Goal: Task Accomplishment & Management: Use online tool/utility

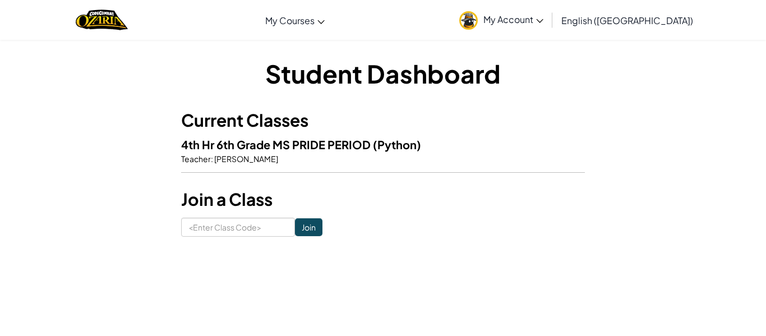
click at [478, 19] on img at bounding box center [468, 20] width 19 height 19
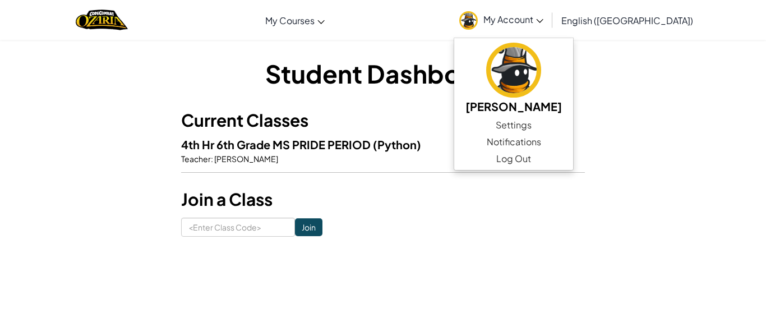
click at [478, 19] on img at bounding box center [468, 20] width 19 height 19
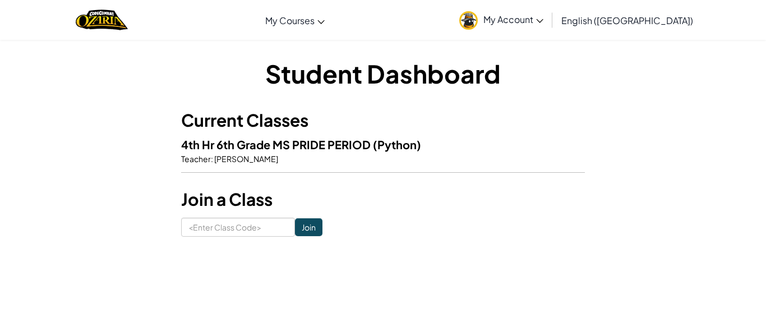
click at [478, 19] on img at bounding box center [468, 20] width 19 height 19
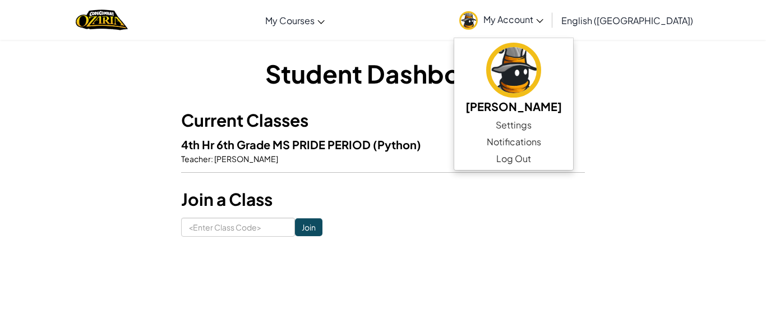
click at [478, 19] on img at bounding box center [468, 20] width 19 height 19
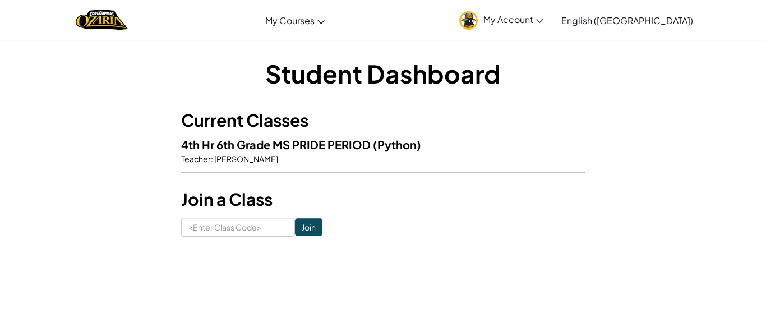
click at [478, 19] on img at bounding box center [468, 20] width 19 height 19
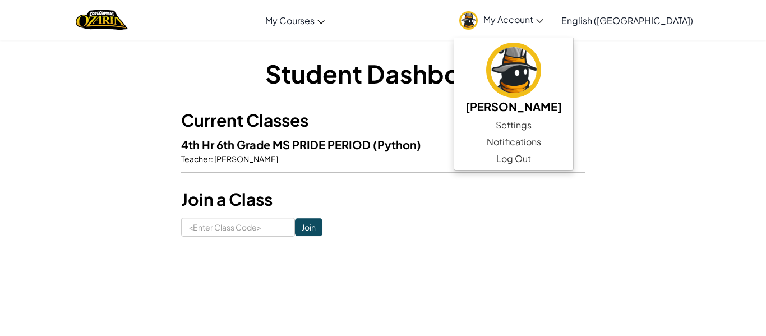
click at [478, 19] on img at bounding box center [468, 20] width 19 height 19
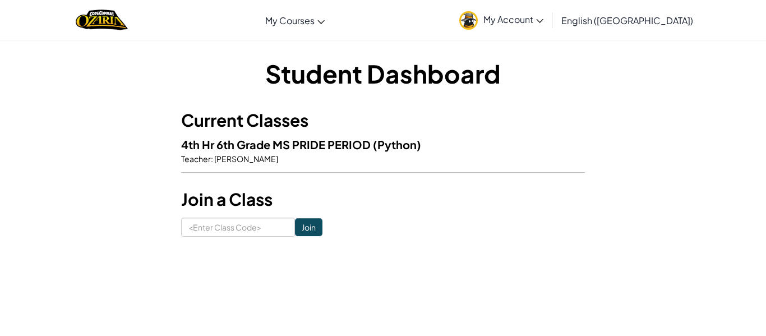
click at [473, 118] on h3 "Current Classes" at bounding box center [383, 120] width 404 height 25
click at [376, 192] on h3 "Join a Class" at bounding box center [383, 199] width 404 height 25
click at [205, 227] on input at bounding box center [238, 227] width 114 height 19
click at [378, 225] on form "Join" at bounding box center [383, 227] width 404 height 19
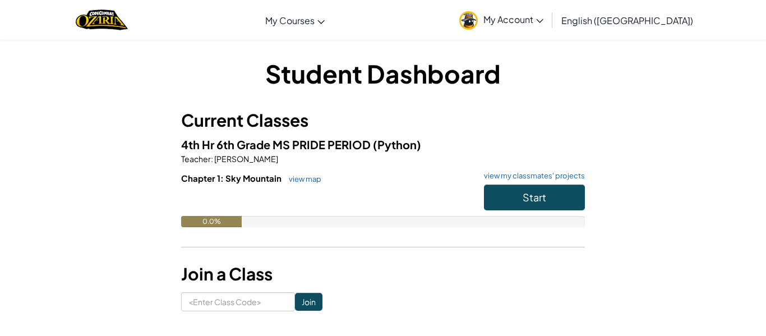
click at [483, 103] on div "Student Dashboard Current Classes 4th Hr 6th Grade MS PRIDE PERIOD (Python) Tea…" at bounding box center [383, 183] width 404 height 255
click at [529, 196] on span "Start" at bounding box center [535, 197] width 24 height 13
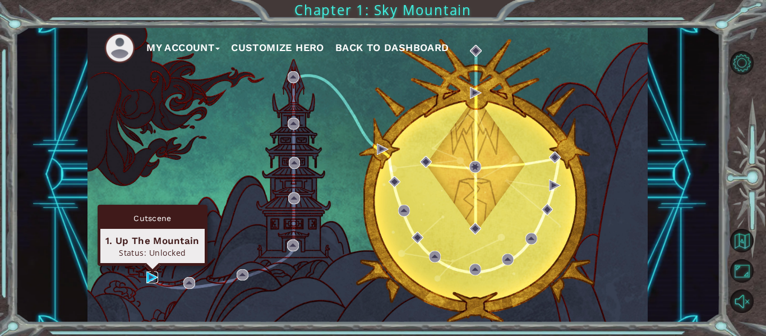
click at [147, 276] on img at bounding box center [152, 277] width 12 height 12
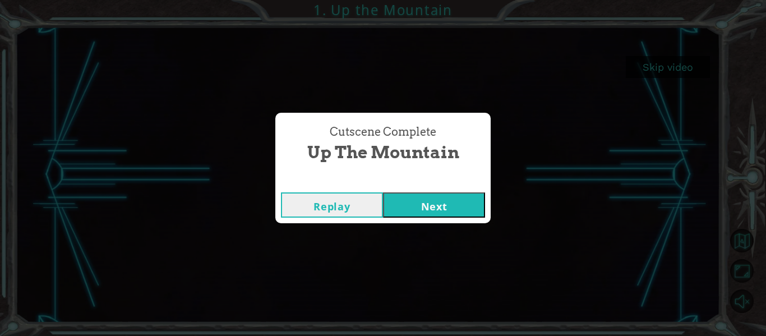
click at [422, 203] on button "Next" at bounding box center [434, 204] width 102 height 25
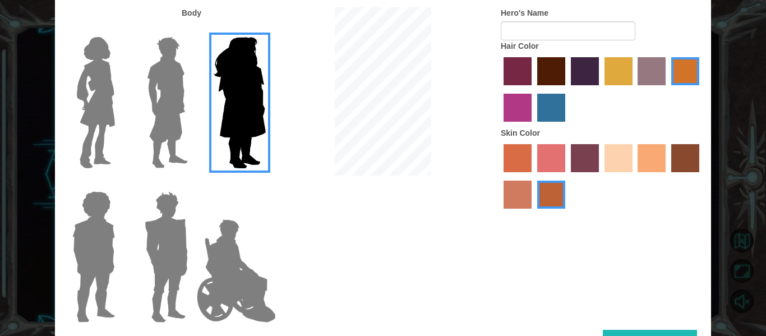
click at [156, 92] on img at bounding box center [167, 103] width 50 height 140
click at [192, 30] on input "Hero Lars" at bounding box center [192, 30] width 0 height 0
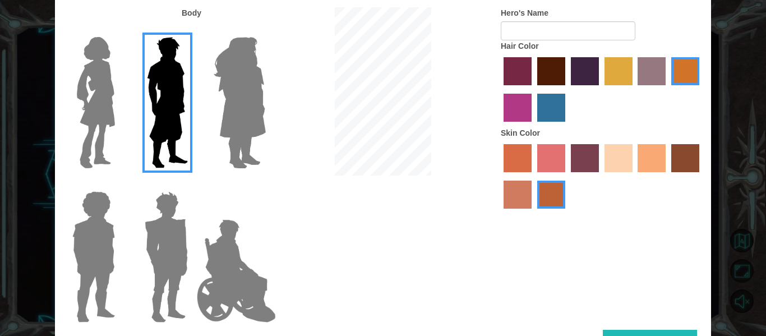
click at [92, 82] on img at bounding box center [95, 103] width 47 height 140
click at [119, 30] on input "Hero Connie" at bounding box center [119, 30] width 0 height 0
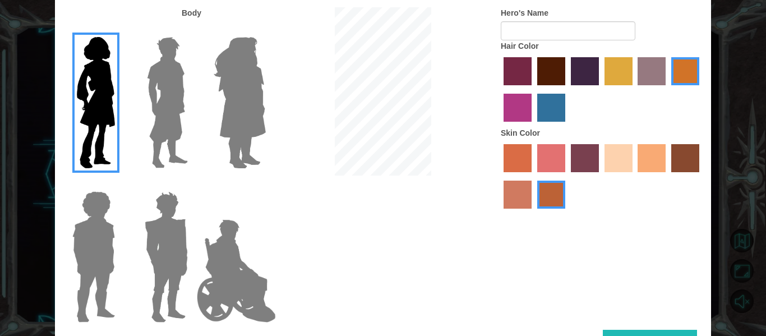
click at [91, 239] on img at bounding box center [94, 257] width 52 height 140
click at [119, 184] on input "Hero Steven" at bounding box center [119, 184] width 0 height 0
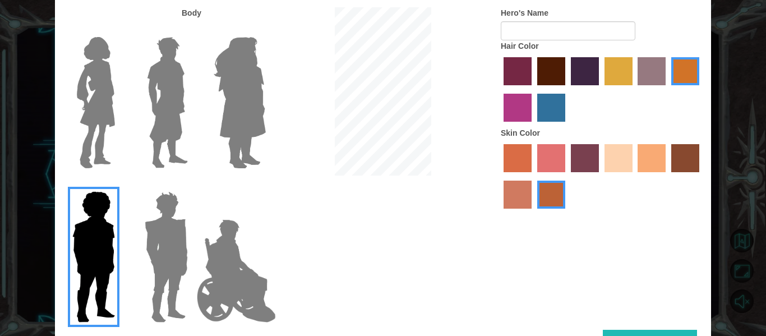
click at [146, 238] on img at bounding box center [166, 257] width 52 height 140
click at [192, 184] on input "Hero Garnet" at bounding box center [192, 184] width 0 height 0
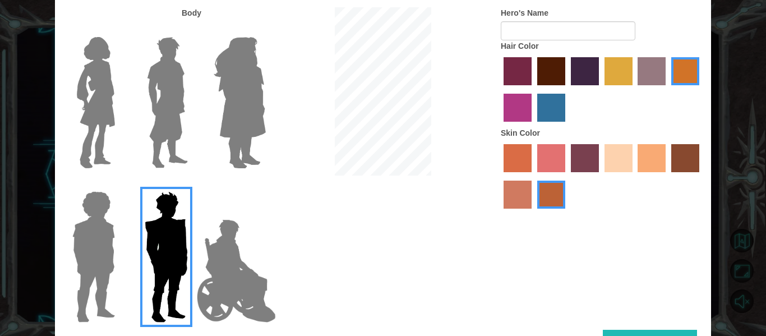
click at [191, 243] on img at bounding box center [166, 257] width 52 height 140
click at [192, 184] on input "Hero Garnet" at bounding box center [192, 184] width 0 height 0
click at [213, 248] on img at bounding box center [236, 271] width 88 height 112
click at [265, 184] on input "Hero Jamie" at bounding box center [265, 184] width 0 height 0
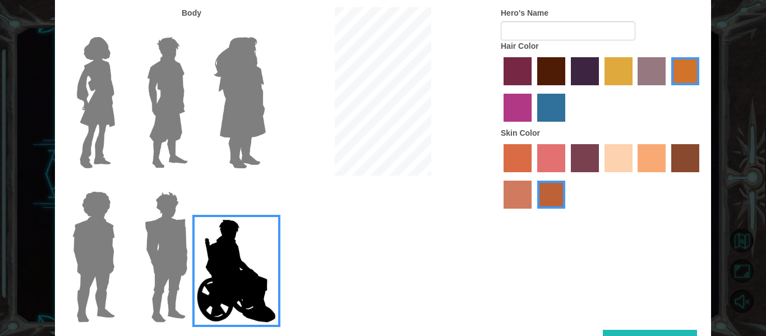
click at [177, 243] on img at bounding box center [166, 257] width 52 height 140
click at [192, 184] on input "Hero Garnet" at bounding box center [192, 184] width 0 height 0
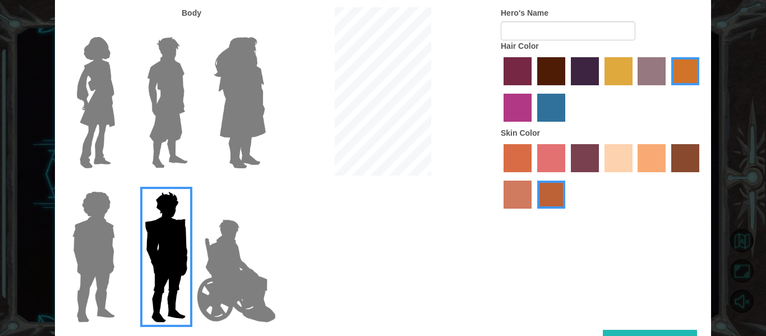
click at [184, 135] on img at bounding box center [167, 103] width 50 height 140
click at [192, 30] on input "Hero Lars" at bounding box center [192, 30] width 0 height 0
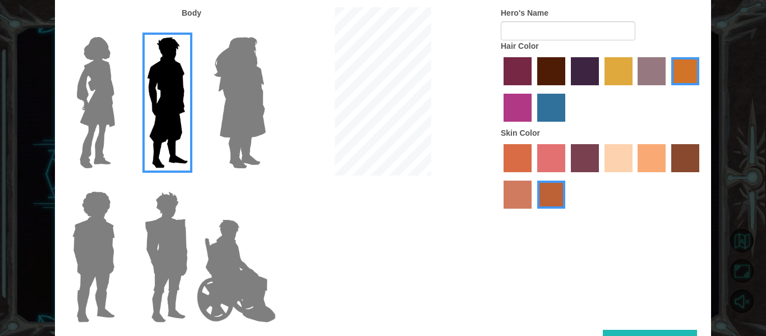
click at [528, 67] on label "paprika hair color" at bounding box center [518, 71] width 28 height 28
click at [500, 89] on input "paprika hair color" at bounding box center [500, 89] width 0 height 0
click at [554, 78] on label "maroon hair color" at bounding box center [551, 71] width 28 height 28
click at [533, 89] on input "maroon hair color" at bounding box center [533, 89] width 0 height 0
click at [520, 160] on label "sorbus skin color" at bounding box center [518, 158] width 28 height 28
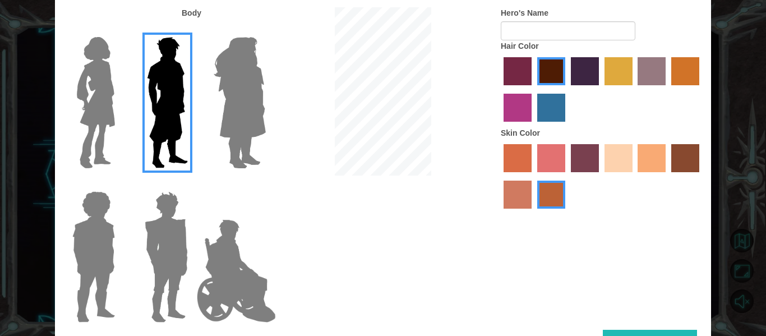
click at [500, 176] on input "sorbus skin color" at bounding box center [500, 176] width 0 height 0
click at [522, 202] on label "burning sand skin color" at bounding box center [518, 195] width 28 height 28
click at [701, 176] on input "burning sand skin color" at bounding box center [701, 176] width 0 height 0
click at [669, 150] on div at bounding box center [602, 177] width 202 height 73
click at [650, 153] on label "tacao skin color" at bounding box center [652, 158] width 28 height 28
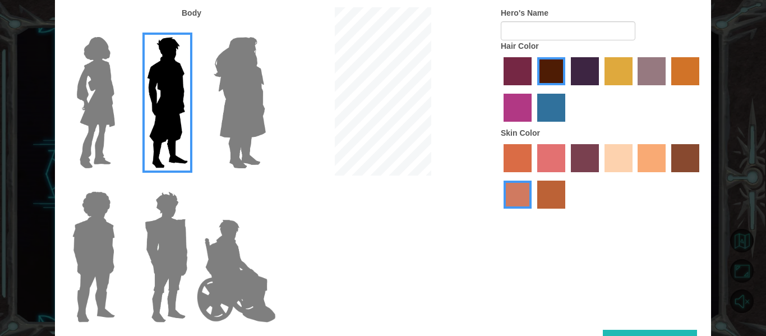
click at [634, 176] on input "tacao skin color" at bounding box center [634, 176] width 0 height 0
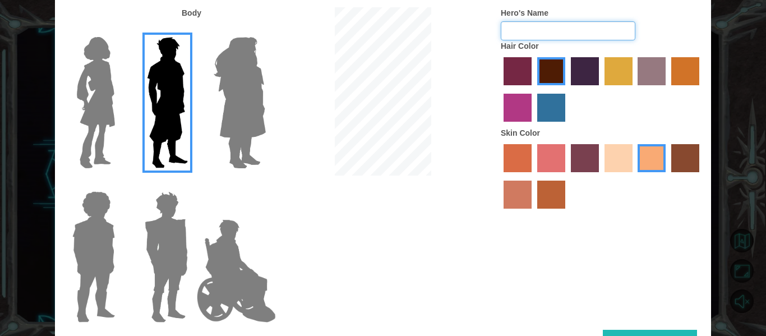
click at [539, 33] on input "Hero's Name" at bounding box center [568, 30] width 135 height 19
type input "F"
type input "Quantum67"
click at [647, 264] on div "Body Hero's Name Quantum67 Hair Color Skin Color" at bounding box center [383, 168] width 656 height 322
click at [648, 333] on button "Done" at bounding box center [650, 342] width 94 height 25
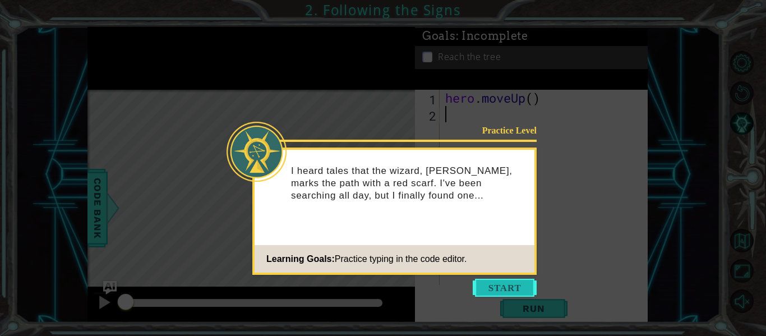
click at [498, 290] on button "Start" at bounding box center [505, 288] width 64 height 18
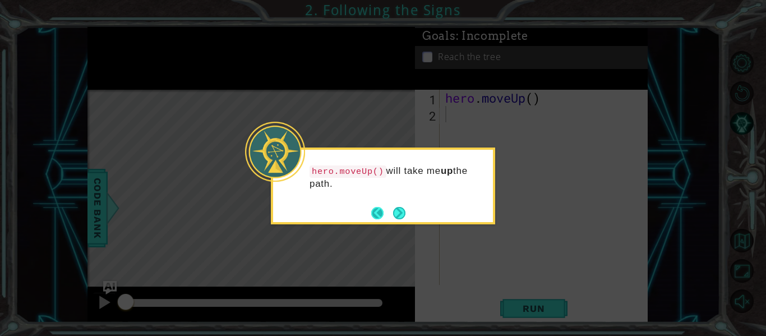
click at [392, 213] on button "Next" at bounding box center [398, 212] width 13 height 13
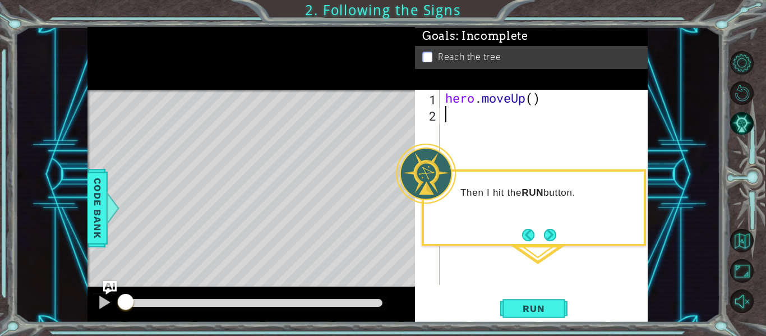
type textarea "hero.moveUp()"
type textarea "h"
type textarea "("
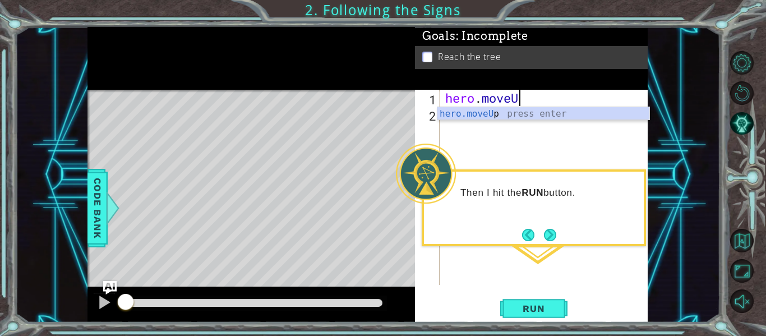
type textarea "hero.moveUp"
click at [450, 116] on div "hero.moveUp press enter" at bounding box center [543, 127] width 212 height 40
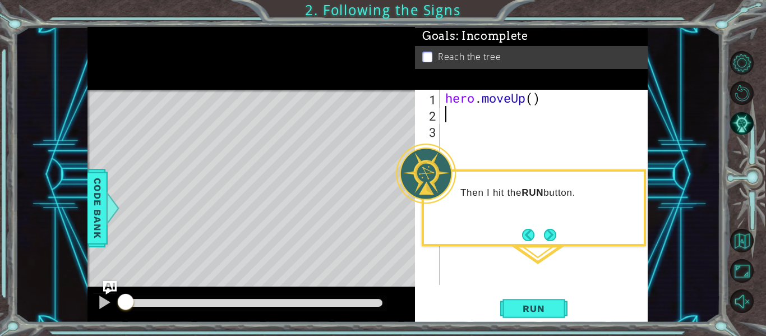
scroll to position [0, 0]
click at [542, 224] on div "Then I hit the RUN button." at bounding box center [534, 207] width 224 height 77
click at [546, 229] on button "Next" at bounding box center [550, 235] width 14 height 14
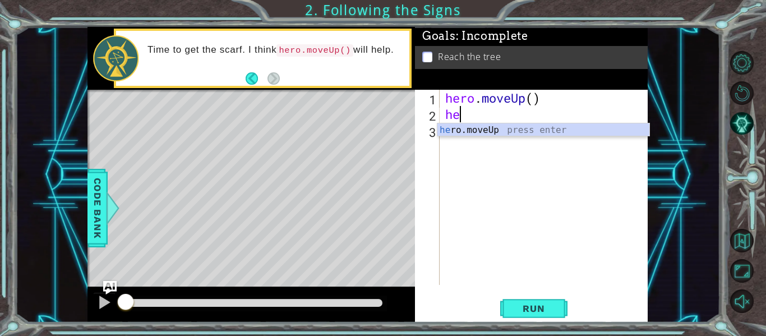
scroll to position [0, 1]
type textarea "herp"
click at [479, 130] on div "her o.moveU p press enter" at bounding box center [543, 143] width 212 height 40
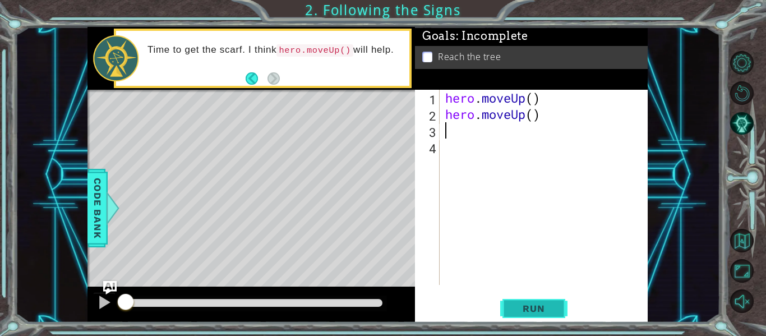
click at [514, 309] on span "Run" at bounding box center [533, 308] width 44 height 11
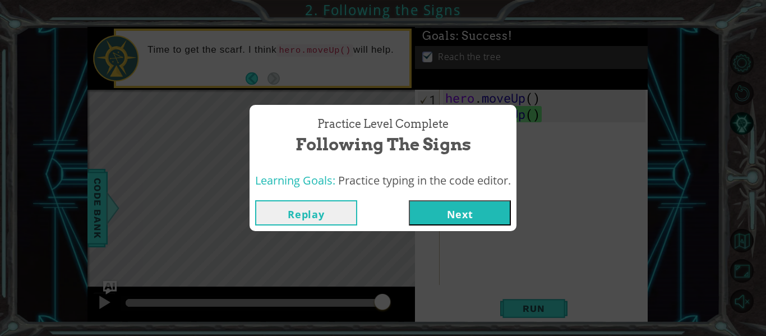
click at [460, 208] on button "Next" at bounding box center [460, 212] width 102 height 25
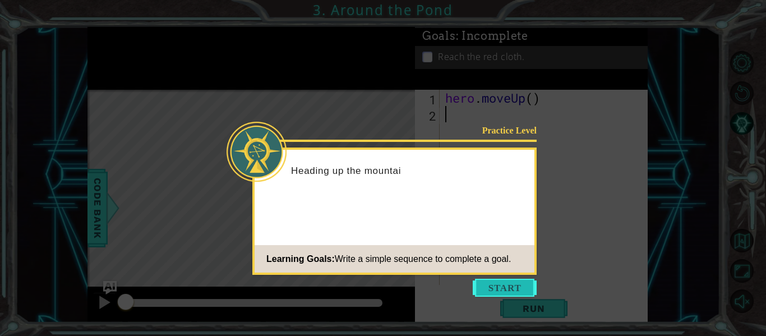
click at [497, 283] on button "Start" at bounding box center [505, 288] width 64 height 18
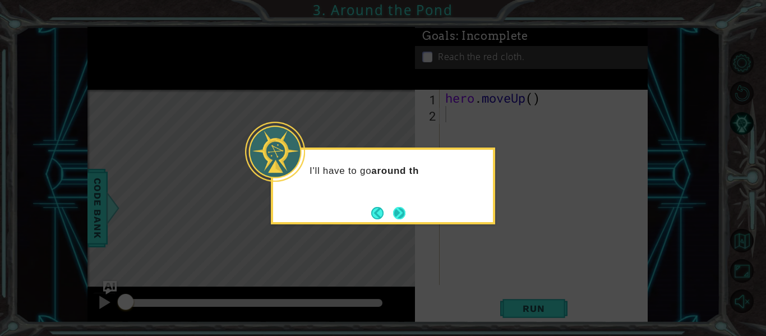
click at [401, 216] on button "Next" at bounding box center [399, 213] width 12 height 12
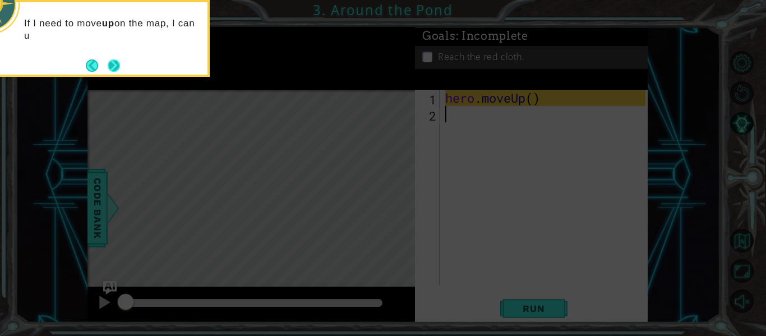
click at [110, 59] on button "Next" at bounding box center [114, 65] width 13 height 13
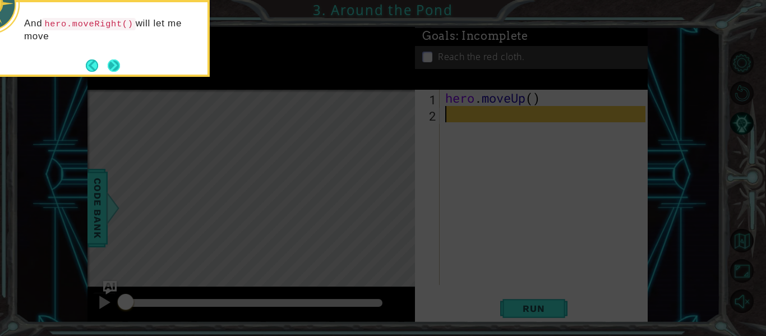
click at [108, 61] on button "Next" at bounding box center [114, 65] width 13 height 13
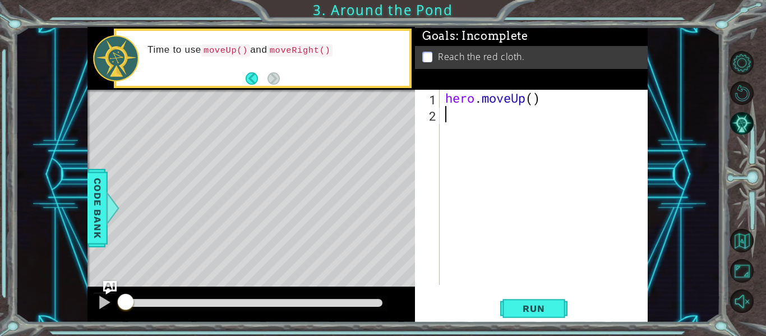
click at [451, 114] on div "hero . moveUp ( )" at bounding box center [547, 204] width 208 height 228
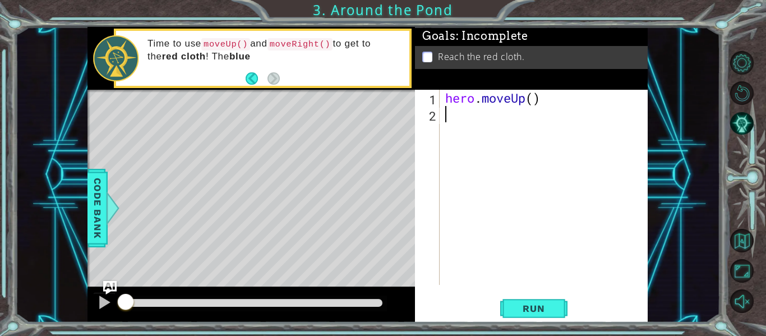
type textarea "h"
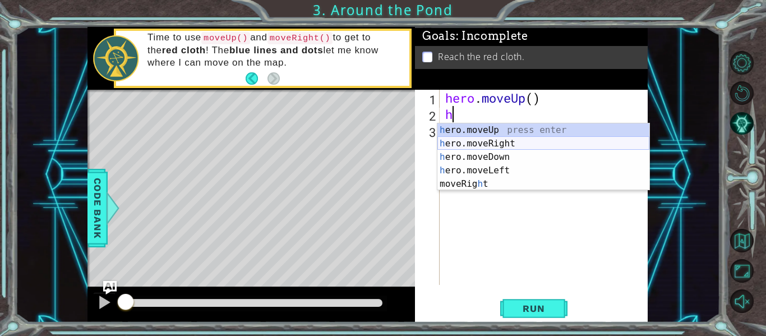
click at [488, 143] on div "h ero.moveUp press enter h ero.moveRight press enter h ero.moveDown press enter…" at bounding box center [543, 170] width 212 height 94
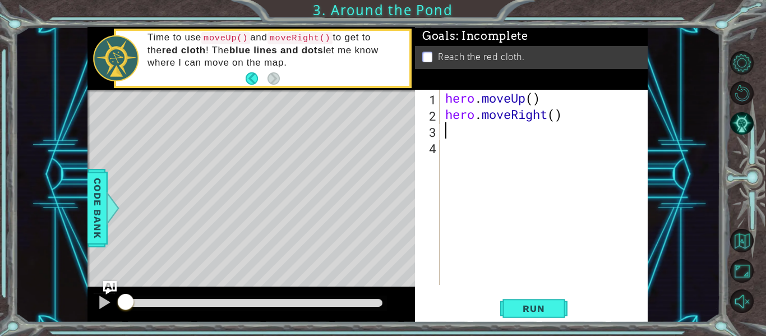
type textarea "h"
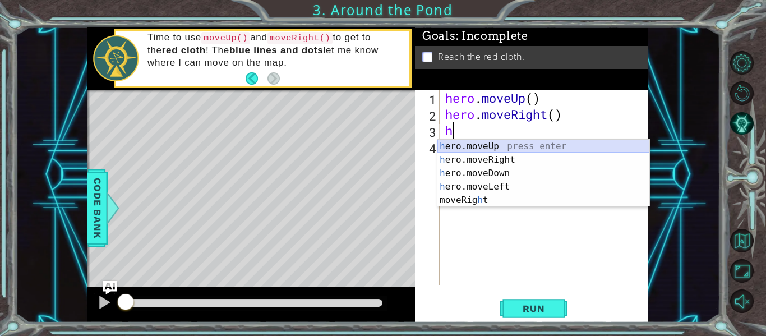
click at [495, 149] on div "h ero.moveUp press enter h ero.moveRight press enter h ero.moveDown press enter…" at bounding box center [543, 187] width 212 height 94
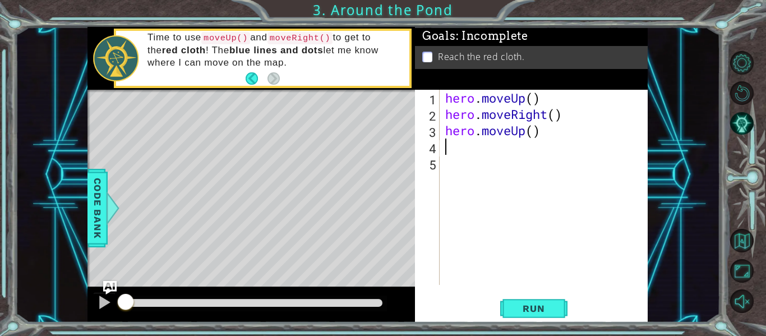
type textarea "h"
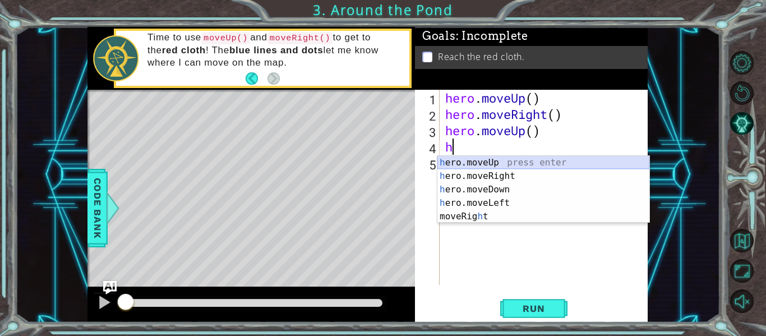
click at [477, 164] on div "h ero.moveUp press enter h ero.moveRight press enter h ero.moveDown press enter…" at bounding box center [543, 203] width 212 height 94
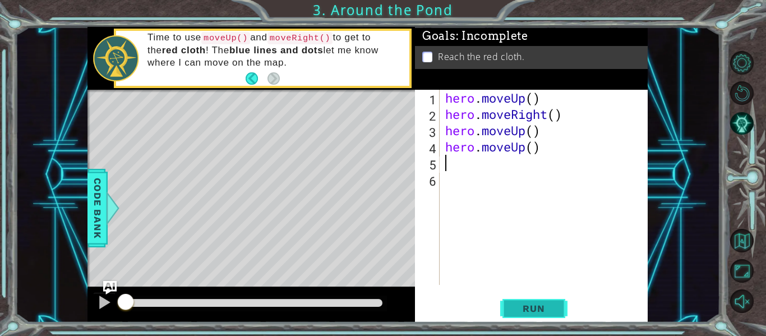
click at [524, 301] on button "Run" at bounding box center [533, 308] width 67 height 23
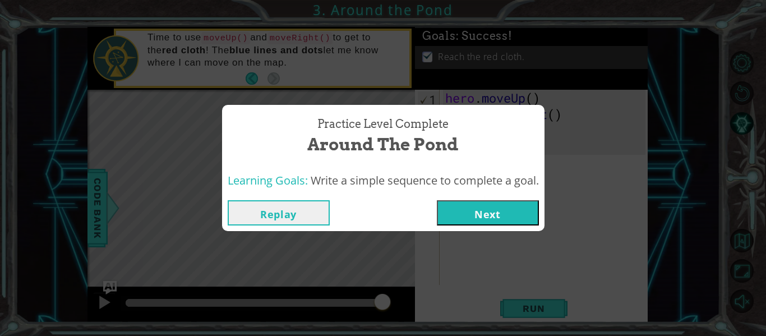
click at [486, 217] on button "Next" at bounding box center [488, 212] width 102 height 25
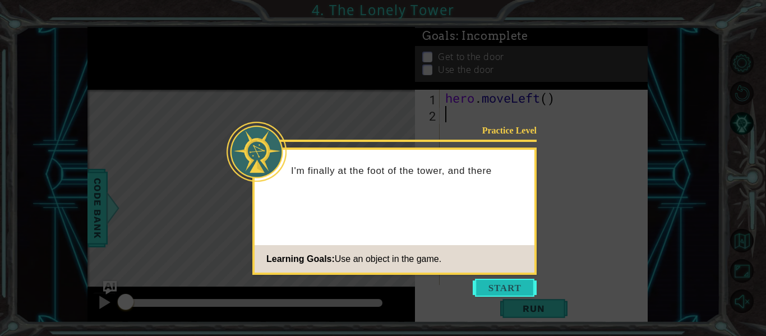
click at [484, 283] on button "Start" at bounding box center [505, 288] width 64 height 18
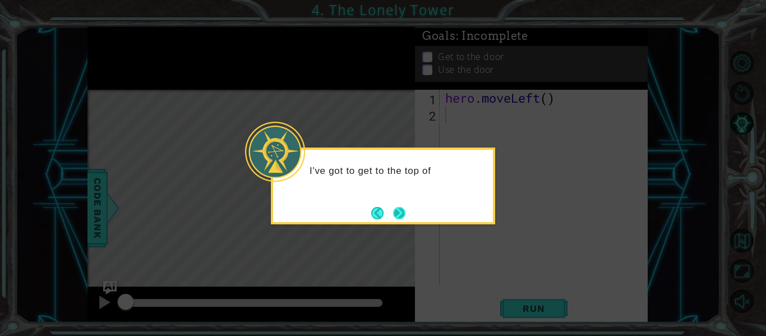
click at [405, 219] on button "Next" at bounding box center [399, 213] width 12 height 12
click at [400, 219] on button "Next" at bounding box center [398, 212] width 13 height 13
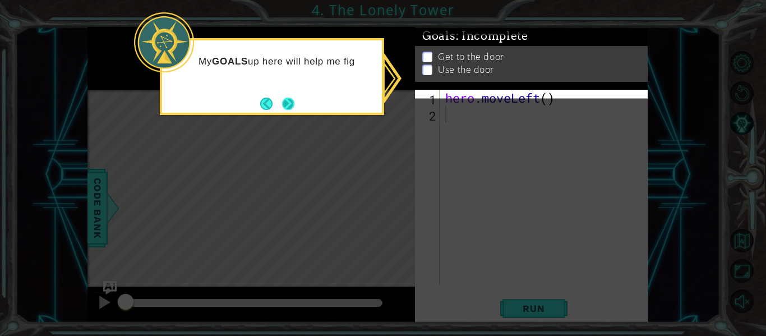
click at [281, 111] on button "Next" at bounding box center [287, 103] width 15 height 15
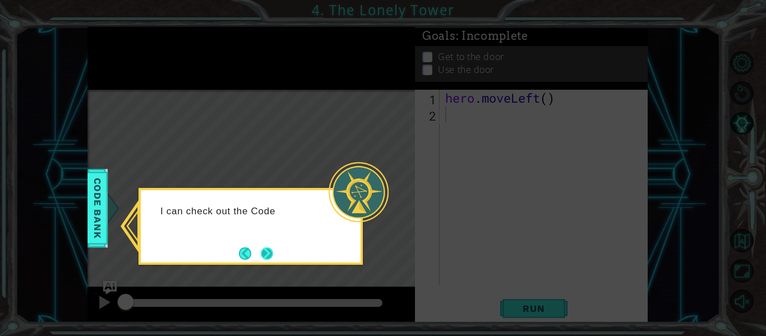
click at [262, 253] on button "Next" at bounding box center [267, 253] width 14 height 14
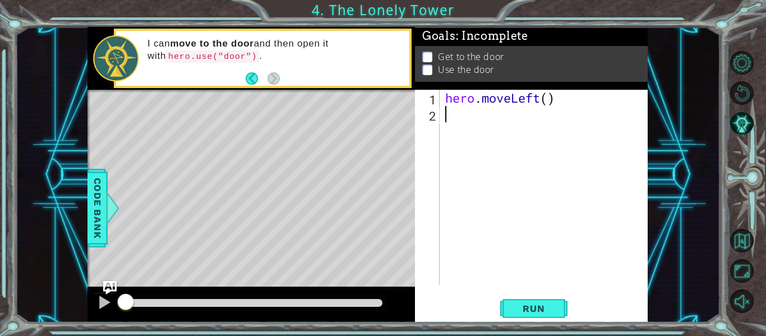
type textarea "h"
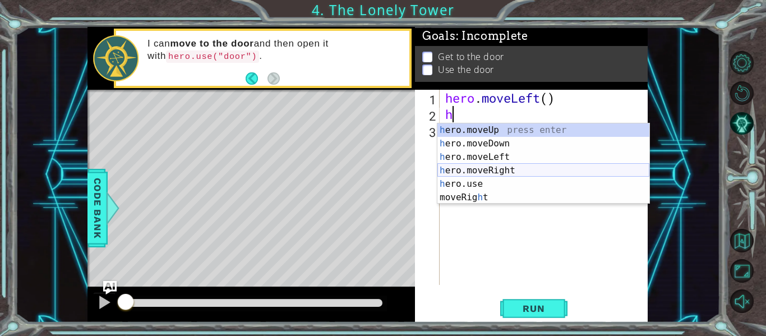
click at [483, 169] on div "h ero.moveUp press enter h ero.moveDown press enter h ero.moveLeft press enter …" at bounding box center [543, 177] width 212 height 108
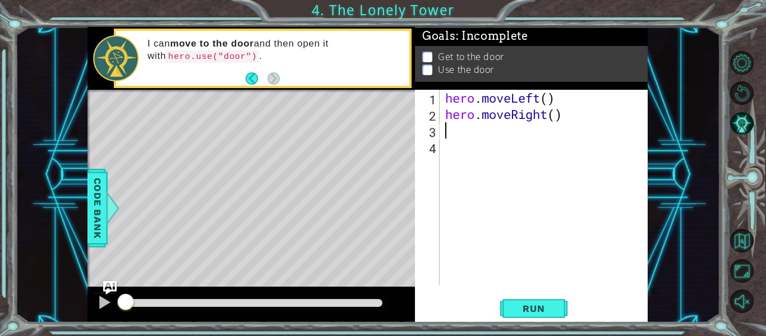
type textarea "h"
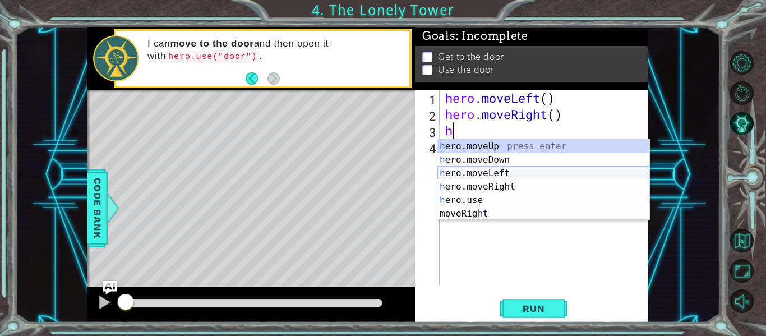
click at [465, 172] on div "h ero.moveUp press enter h ero.moveDown press enter h ero.moveLeft press enter …" at bounding box center [543, 194] width 212 height 108
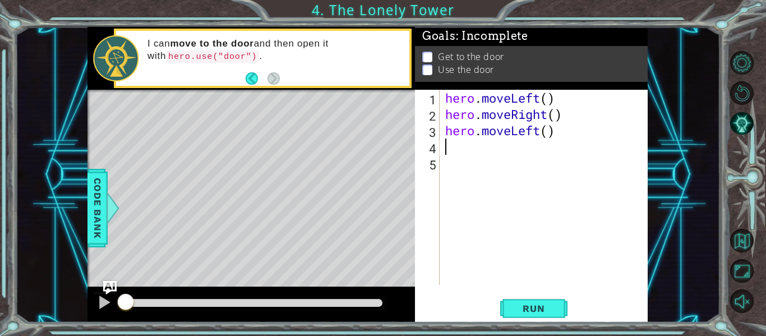
type textarea "h"
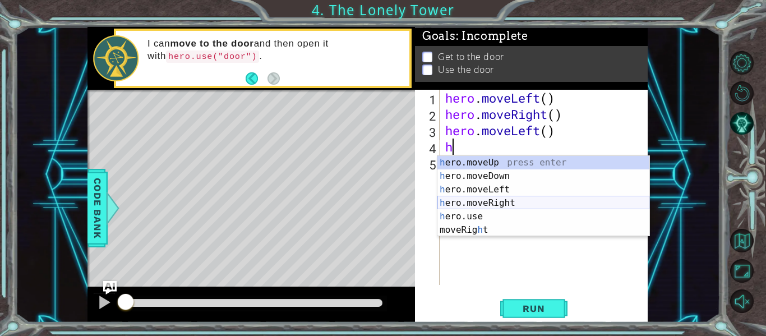
click at [484, 198] on div "h ero.moveUp press enter h ero.moveDown press enter h ero.moveLeft press enter …" at bounding box center [543, 210] width 212 height 108
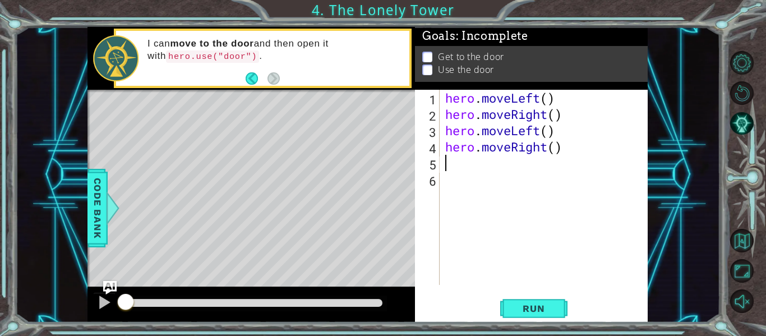
type textarea "h"
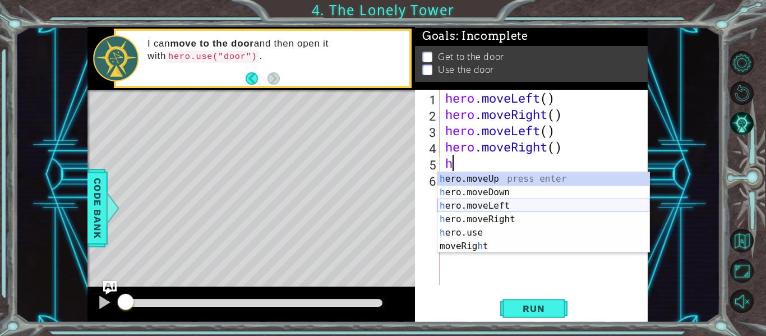
click at [485, 206] on div "h ero.moveUp press enter h ero.moveDown press enter h ero.moveLeft press enter …" at bounding box center [543, 226] width 212 height 108
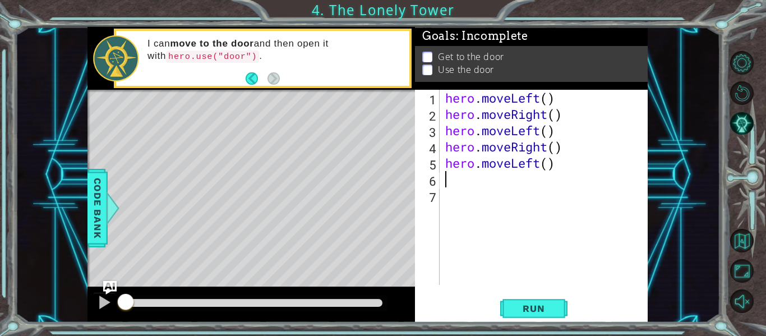
type textarea "h"
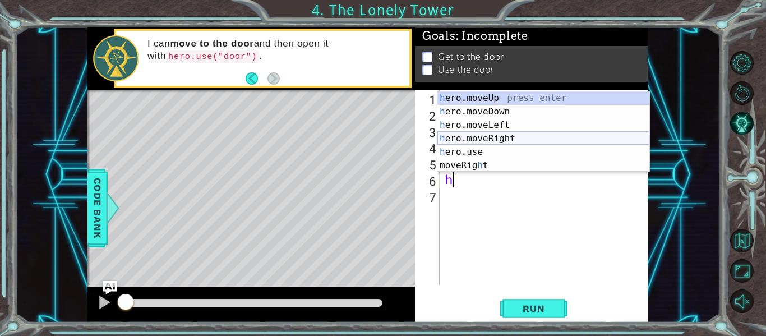
click at [493, 136] on div "h ero.moveUp press enter h ero.moveDown press enter h ero.moveLeft press enter …" at bounding box center [543, 145] width 212 height 108
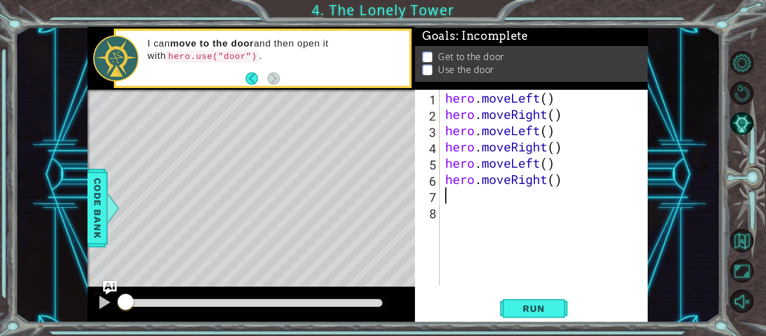
type textarea "h"
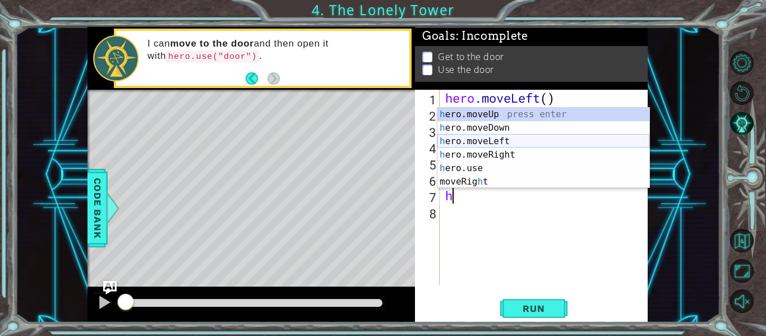
click at [491, 141] on div "h ero.moveUp press enter h ero.moveDown press enter h ero.moveLeft press enter …" at bounding box center [543, 162] width 212 height 108
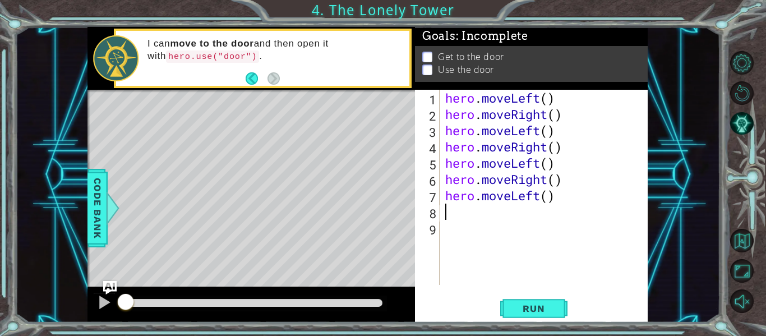
type textarea "h"
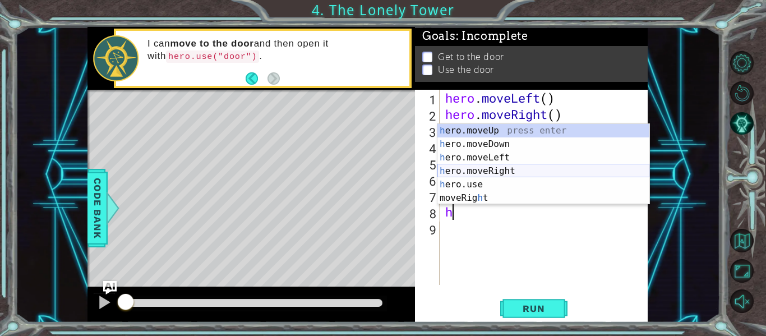
click at [493, 168] on div "h ero.moveUp press enter h ero.moveDown press enter h ero.moveLeft press enter …" at bounding box center [543, 178] width 212 height 108
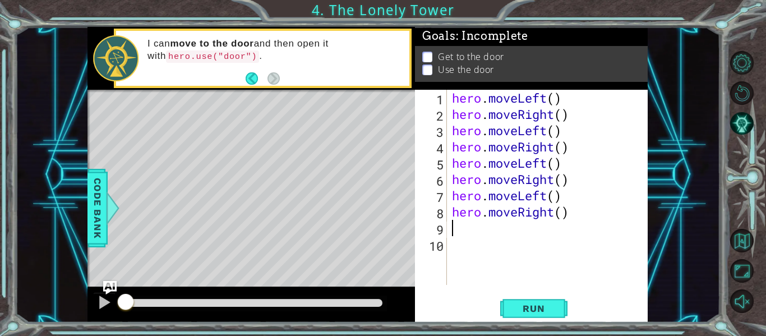
type textarea "h"
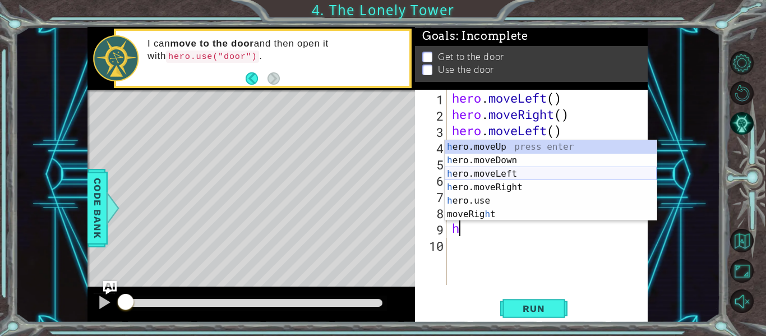
click at [490, 175] on div "h ero.moveUp press enter h ero.moveDown press enter h ero.moveLeft press enter …" at bounding box center [551, 194] width 212 height 108
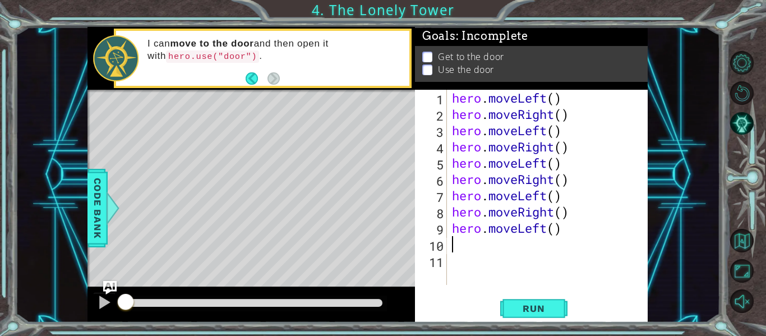
type textarea "h"
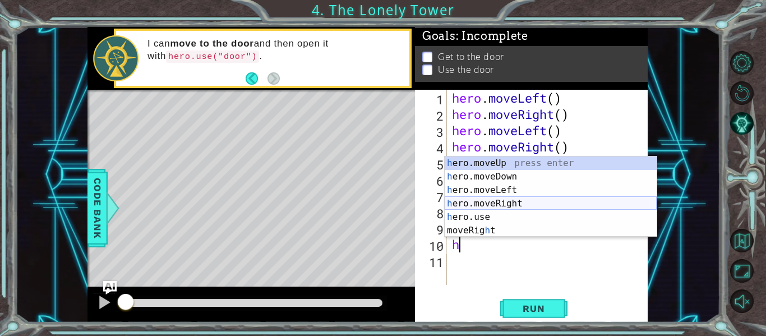
click at [493, 205] on div "h ero.moveUp press enter h ero.moveDown press enter h ero.moveLeft press enter …" at bounding box center [551, 210] width 212 height 108
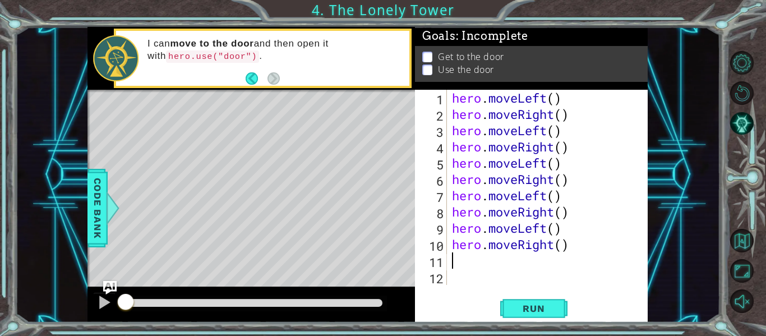
type textarea "h"
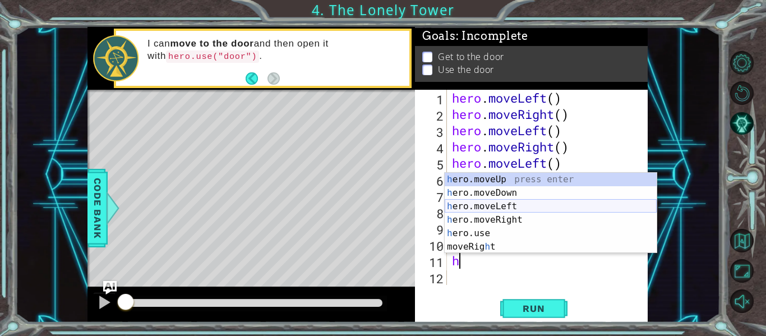
click at [491, 206] on div "h ero.moveUp press enter h ero.moveDown press enter h ero.moveLeft press enter …" at bounding box center [551, 227] width 212 height 108
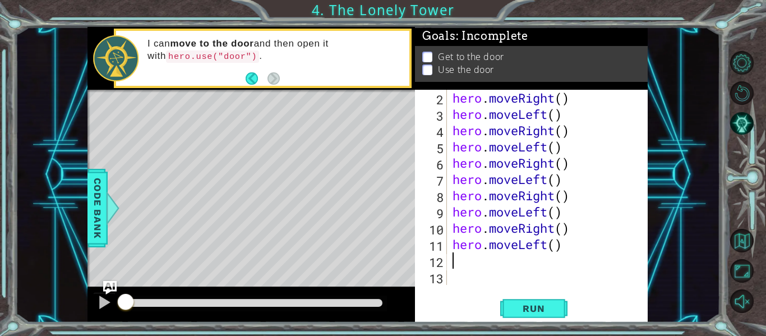
type textarea "h"
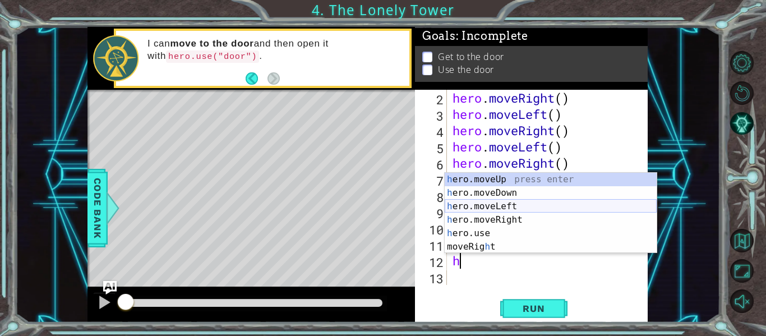
click at [495, 207] on div "h ero.moveUp press enter h ero.moveDown press enter h ero.moveLeft press enter …" at bounding box center [551, 227] width 212 height 108
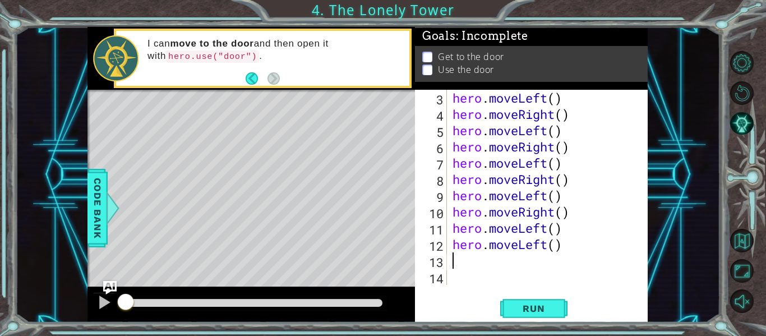
type textarea "h"
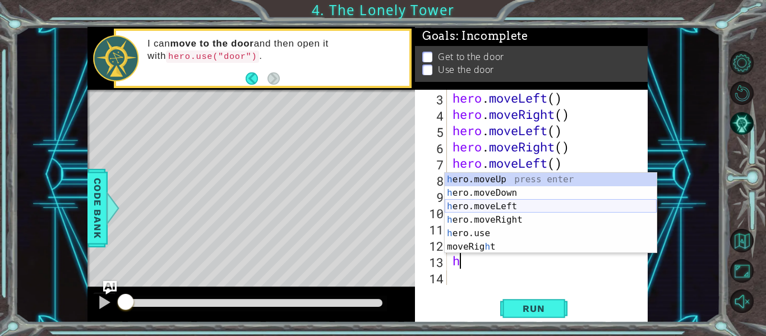
click at [491, 206] on div "h ero.moveUp press enter h ero.moveDown press enter h ero.moveLeft press enter …" at bounding box center [551, 227] width 212 height 108
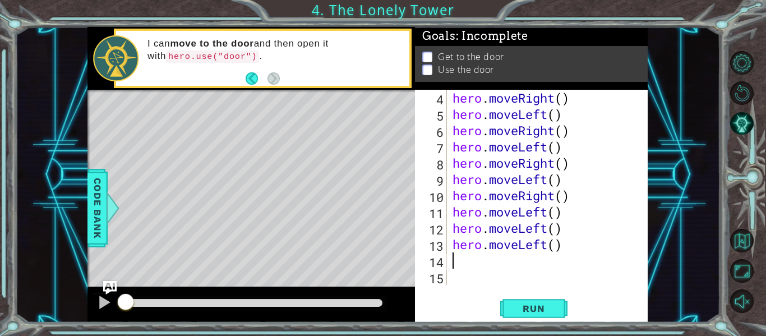
type textarea "h"
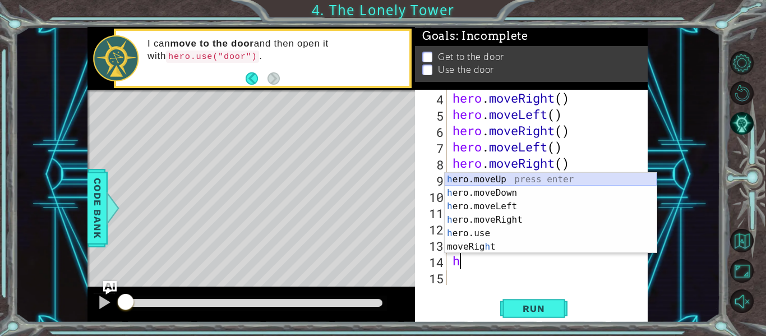
click at [479, 179] on div "h ero.moveUp press enter h ero.moveDown press enter h ero.moveLeft press enter …" at bounding box center [551, 227] width 212 height 108
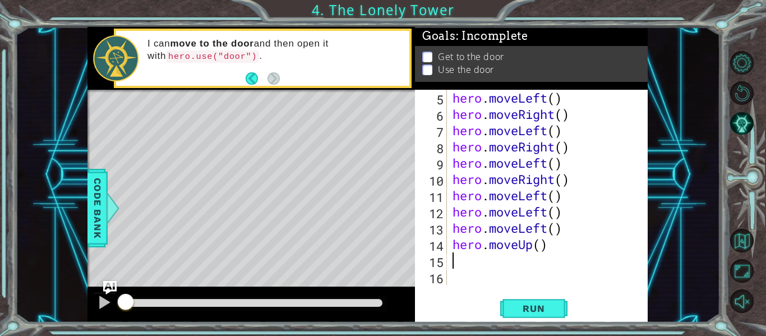
scroll to position [65, 0]
type textarea "h"
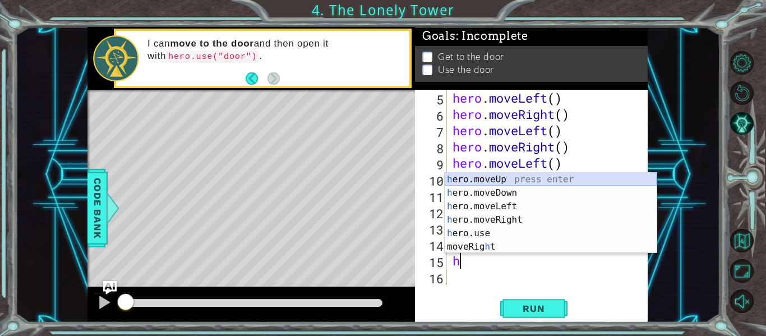
click at [481, 177] on div "h ero.moveUp press enter h ero.moveDown press enter h ero.moveLeft press enter …" at bounding box center [551, 227] width 212 height 108
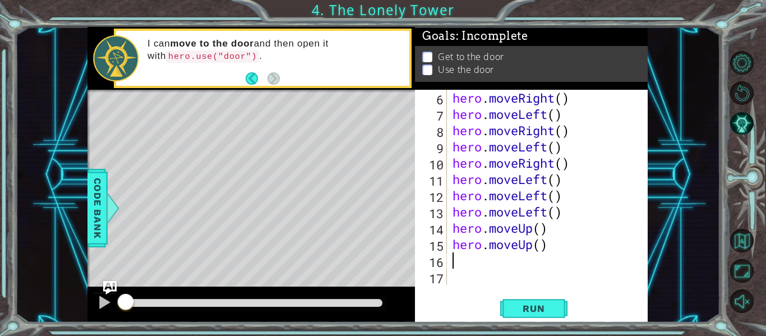
scroll to position [81, 0]
type textarea "h"
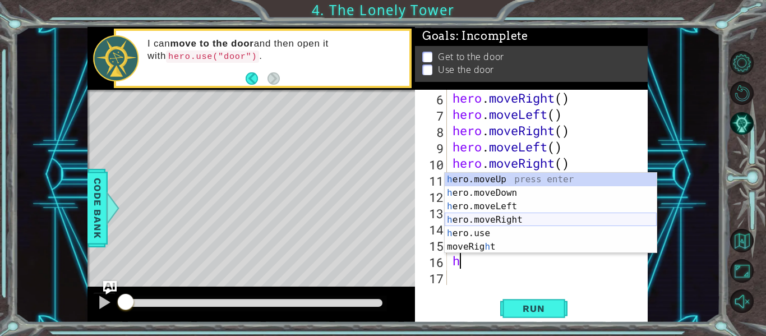
click at [494, 216] on div "h ero.moveUp press enter h ero.moveDown press enter h ero.moveLeft press enter …" at bounding box center [551, 227] width 212 height 108
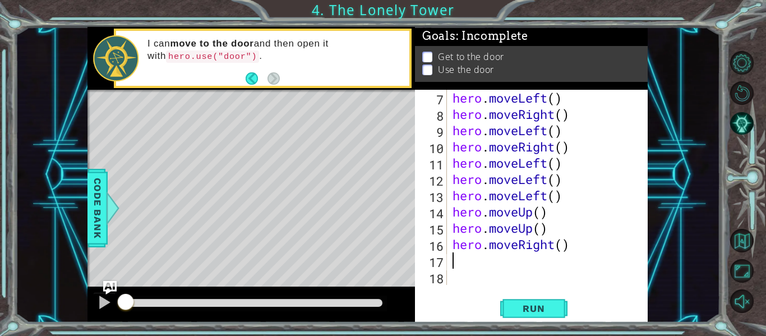
scroll to position [98, 0]
type textarea "h"
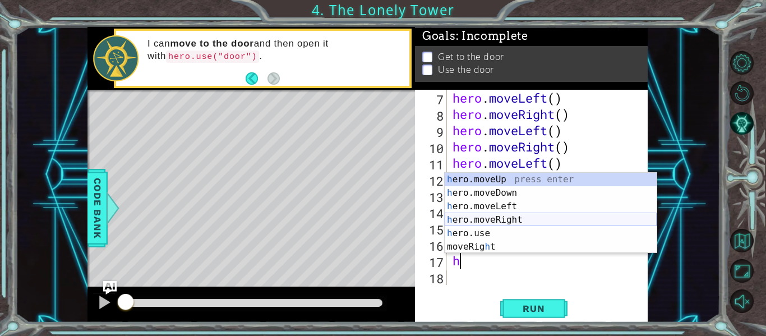
click at [503, 218] on div "h ero.moveUp press enter h ero.moveDown press enter h ero.moveLeft press enter …" at bounding box center [551, 227] width 212 height 108
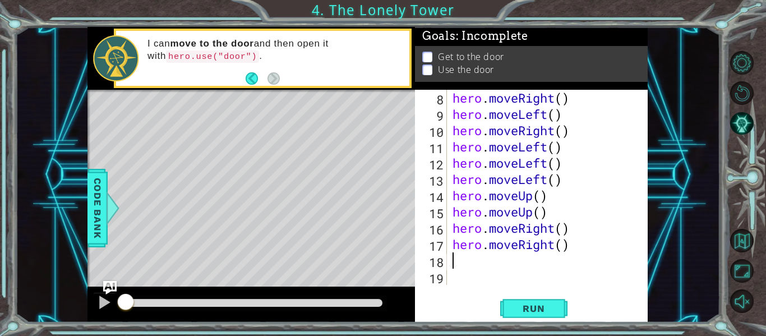
scroll to position [114, 0]
click at [518, 312] on span "Run" at bounding box center [533, 308] width 44 height 11
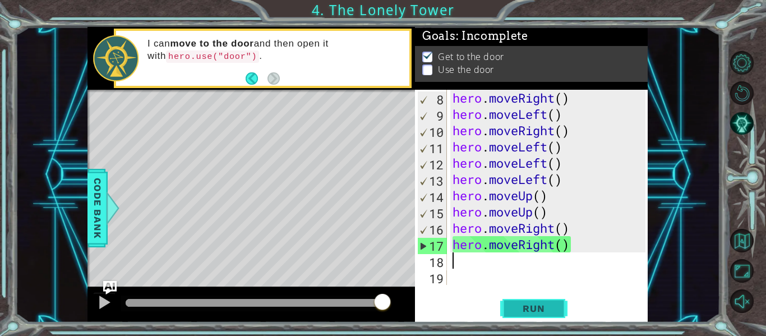
click at [526, 304] on span "Run" at bounding box center [533, 308] width 44 height 11
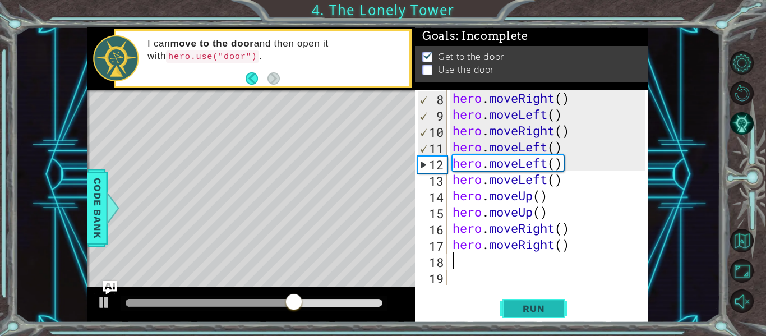
click at [525, 304] on span "Run" at bounding box center [533, 308] width 44 height 11
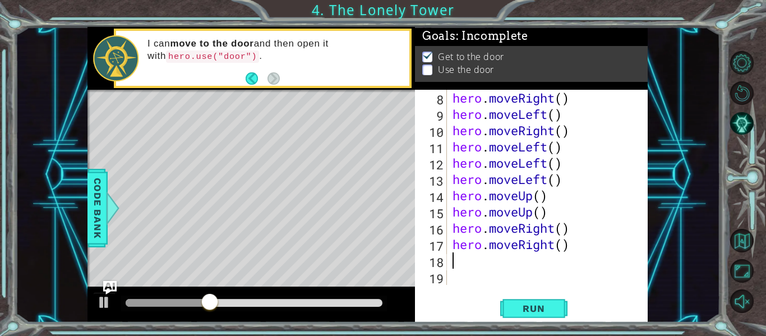
click at [543, 163] on div "hero . moveRight ( ) hero . moveLeft ( ) hero . moveRight ( ) hero . moveLeft (…" at bounding box center [550, 204] width 201 height 228
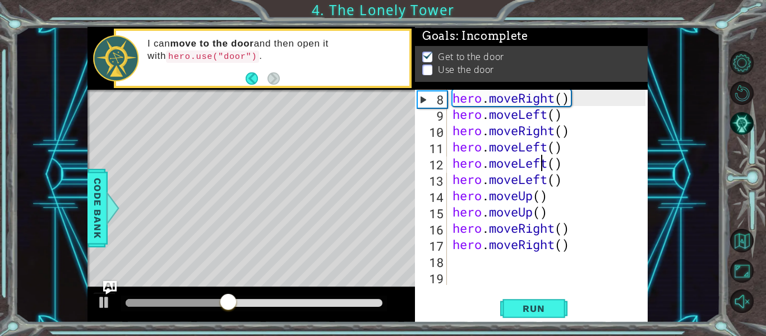
click at [547, 166] on div "hero . moveRight ( ) hero . moveLeft ( ) hero . moveRight ( ) hero . moveLeft (…" at bounding box center [550, 204] width 201 height 228
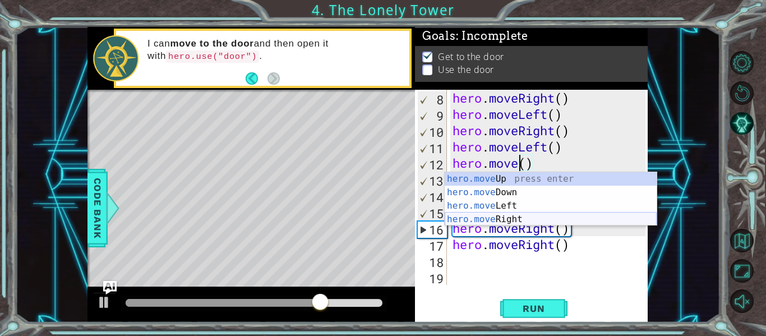
click at [484, 218] on div "hero.move Up press enter hero.move Down press enter hero.move Left press enter …" at bounding box center [551, 212] width 212 height 81
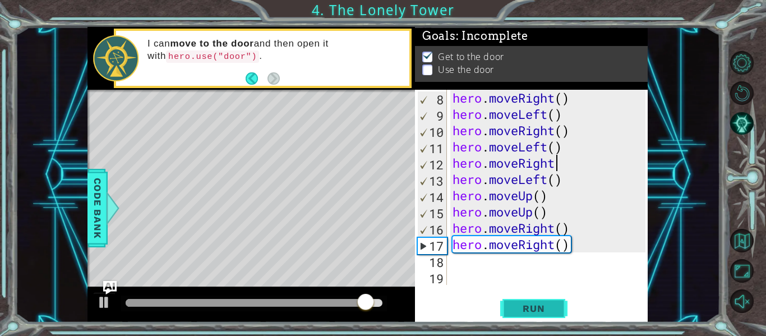
click at [532, 309] on span "Run" at bounding box center [533, 308] width 44 height 11
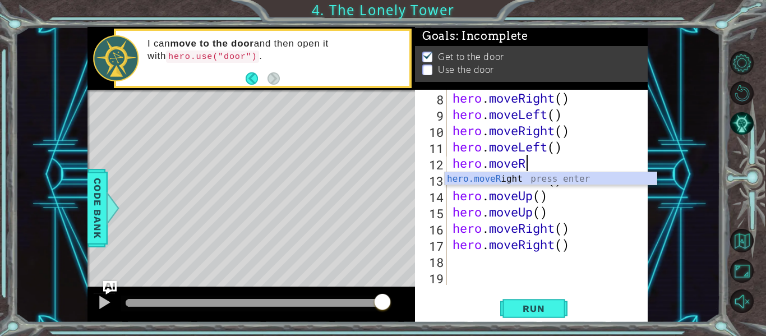
type textarea "hero.move"
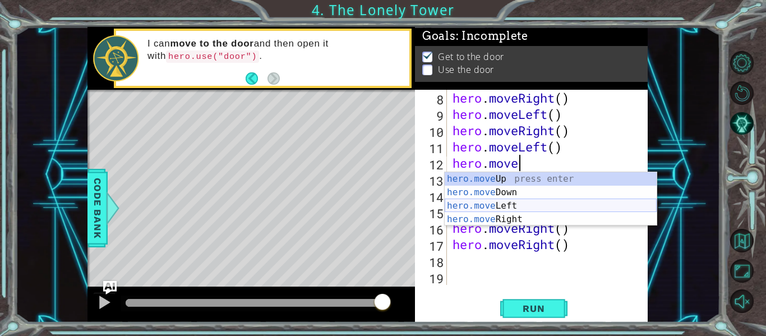
click at [504, 201] on div "hero.move Up press enter hero.move Down press enter hero.move Left press enter …" at bounding box center [551, 212] width 212 height 81
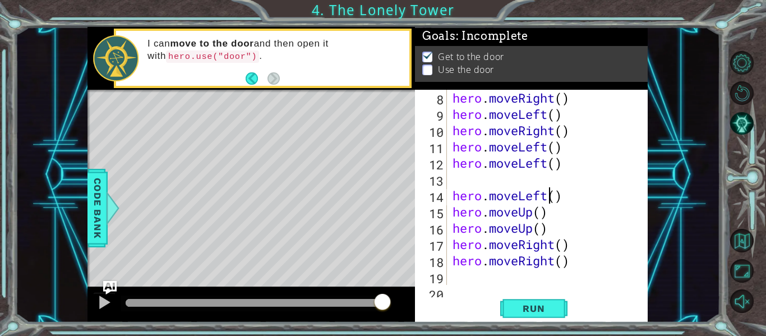
click at [547, 196] on div "hero . moveRight ( ) hero . moveLeft ( ) hero . moveRight ( ) hero . moveLeft (…" at bounding box center [550, 204] width 201 height 228
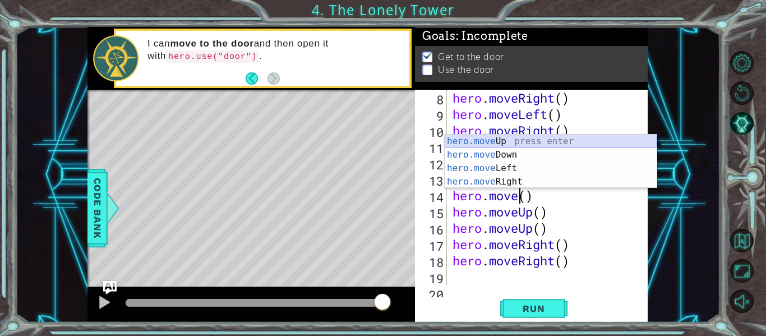
click at [493, 140] on div "hero.move Up press enter hero.move Down press enter hero.move Left press enter …" at bounding box center [551, 175] width 212 height 81
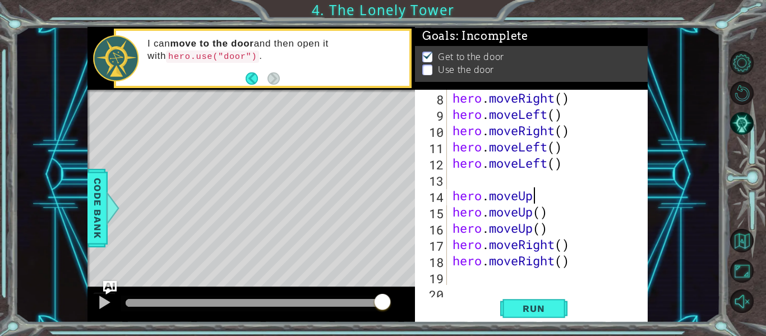
click at [533, 229] on div "hero . moveRight ( ) hero . moveLeft ( ) hero . moveRight ( ) hero . moveLeft (…" at bounding box center [550, 204] width 201 height 228
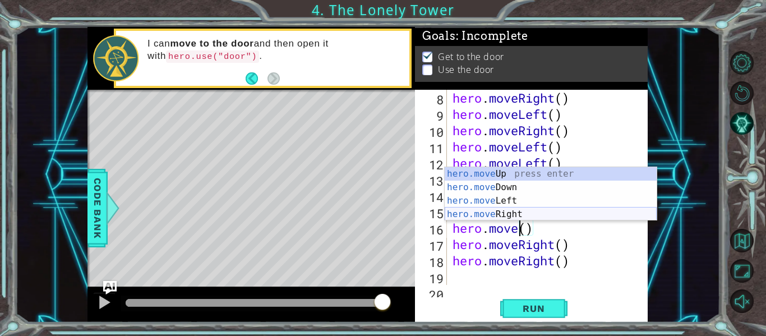
click at [514, 214] on div "hero.move Up press enter hero.move Down press enter hero.move Left press enter …" at bounding box center [551, 207] width 212 height 81
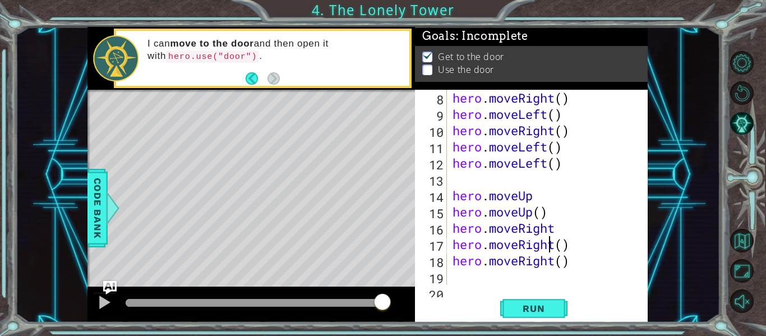
click at [552, 246] on div "hero . moveRight ( ) hero . moveLeft ( ) hero . moveRight ( ) hero . moveLeft (…" at bounding box center [550, 204] width 201 height 228
click at [556, 248] on div "hero . moveRight ( ) hero . moveLeft ( ) hero . moveRight ( ) hero . moveLeft (…" at bounding box center [550, 204] width 201 height 228
click at [552, 258] on div "hero . moveRight ( ) hero . moveLeft ( ) hero . moveRight ( ) hero . moveLeft (…" at bounding box center [550, 204] width 201 height 228
click at [559, 261] on div "hero . moveRight ( ) hero . moveLeft ( ) hero . moveRight ( ) hero . moveLeft (…" at bounding box center [550, 204] width 201 height 228
click at [571, 262] on div "hero . moveRight ( ) hero . moveLeft ( ) hero . moveRight ( ) hero . moveLeft (…" at bounding box center [550, 204] width 201 height 228
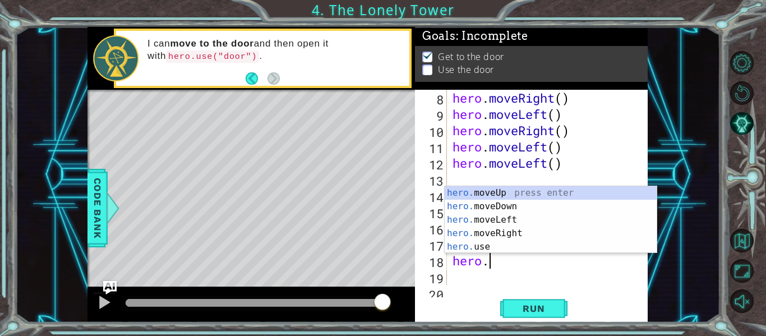
type textarea "h"
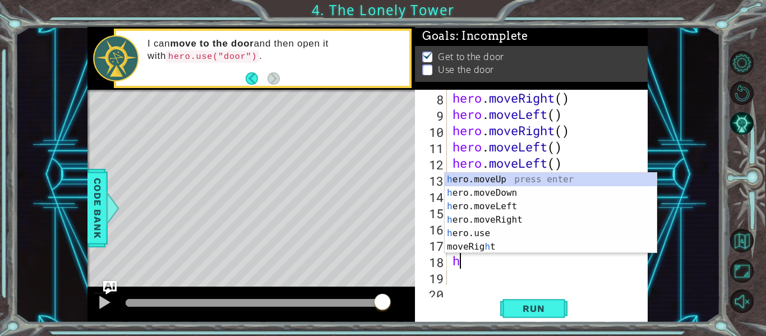
type textarea "hero.moveRigh"
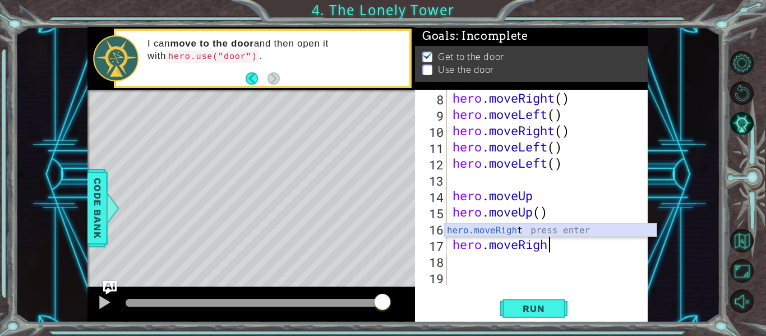
click at [510, 233] on div "hero.moveRigh t press enter" at bounding box center [551, 244] width 212 height 40
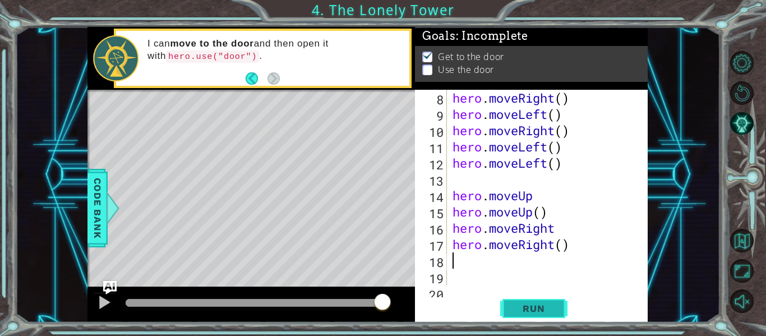
click at [528, 305] on span "Run" at bounding box center [533, 308] width 44 height 11
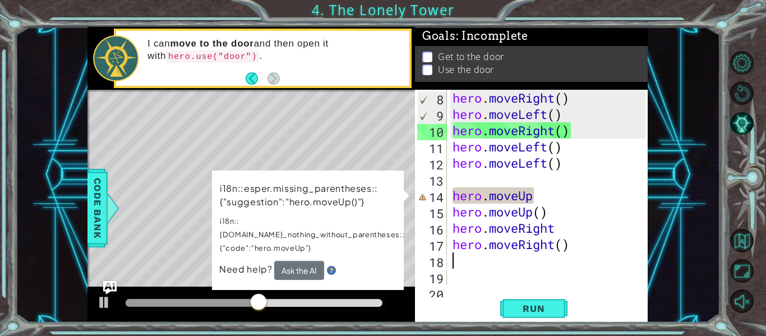
click at [538, 193] on div "hero . moveRight ( ) hero . moveLeft ( ) hero . moveRight ( ) hero . moveLeft (…" at bounding box center [550, 204] width 201 height 228
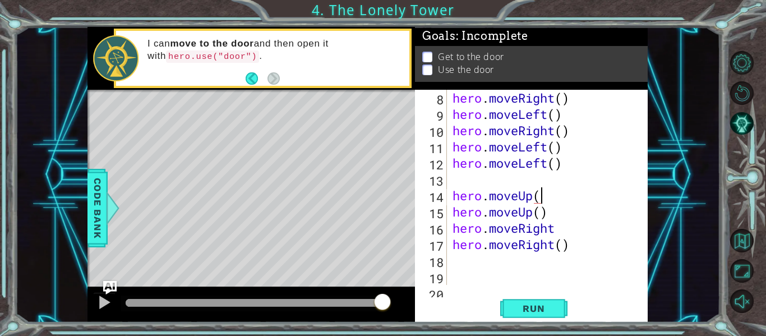
scroll to position [0, 4]
click at [546, 313] on span "Run" at bounding box center [533, 308] width 44 height 11
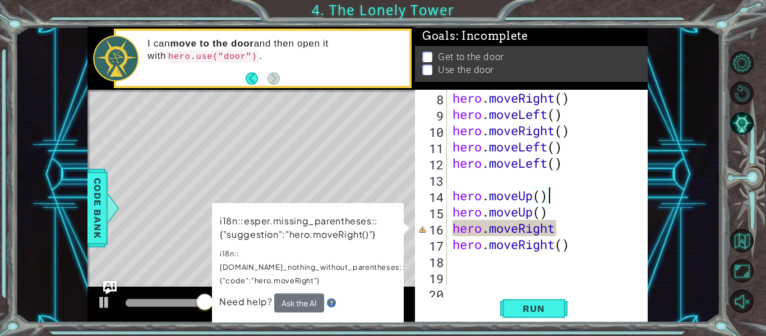
click at [560, 231] on div "hero . moveRight ( ) hero . moveLeft ( ) hero . moveRight ( ) hero . moveLeft (…" at bounding box center [550, 204] width 201 height 228
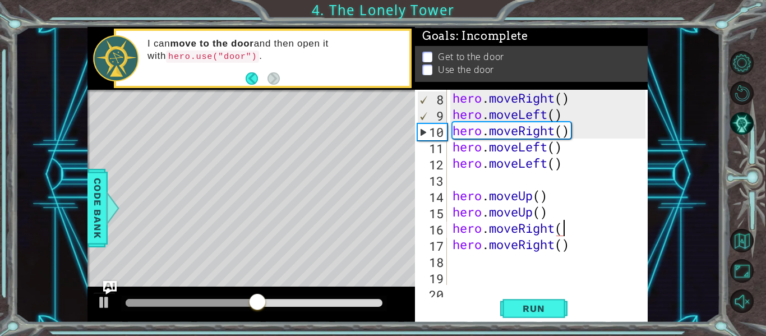
scroll to position [0, 5]
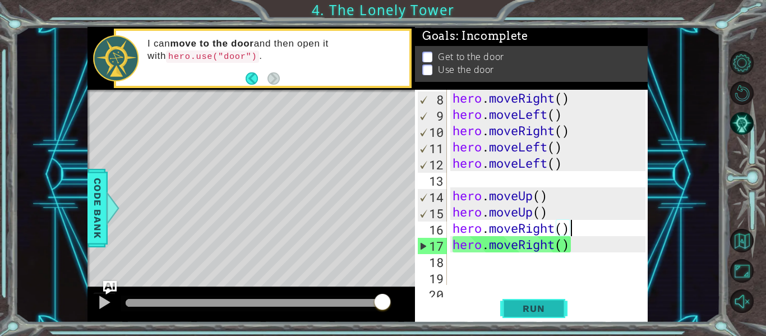
type textarea "hero.moveRight()"
click at [535, 303] on span "Run" at bounding box center [533, 308] width 44 height 11
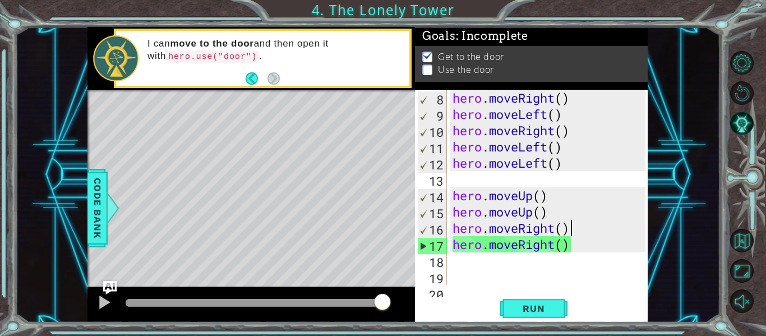
click at [470, 264] on div "hero . moveRight ( ) hero . moveLeft ( ) hero . moveRight ( ) hero . moveLeft (…" at bounding box center [550, 204] width 201 height 228
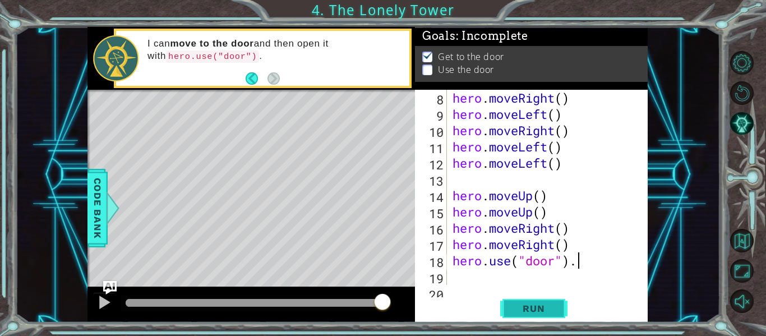
click at [529, 303] on span "Run" at bounding box center [533, 308] width 44 height 11
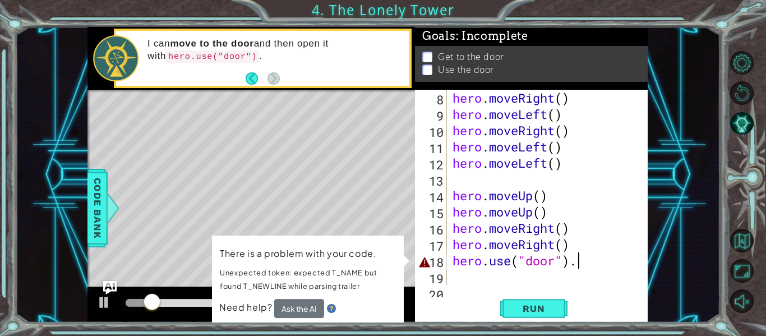
type textarea "hero.use("door")"
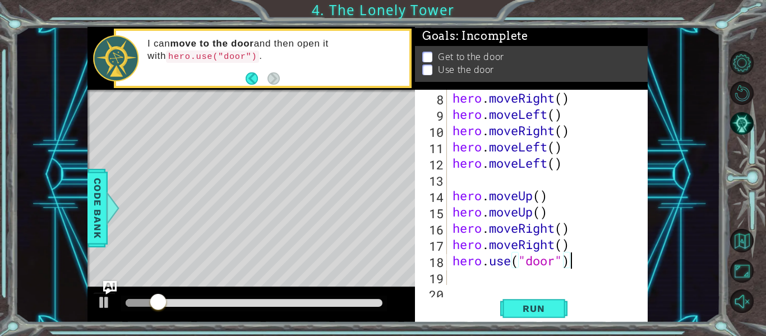
scroll to position [0, 0]
click at [533, 297] on button "Run" at bounding box center [533, 308] width 67 height 23
click at [547, 312] on span "Run" at bounding box center [533, 308] width 44 height 11
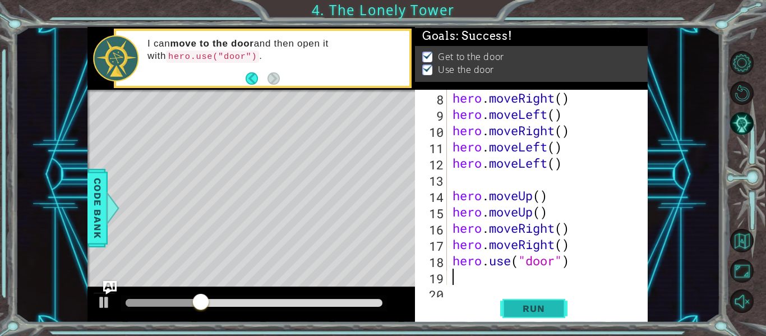
click at [547, 312] on span "Run" at bounding box center [533, 308] width 44 height 11
click at [575, 267] on div "hero . moveRight ( ) hero . moveLeft ( ) hero . moveRight ( ) hero . moveLeft (…" at bounding box center [550, 204] width 201 height 228
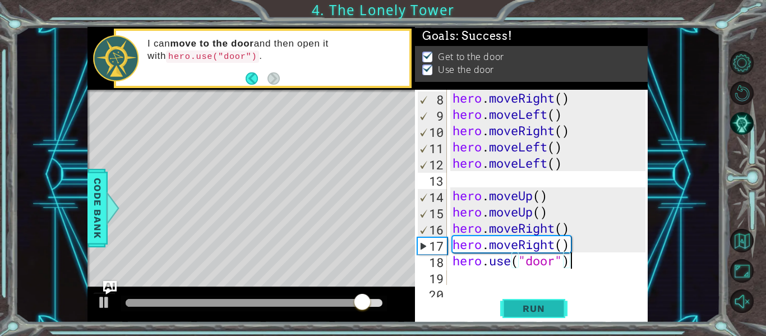
click at [547, 306] on span "Run" at bounding box center [533, 308] width 44 height 11
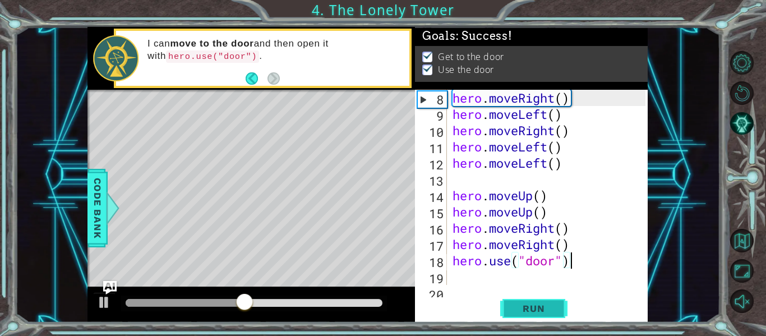
click at [547, 306] on span "Run" at bounding box center [533, 308] width 44 height 11
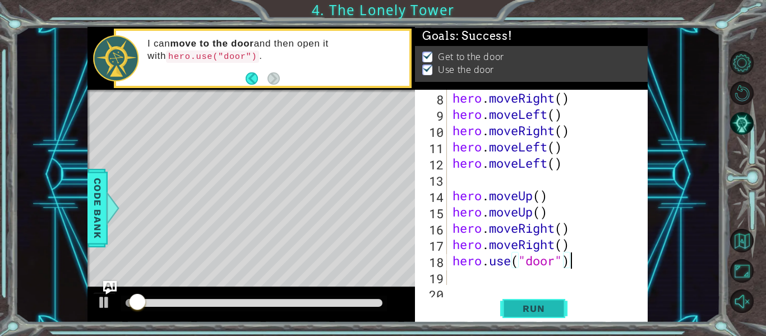
click at [547, 306] on span "Run" at bounding box center [533, 308] width 44 height 11
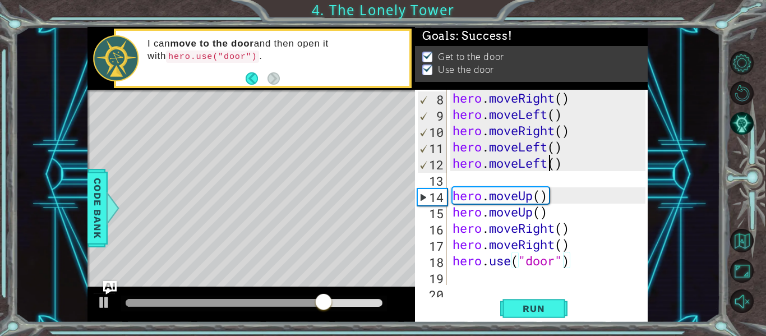
click at [550, 160] on div "hero . moveRight ( ) hero . moveLeft ( ) hero . moveRight ( ) hero . moveLeft (…" at bounding box center [550, 204] width 201 height 228
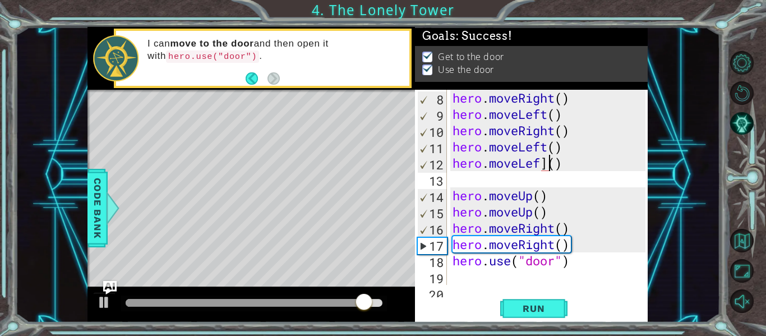
scroll to position [0, 5]
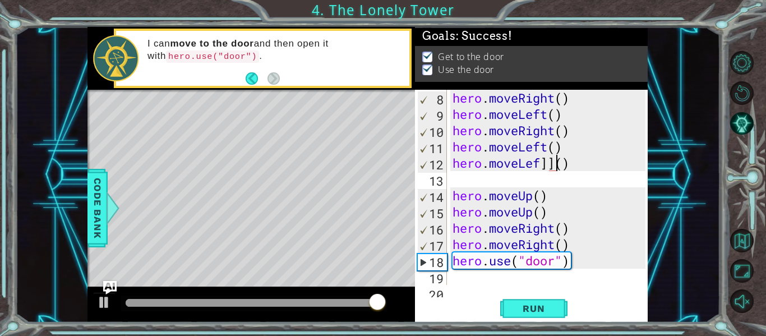
type textarea "hero.moveLef]()"
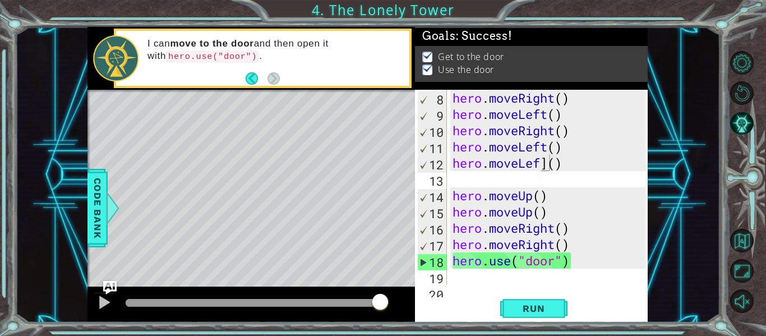
scroll to position [0, 4]
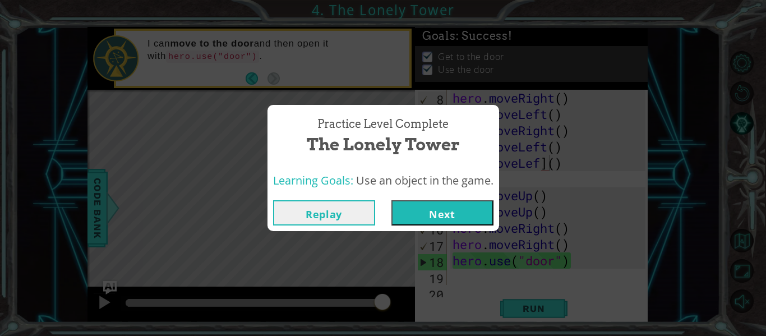
click at [424, 215] on button "Next" at bounding box center [442, 212] width 102 height 25
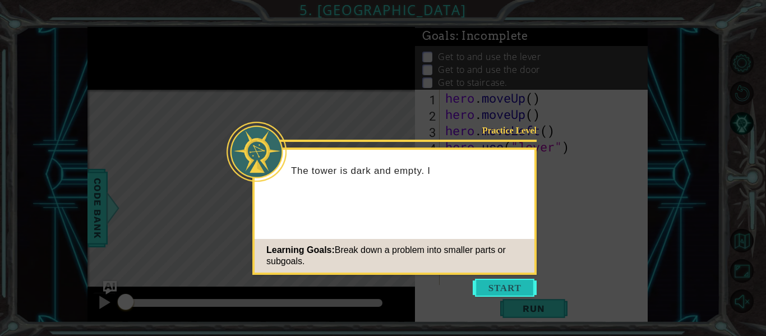
click at [478, 283] on button "Start" at bounding box center [505, 288] width 64 height 18
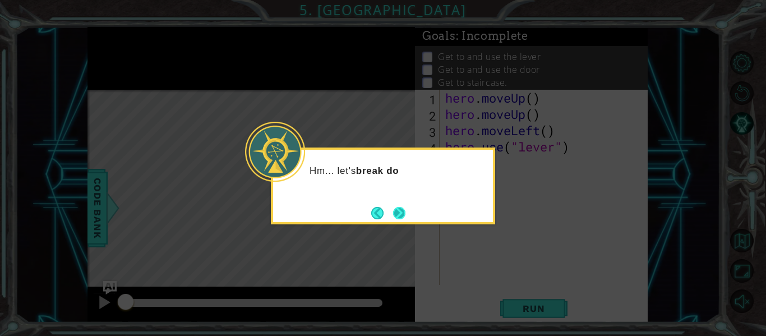
click at [400, 213] on button "Next" at bounding box center [399, 213] width 15 height 15
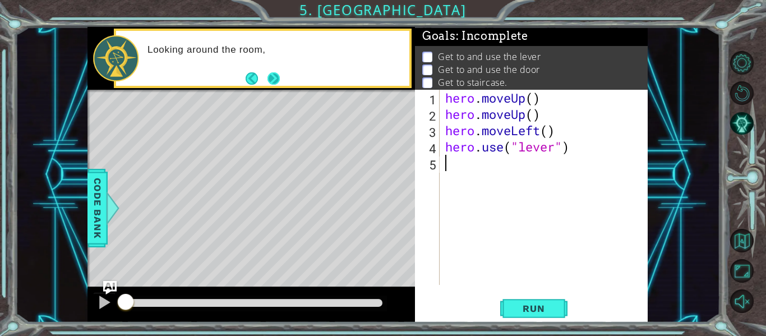
click at [274, 82] on button "Next" at bounding box center [273, 78] width 15 height 15
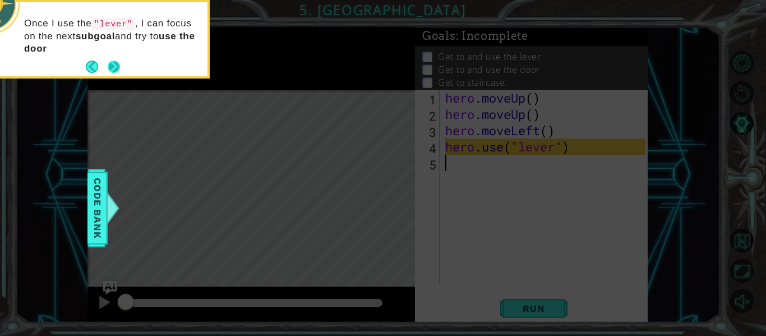
click at [113, 72] on button "Next" at bounding box center [114, 67] width 14 height 14
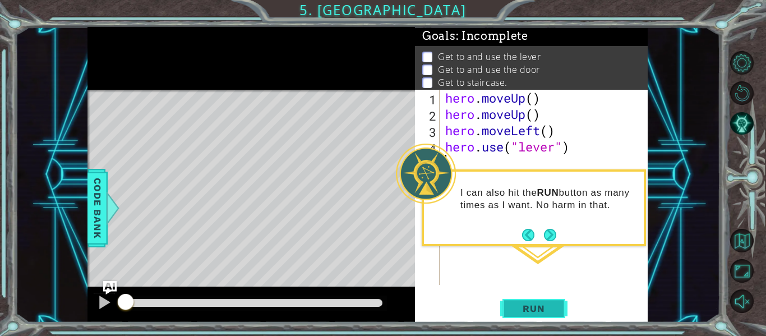
click at [535, 315] on button "Run" at bounding box center [533, 308] width 67 height 23
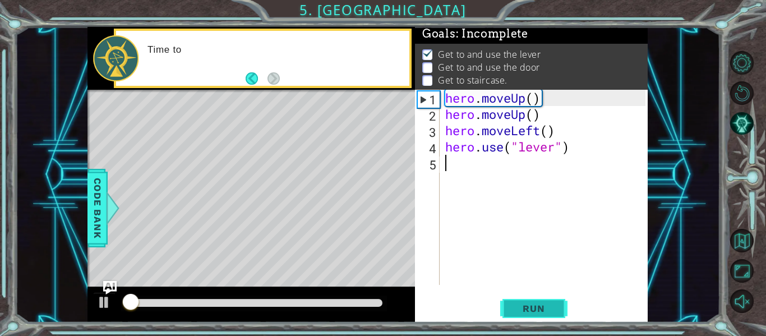
scroll to position [3, 0]
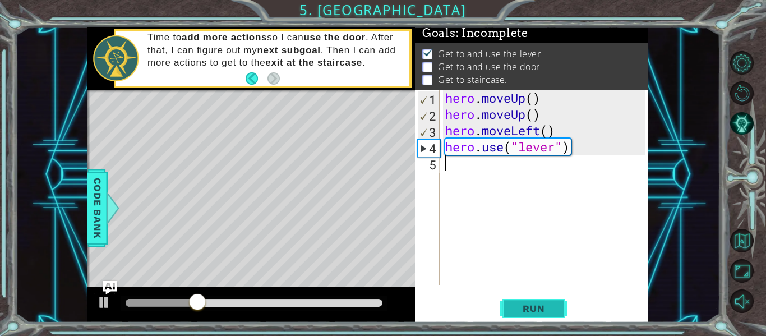
type textarea "h"
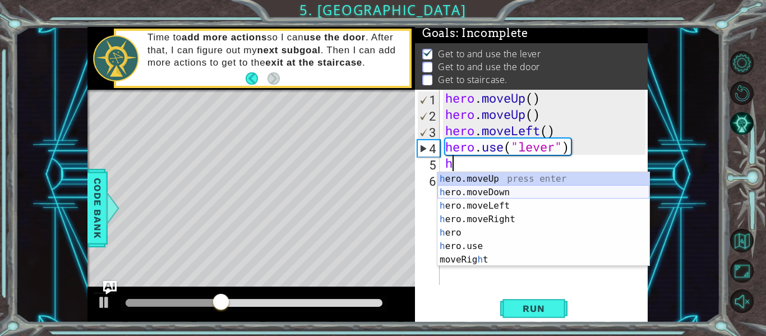
click at [481, 190] on div "h ero.moveUp press enter h ero.moveDown press enter h ero.moveLeft press enter …" at bounding box center [543, 232] width 212 height 121
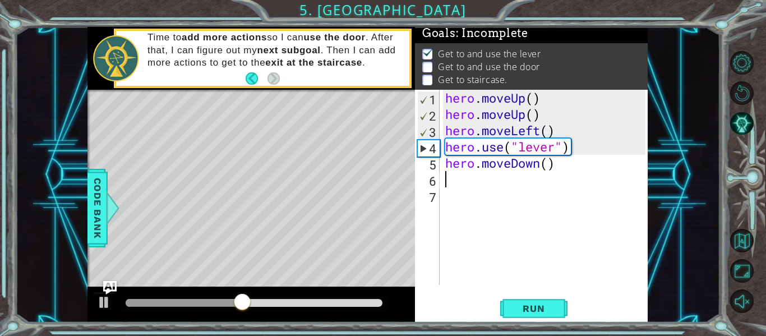
type textarea "h"
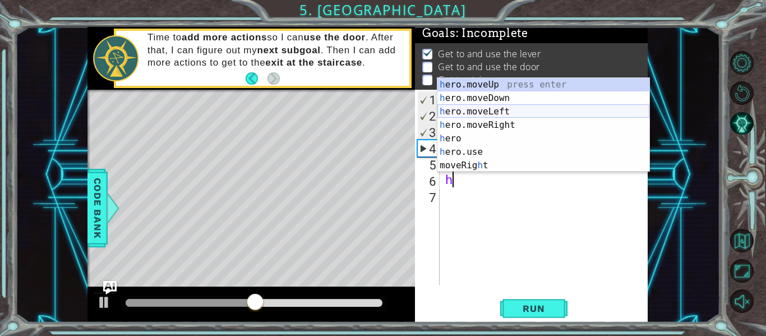
click at [491, 113] on div "h ero.moveUp press enter h ero.moveDown press enter h ero.moveLeft press enter …" at bounding box center [543, 138] width 212 height 121
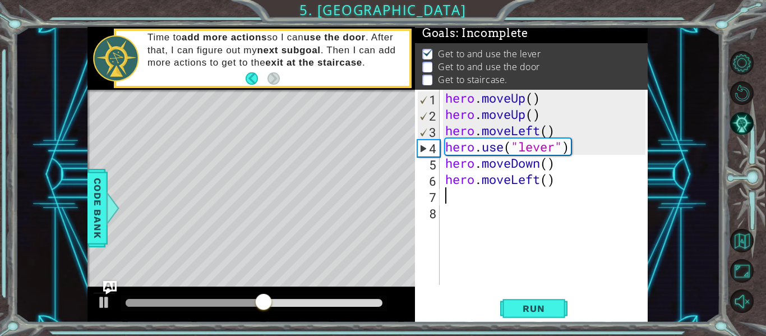
type textarea "h"
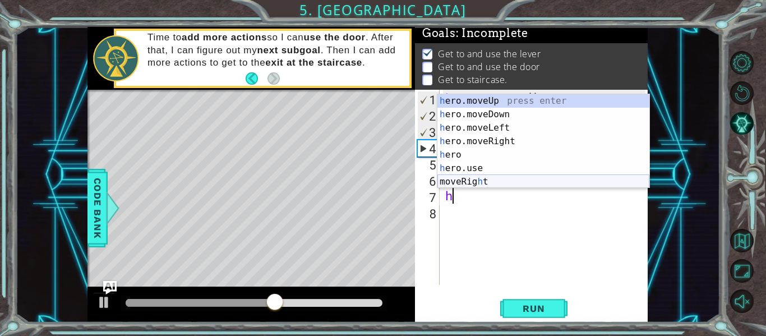
click at [481, 182] on div "h ero.moveUp press enter h ero.moveDown press enter h ero.moveLeft press enter …" at bounding box center [543, 154] width 212 height 121
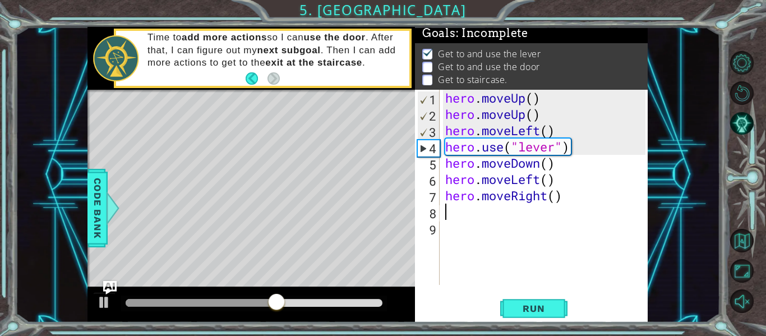
type textarea "h"
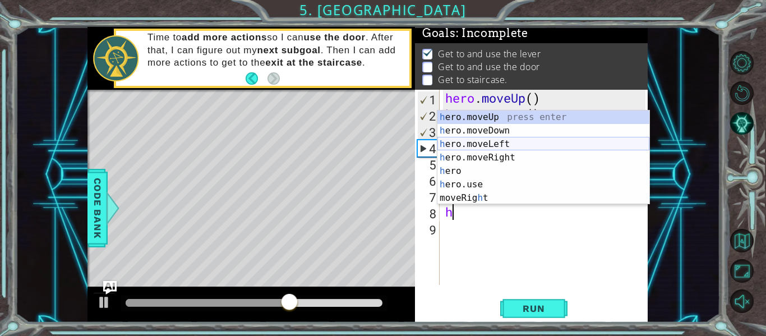
click at [483, 144] on div "h ero.moveUp press enter h ero.moveDown press enter h ero.moveLeft press enter …" at bounding box center [543, 170] width 212 height 121
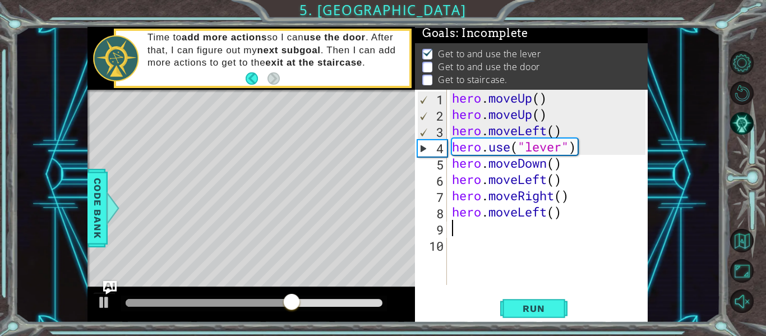
type textarea "h"
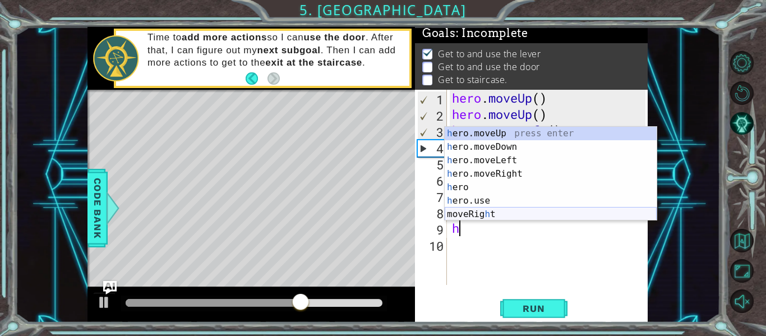
click at [488, 213] on div "h ero.moveUp press enter h ero.moveDown press enter h ero.moveLeft press enter …" at bounding box center [551, 187] width 212 height 121
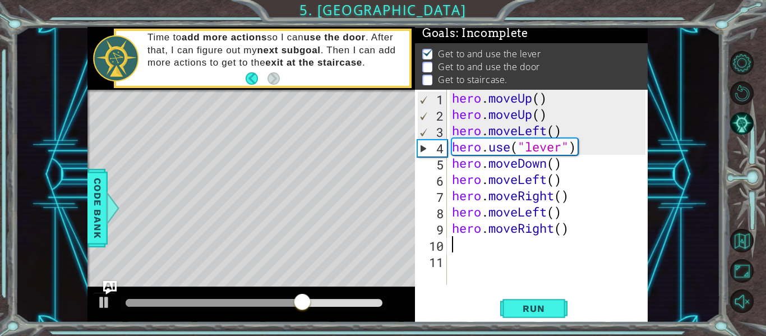
type textarea "h"
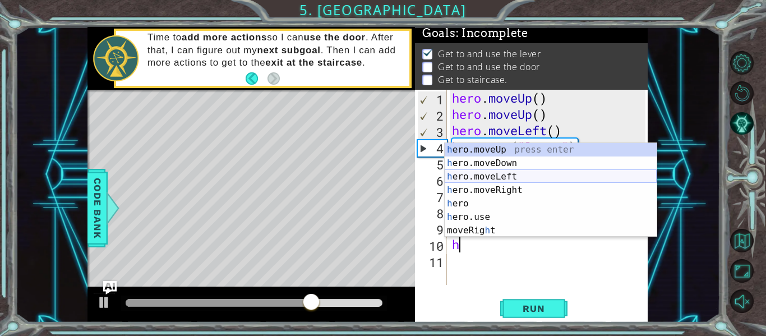
click at [496, 175] on div "h ero.moveUp press enter h ero.moveDown press enter h ero.moveLeft press enter …" at bounding box center [551, 203] width 212 height 121
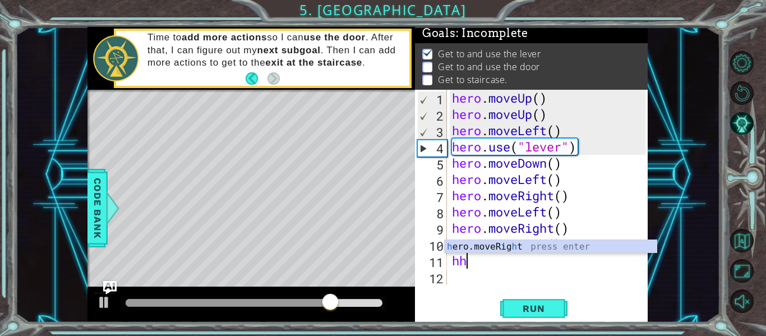
type textarea "h"
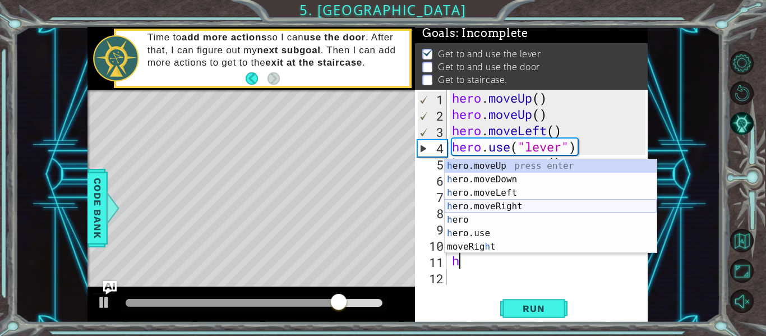
click at [498, 202] on div "h ero.moveUp press enter h ero.moveDown press enter h ero.moveLeft press enter …" at bounding box center [551, 219] width 212 height 121
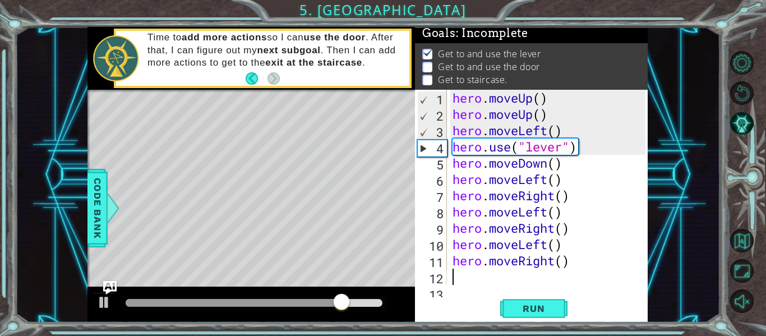
scroll to position [16, 0]
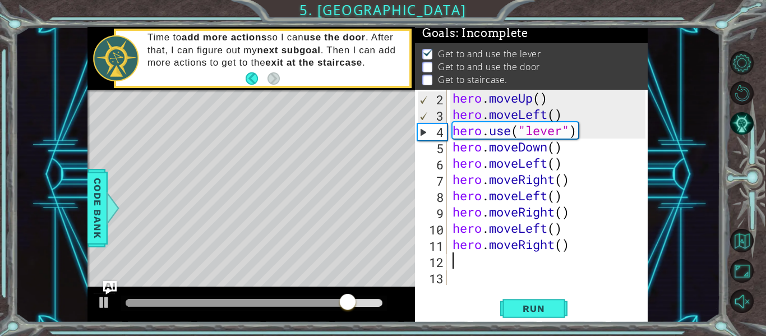
type textarea "h"
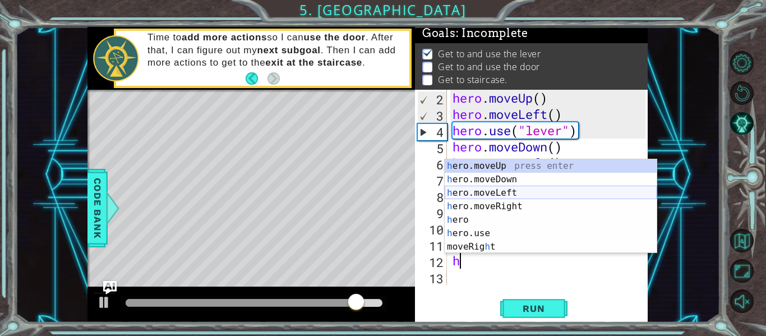
click at [494, 196] on div "h ero.moveUp press enter h ero.moveDown press enter h ero.moveLeft press enter …" at bounding box center [551, 219] width 212 height 121
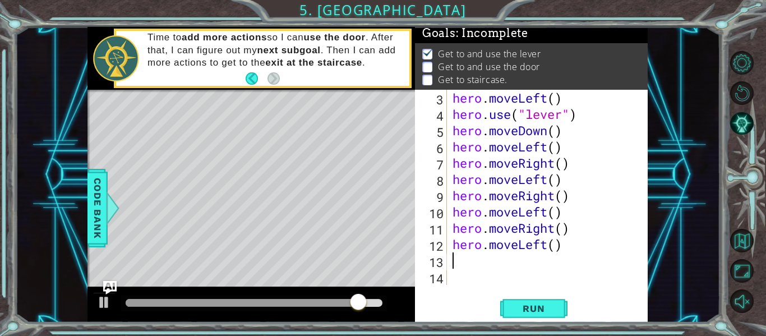
scroll to position [33, 0]
type textarea "h"
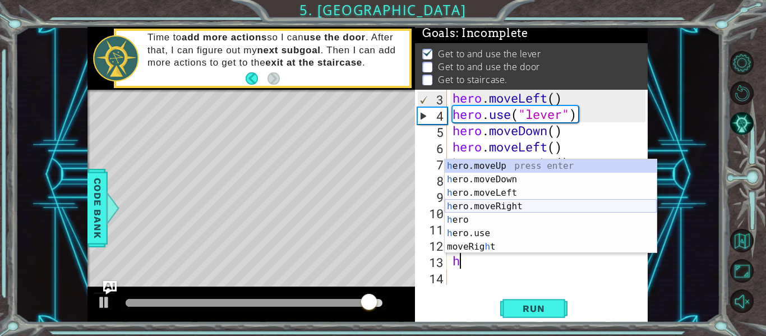
click at [500, 210] on div "h ero.moveUp press enter h ero.moveDown press enter h ero.moveLeft press enter …" at bounding box center [551, 219] width 212 height 121
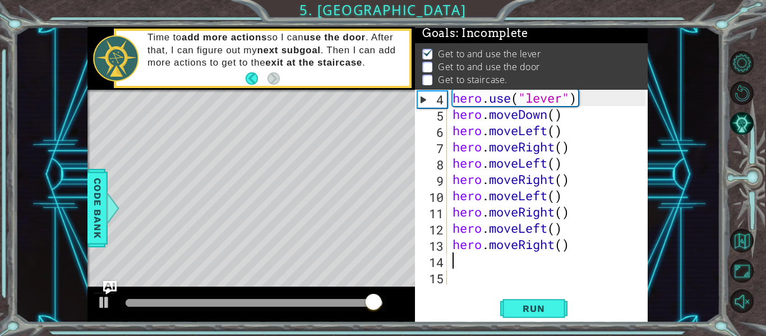
type textarea "h"
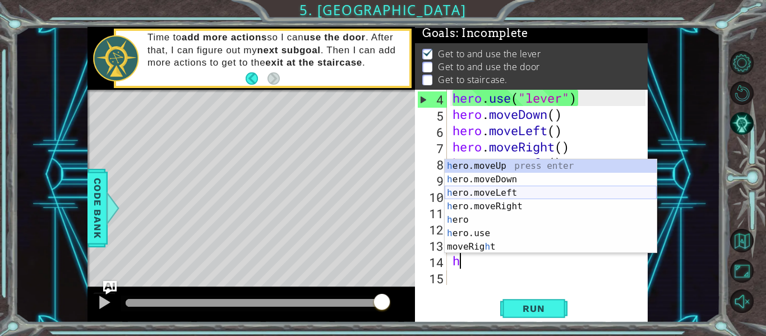
click at [491, 195] on div "h ero.moveUp press enter h ero.moveDown press enter h ero.moveLeft press enter …" at bounding box center [551, 219] width 212 height 121
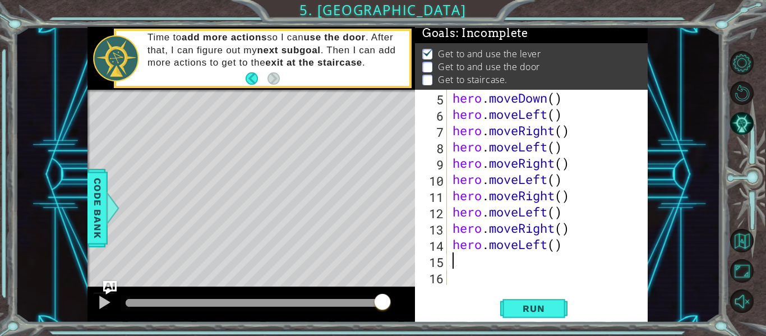
scroll to position [65, 0]
type textarea "h"
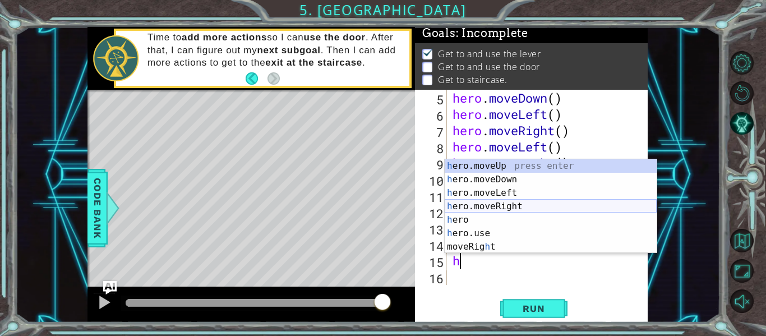
click at [501, 207] on div "h ero.moveUp press enter h ero.moveDown press enter h ero.moveLeft press enter …" at bounding box center [551, 219] width 212 height 121
type textarea "h"
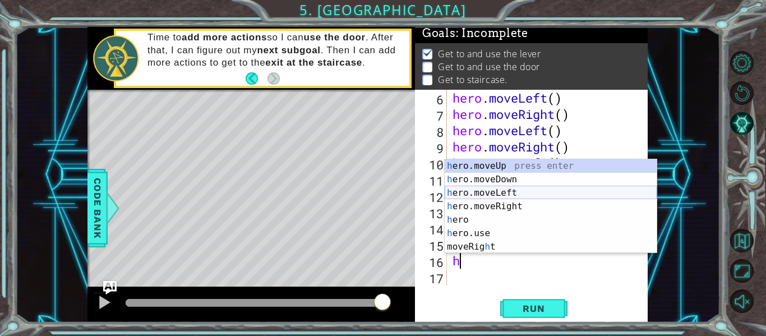
click at [506, 190] on div "h ero.moveUp press enter h ero.moveDown press enter h ero.moveLeft press enter …" at bounding box center [551, 219] width 212 height 121
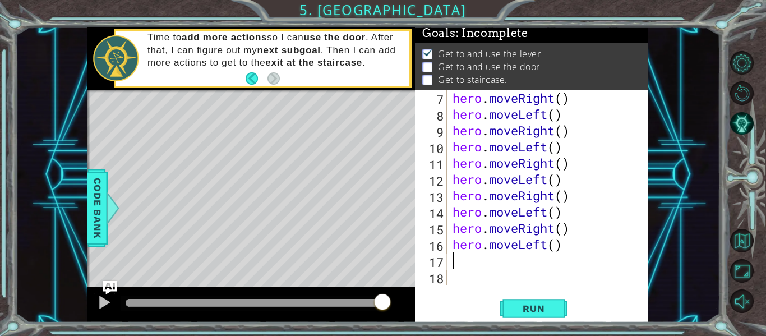
type textarea "h"
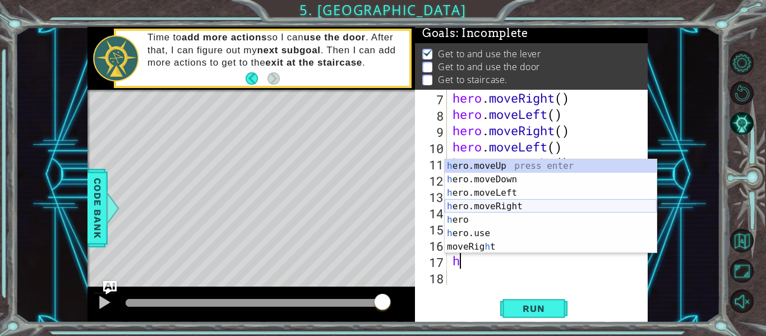
click at [513, 205] on div "h ero.moveUp press enter h ero.moveDown press enter h ero.moveLeft press enter …" at bounding box center [551, 219] width 212 height 121
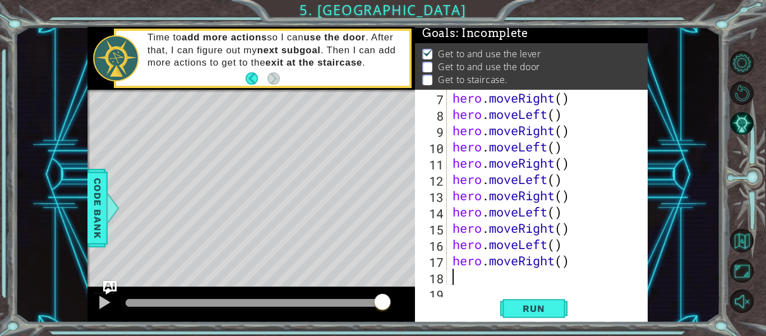
type textarea "h"
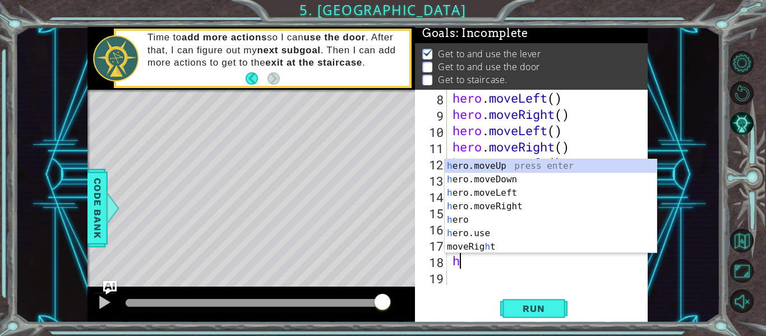
scroll to position [114, 0]
click at [512, 189] on div "h ero.moveUp press enter h ero.moveDown press enter h ero.moveLeft press enter …" at bounding box center [551, 219] width 212 height 121
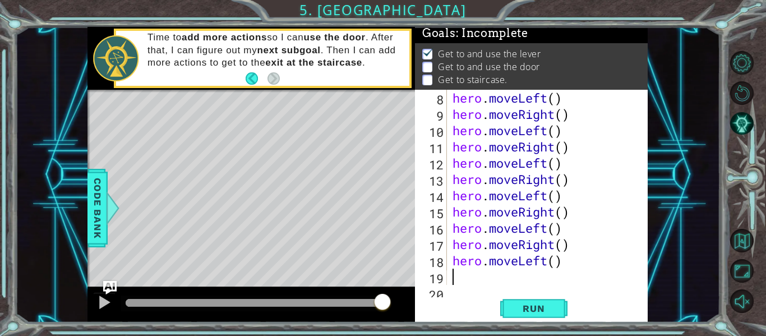
type textarea "h"
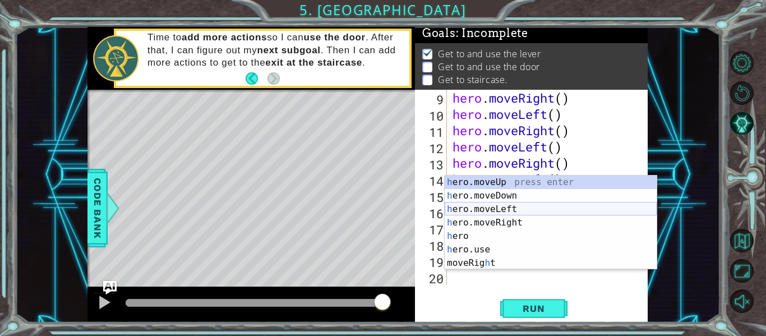
scroll to position [130, 0]
click at [525, 218] on div "h ero.moveUp press enter h ero.moveDown press enter h ero.moveLeft press enter …" at bounding box center [551, 236] width 212 height 121
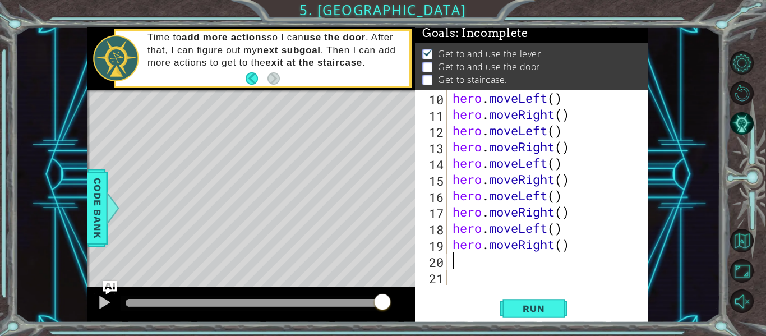
scroll to position [146, 0]
type textarea "h"
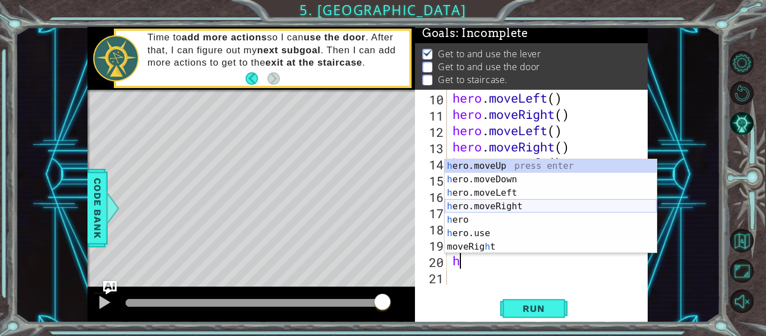
click at [518, 210] on div "h ero.moveUp press enter h ero.moveDown press enter h ero.moveLeft press enter …" at bounding box center [551, 219] width 212 height 121
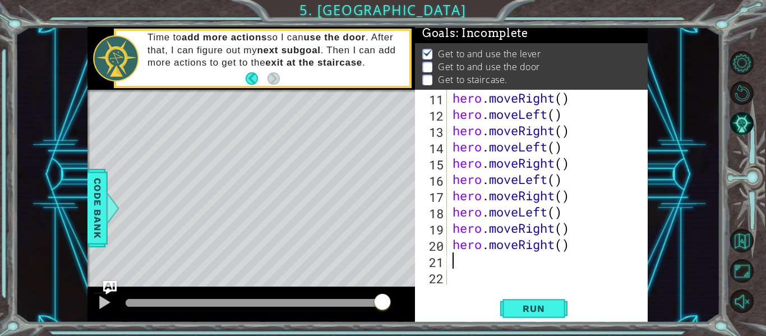
type textarea "h"
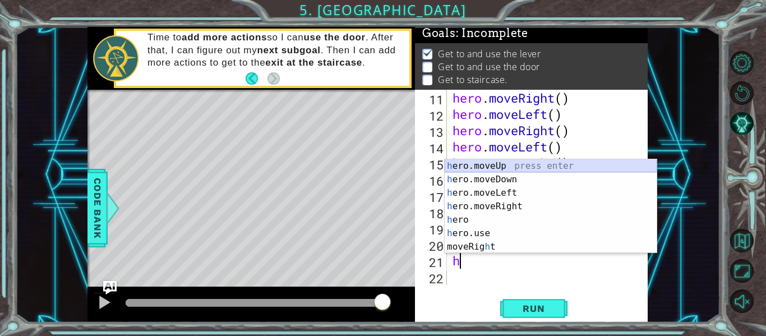
click at [490, 166] on div "h ero.moveUp press enter h ero.moveDown press enter h ero.moveLeft press enter …" at bounding box center [551, 219] width 212 height 121
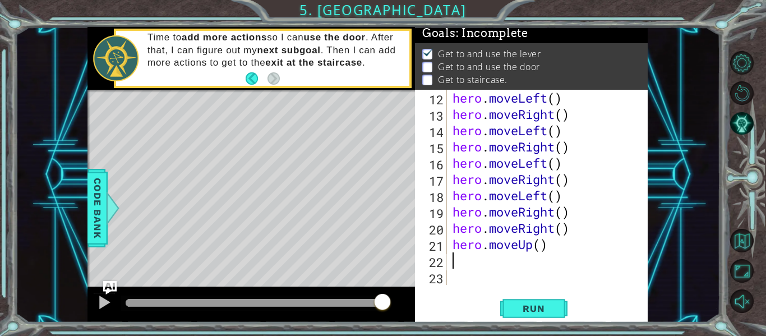
scroll to position [179, 0]
type textarea "h"
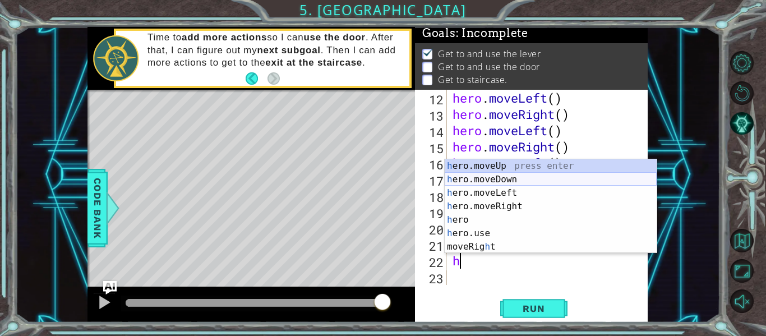
click at [498, 176] on div "h ero.moveUp press enter h ero.moveDown press enter h ero.moveLeft press enter …" at bounding box center [551, 219] width 212 height 121
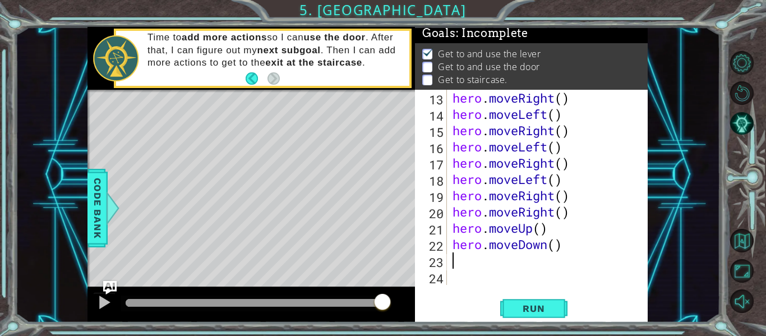
type textarea "h"
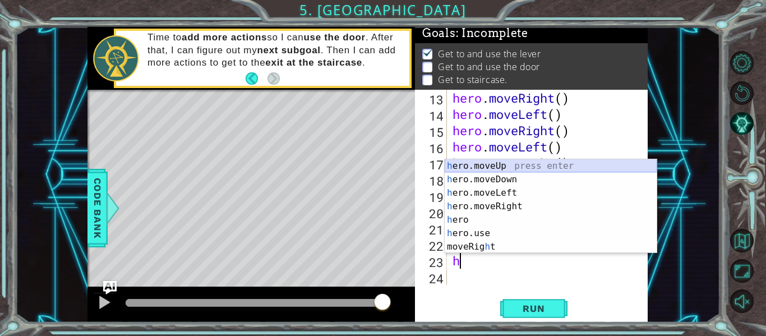
click at [497, 165] on div "h ero.moveUp press enter h ero.moveDown press enter h ero.moveLeft press enter …" at bounding box center [551, 219] width 212 height 121
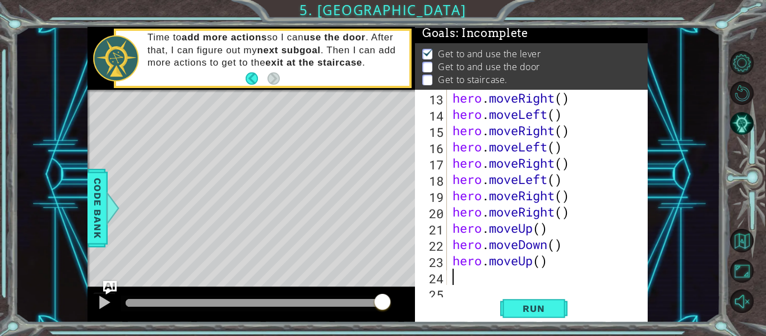
scroll to position [211, 0]
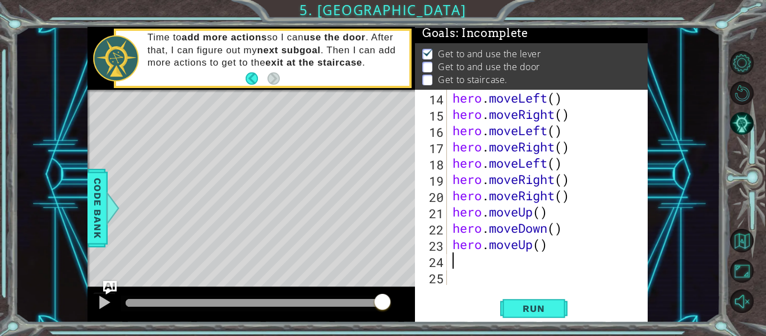
type textarea "h"
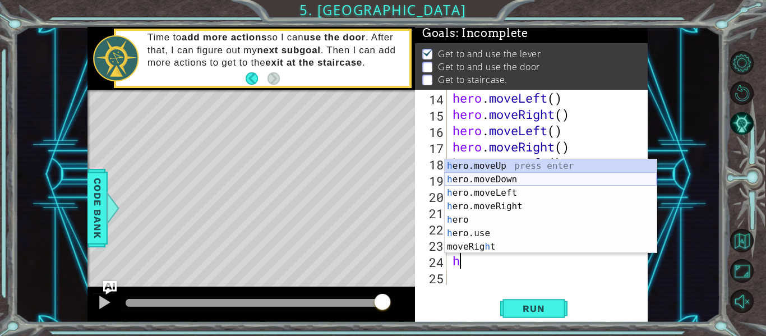
click at [500, 183] on div "h ero.moveUp press enter h ero.moveDown press enter h ero.moveLeft press enter …" at bounding box center [551, 219] width 212 height 121
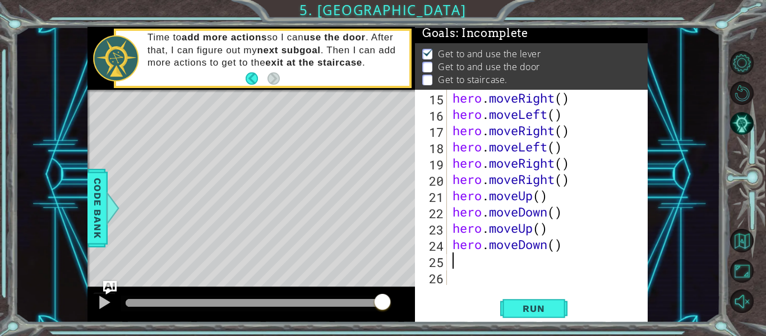
scroll to position [228, 0]
type textarea "h"
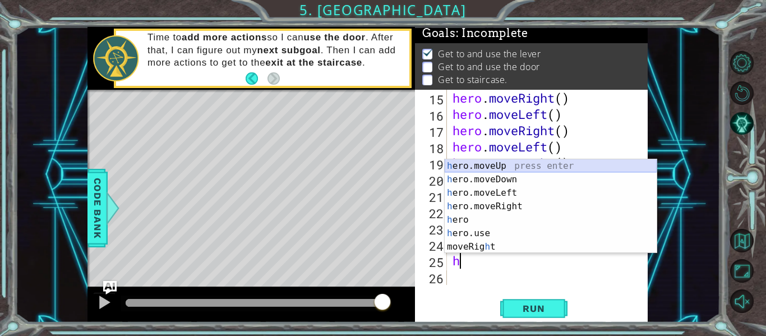
click at [499, 164] on div "h ero.moveUp press enter h ero.moveDown press enter h ero.moveLeft press enter …" at bounding box center [551, 219] width 212 height 121
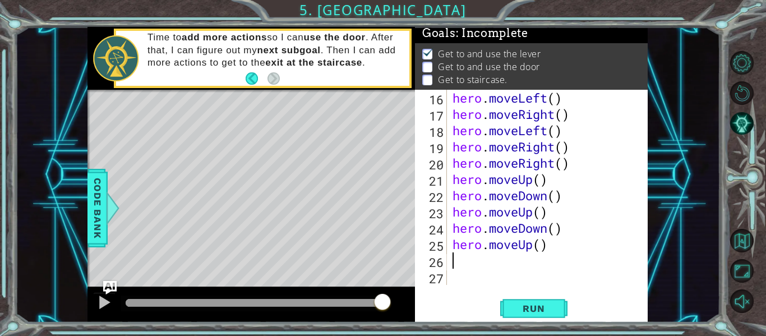
scroll to position [244, 0]
type textarea "h"
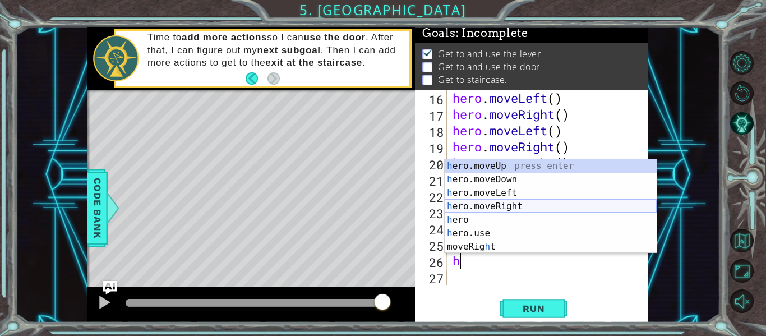
click at [515, 201] on div "h ero.moveUp press enter h ero.moveDown press enter h ero.moveLeft press enter …" at bounding box center [551, 219] width 212 height 121
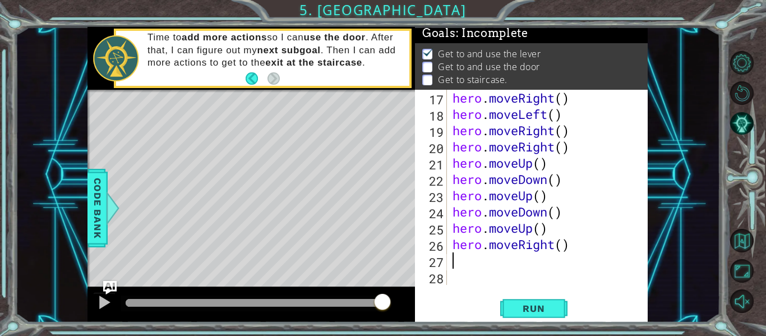
scroll to position [260, 0]
type textarea "h"
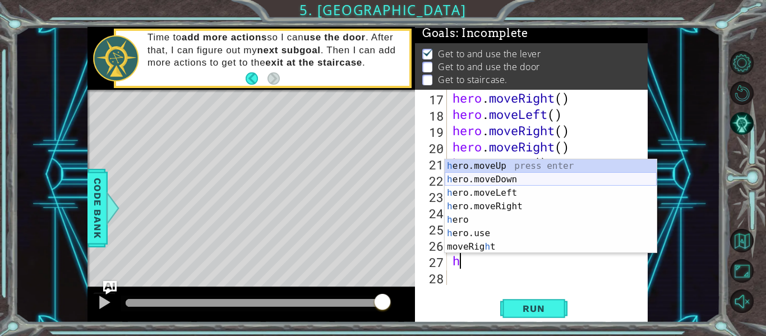
click at [510, 178] on div "h ero.moveUp press enter h ero.moveDown press enter h ero.moveLeft press enter …" at bounding box center [551, 219] width 212 height 121
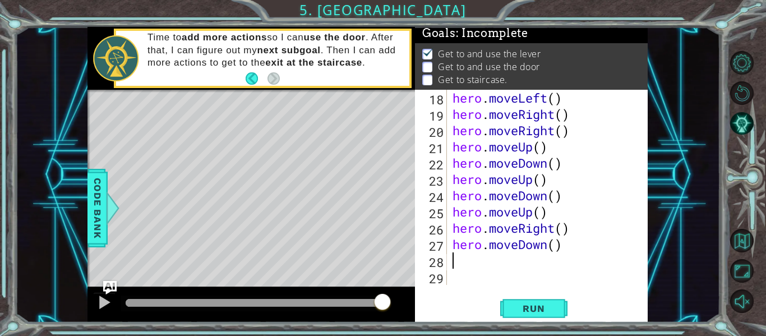
scroll to position [276, 0]
type textarea "h"
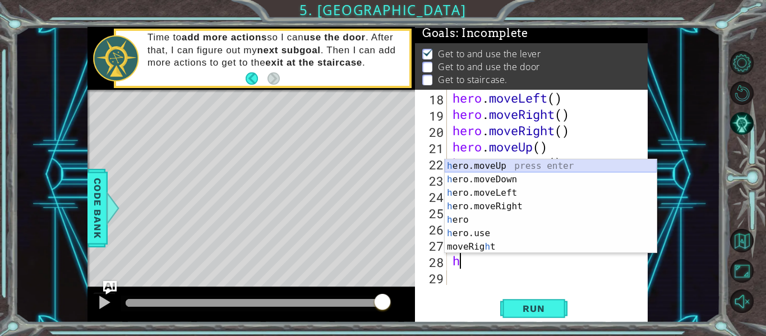
click at [503, 163] on div "h ero.moveUp press enter h ero.moveDown press enter h ero.moveLeft press enter …" at bounding box center [551, 219] width 212 height 121
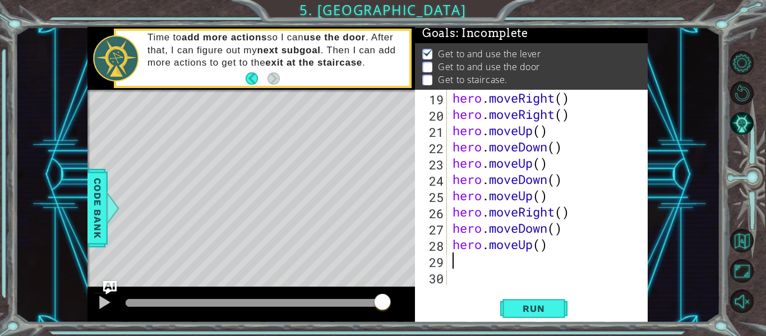
type textarea "h"
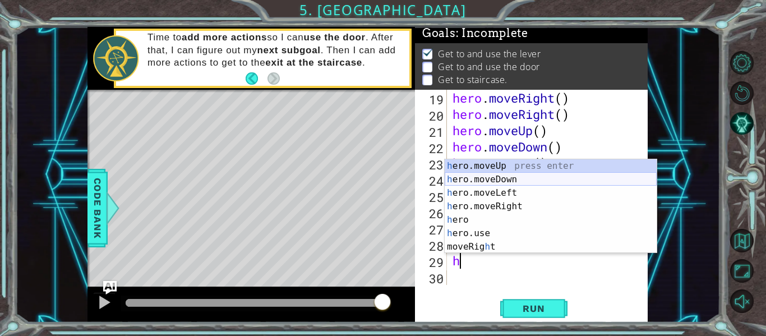
click at [509, 176] on div "h ero.moveUp press enter h ero.moveDown press enter h ero.moveLeft press enter …" at bounding box center [551, 219] width 212 height 121
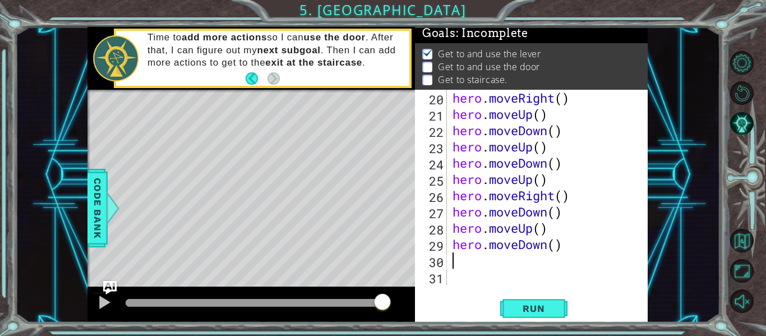
scroll to position [309, 0]
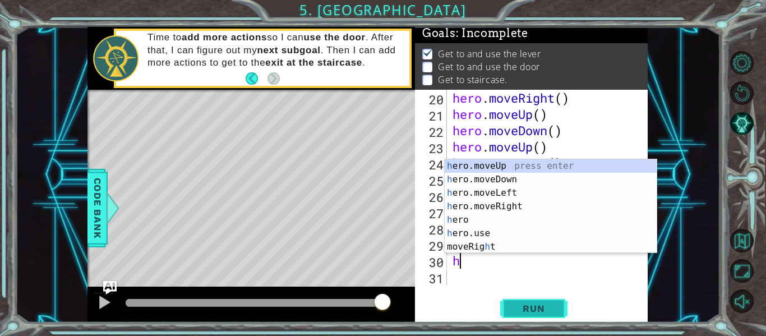
click at [511, 302] on button "Run" at bounding box center [533, 308] width 67 height 23
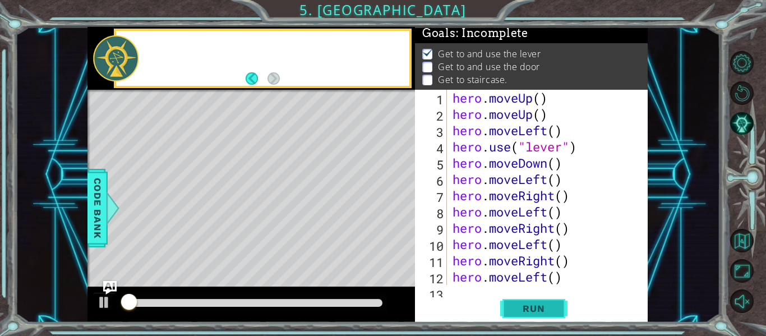
scroll to position [0, 0]
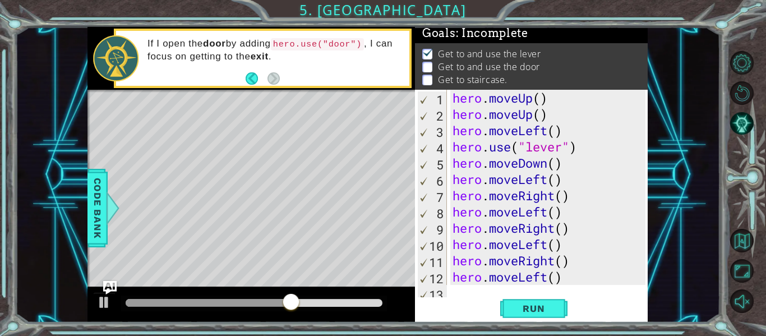
type textarea "h"
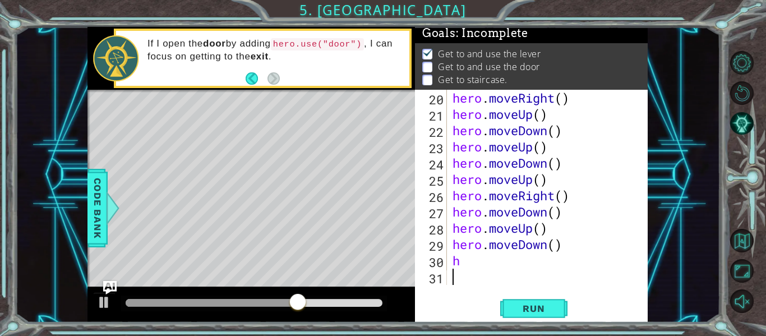
scroll to position [309, 0]
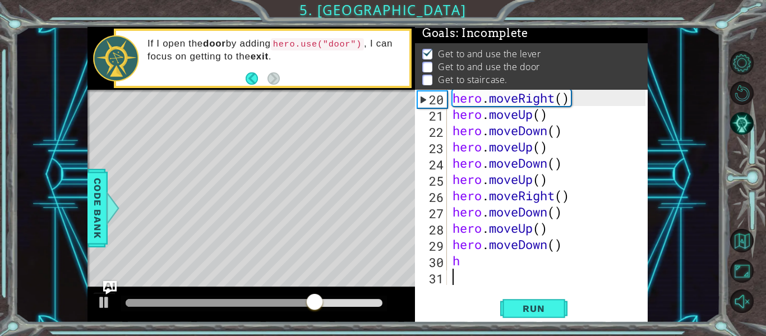
type textarea "h"
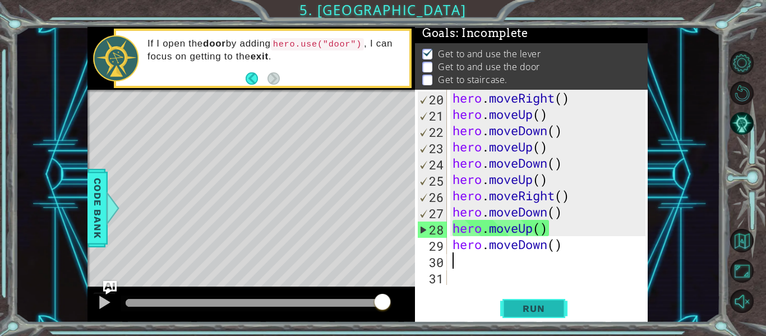
click at [539, 309] on span "Run" at bounding box center [533, 308] width 44 height 11
click at [549, 247] on div "hero . moveRight ( ) hero . moveUp ( ) hero . moveDown ( ) hero . moveUp ( ) he…" at bounding box center [550, 204] width 201 height 228
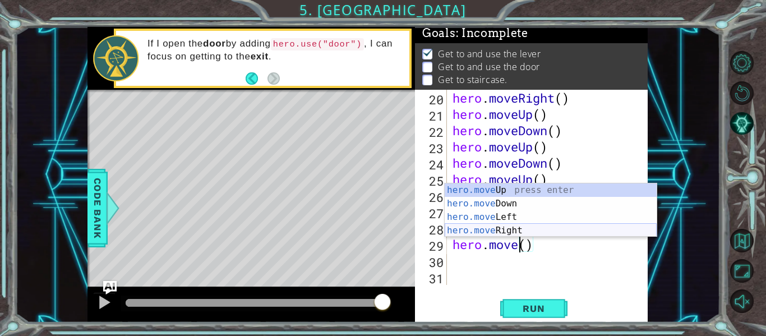
click at [508, 228] on div "hero.move Up press enter hero.move Down press enter hero.move Left press enter …" at bounding box center [551, 223] width 212 height 81
type textarea "hero.moveRight"
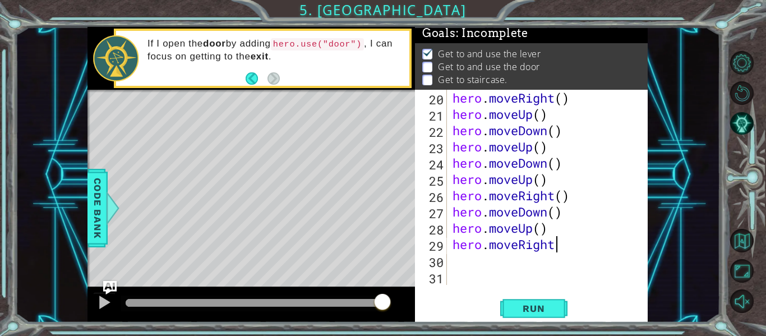
click at [451, 259] on div "hero . moveRight ( ) hero . moveUp ( ) hero . moveDown ( ) hero . moveUp ( ) he…" at bounding box center [550, 204] width 201 height 228
type textarea "h"
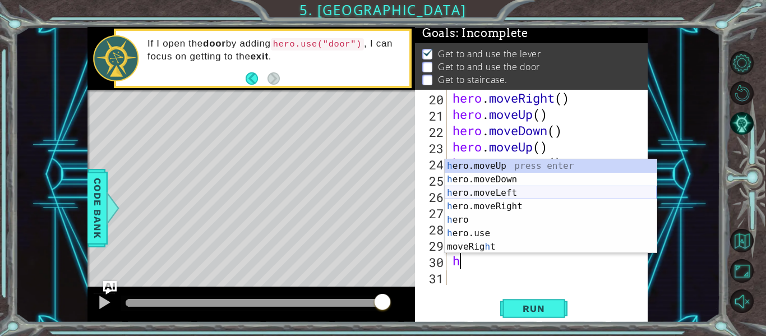
click at [501, 191] on div "h ero.moveUp press enter h ero.moveDown press enter h ero.moveLeft press enter …" at bounding box center [551, 219] width 212 height 121
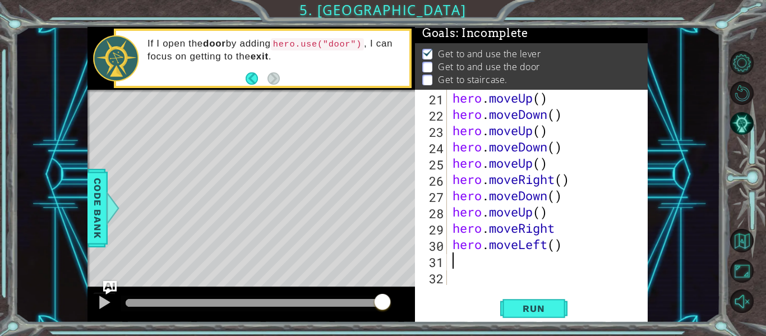
type textarea "h"
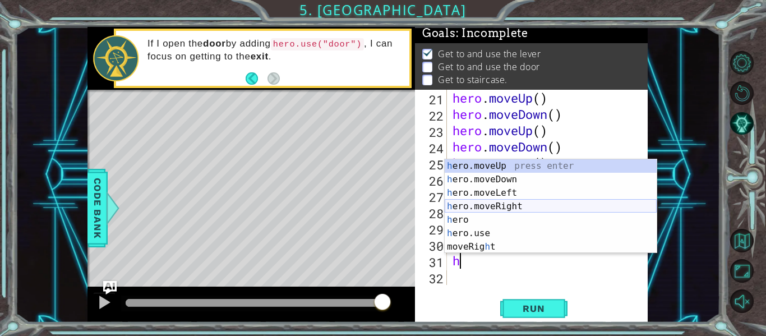
click at [510, 205] on div "h ero.moveUp press enter h ero.moveDown press enter h ero.moveLeft press enter …" at bounding box center [551, 219] width 212 height 121
type textarea "h"
click at [500, 195] on div "h ero.moveUp press enter h ero.moveDown press enter h ero.moveLeft press enter …" at bounding box center [551, 219] width 212 height 121
type textarea "h"
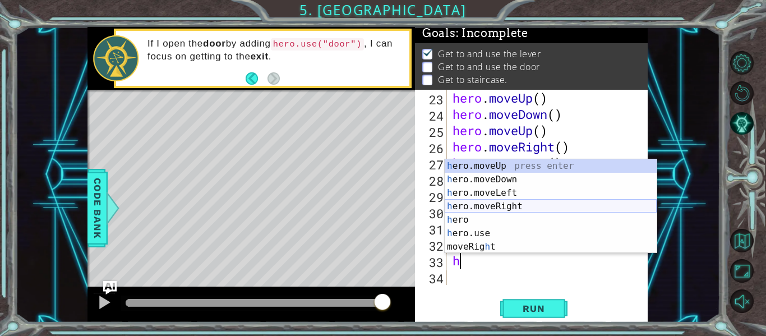
click at [509, 211] on div "h ero.moveUp press enter h ero.moveDown press enter h ero.moveLeft press enter …" at bounding box center [551, 219] width 212 height 121
type textarea "h"
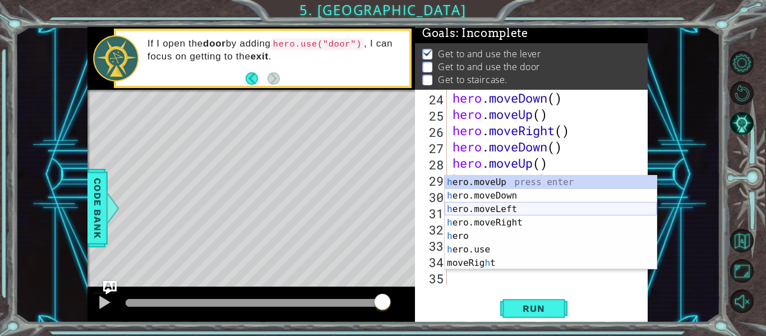
click at [507, 204] on div "h ero.moveUp press enter h ero.moveDown press enter h ero.moveLeft press enter …" at bounding box center [551, 236] width 212 height 121
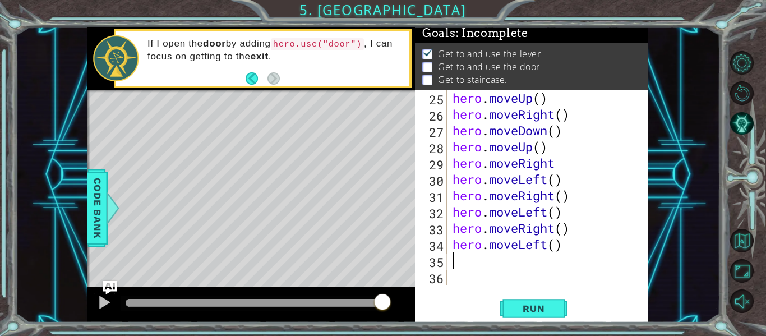
scroll to position [390, 0]
type textarea "h"
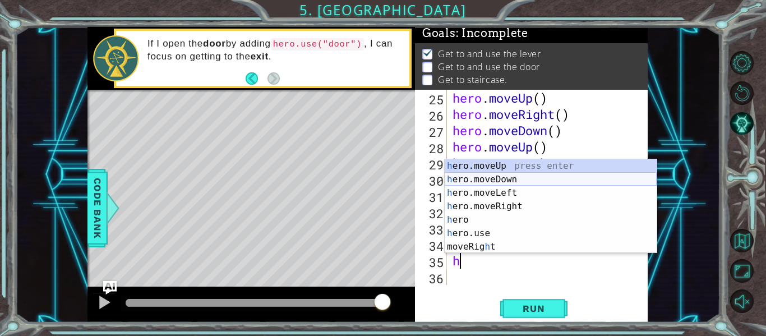
click at [490, 176] on div "h ero.moveUp press enter h ero.moveDown press enter h ero.moveLeft press enter …" at bounding box center [551, 219] width 212 height 121
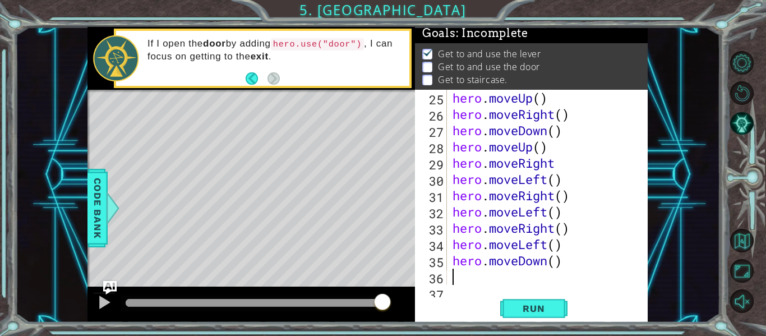
scroll to position [407, 0]
type textarea "h"
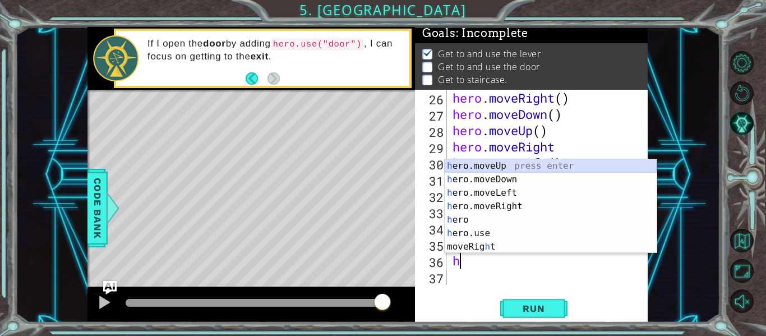
click at [503, 169] on div "h ero.moveUp press enter h ero.moveDown press enter h ero.moveLeft press enter …" at bounding box center [551, 219] width 212 height 121
type textarea "h"
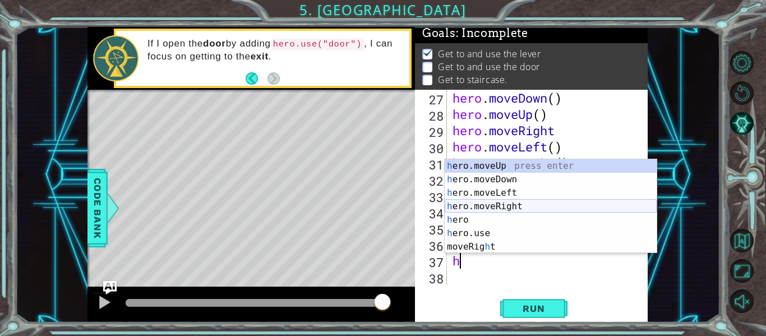
click at [513, 201] on div "h ero.moveUp press enter h ero.moveDown press enter h ero.moveLeft press enter …" at bounding box center [551, 219] width 212 height 121
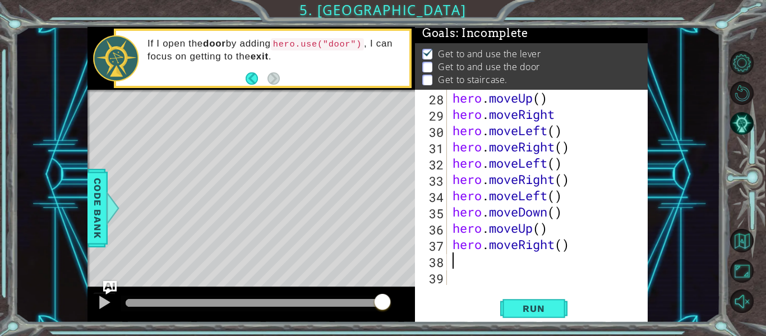
scroll to position [439, 0]
type textarea "h"
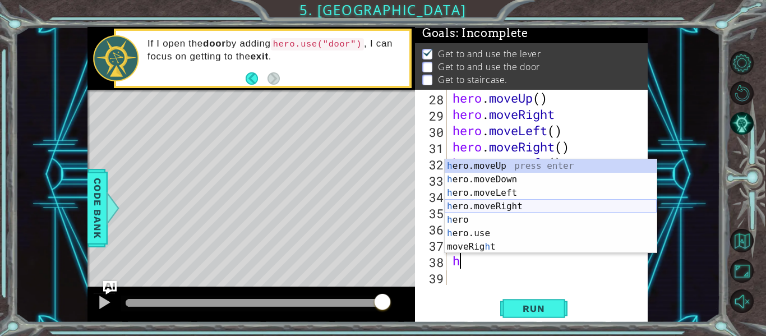
click at [512, 211] on div "h ero.moveUp press enter h ero.moveDown press enter h ero.moveLeft press enter …" at bounding box center [551, 219] width 212 height 121
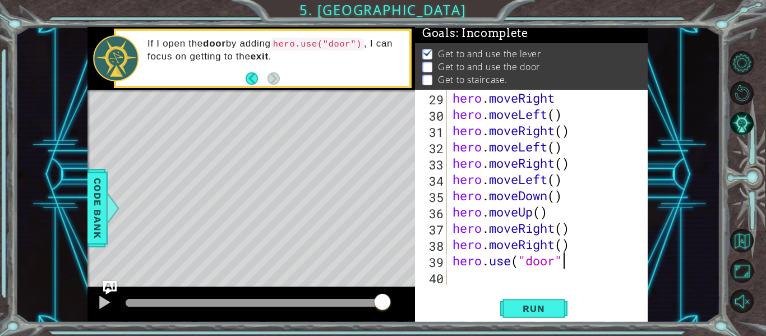
scroll to position [0, 5]
click at [527, 304] on span "Run" at bounding box center [533, 308] width 44 height 11
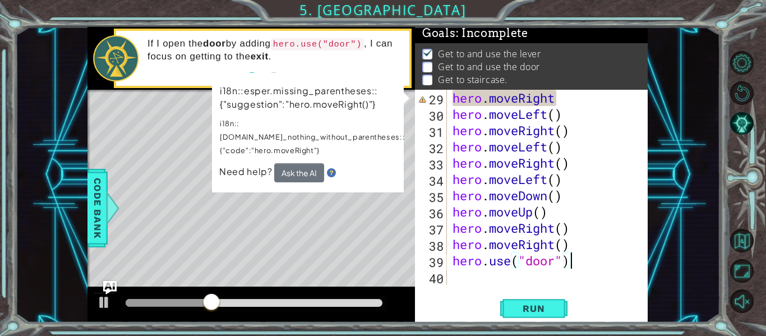
click at [560, 107] on div "hero . moveRight hero . moveLeft ( ) hero . moveRight ( ) hero . moveLeft ( ) h…" at bounding box center [550, 204] width 201 height 228
click at [560, 100] on div "hero . moveRight hero . moveLeft ( ) hero . moveRight ( ) hero . moveLeft ( ) h…" at bounding box center [550, 204] width 201 height 228
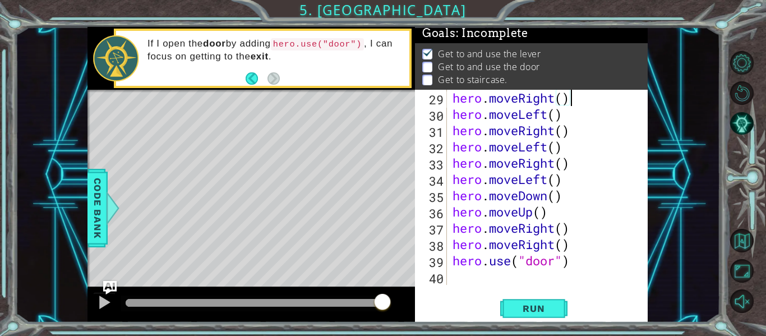
click at [520, 288] on div "hero.moveRight() 29 30 31 32 33 34 35 36 37 38 39 40 hero . moveRight ( ) hero …" at bounding box center [531, 206] width 233 height 233
click at [527, 300] on button "Run" at bounding box center [533, 308] width 67 height 23
click at [570, 244] on div "hero . moveRight ( ) hero . moveLeft ( ) hero . moveRight ( ) hero . moveLeft (…" at bounding box center [550, 204] width 201 height 228
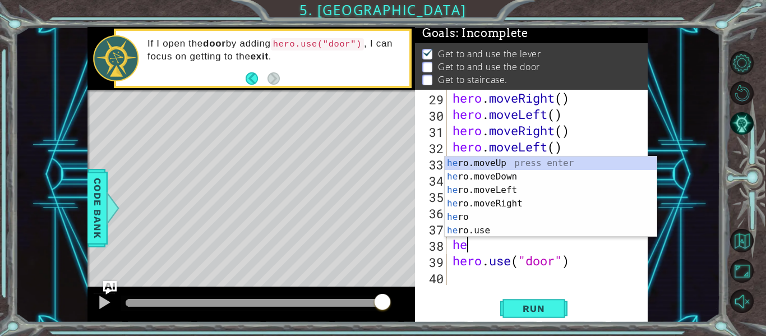
scroll to position [0, 0]
type textarea "h"
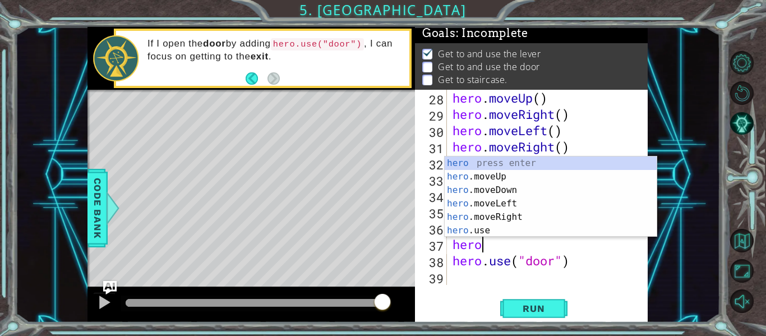
type textarea "h"
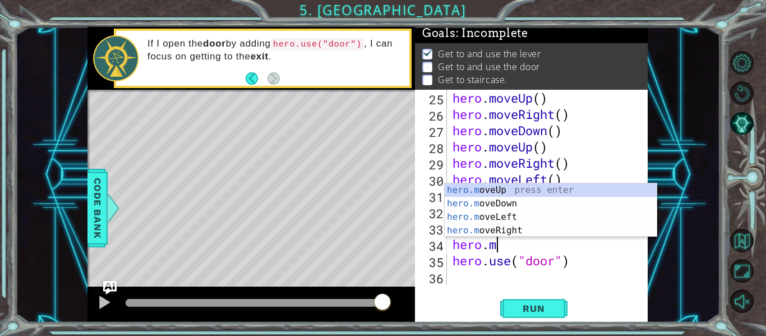
type textarea "h"
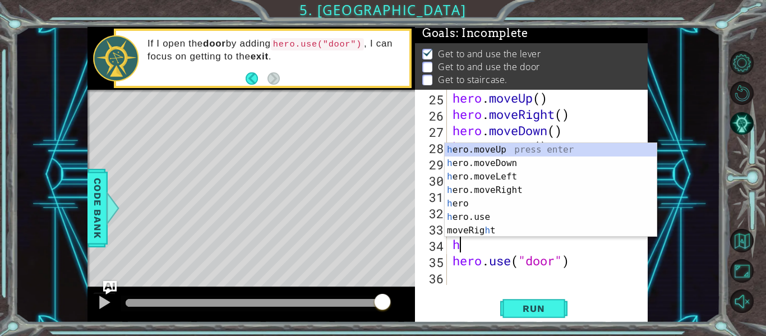
scroll to position [374, 0]
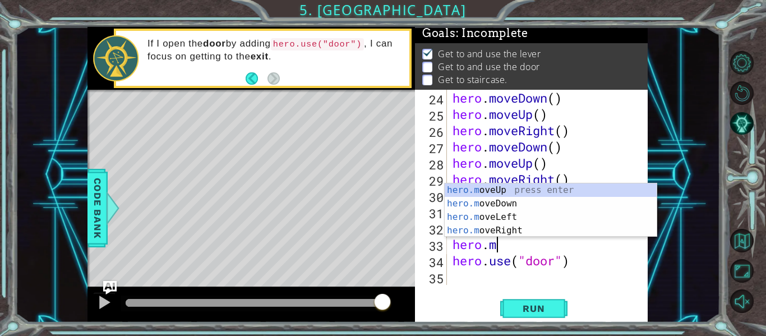
type textarea "h"
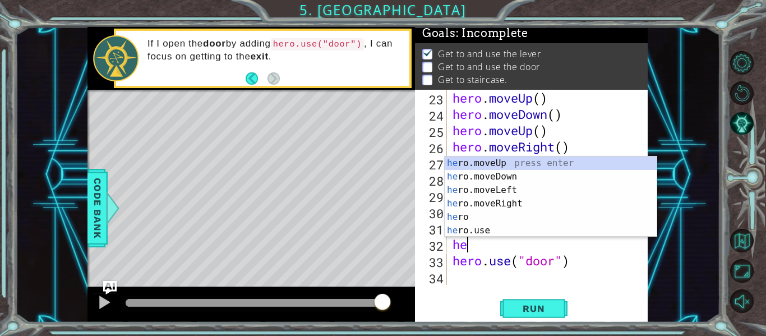
type textarea "h"
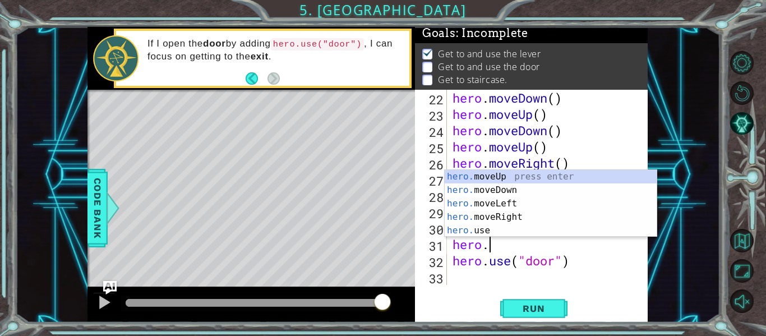
type textarea "h"
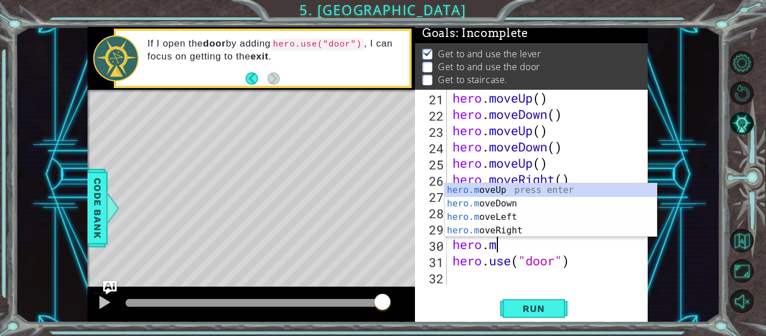
type textarea "h"
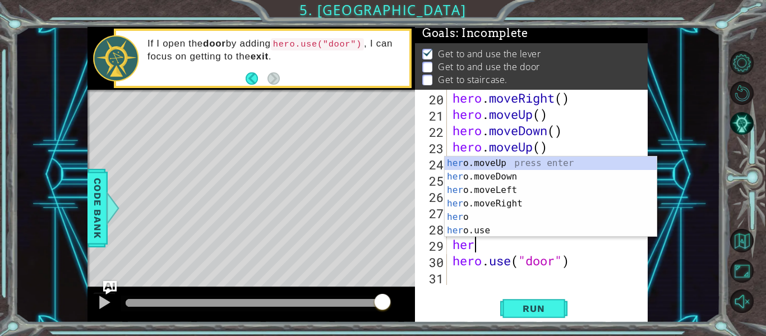
type textarea "h"
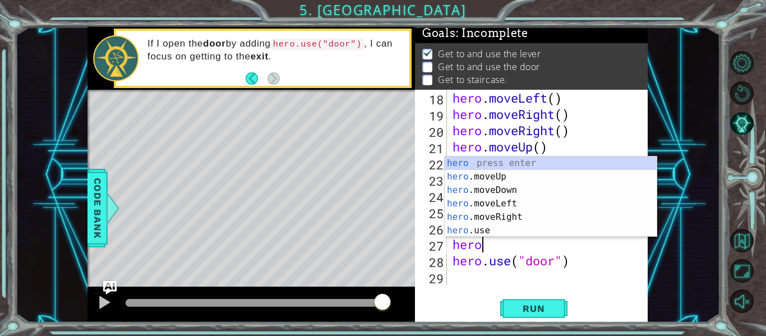
type textarea "h"
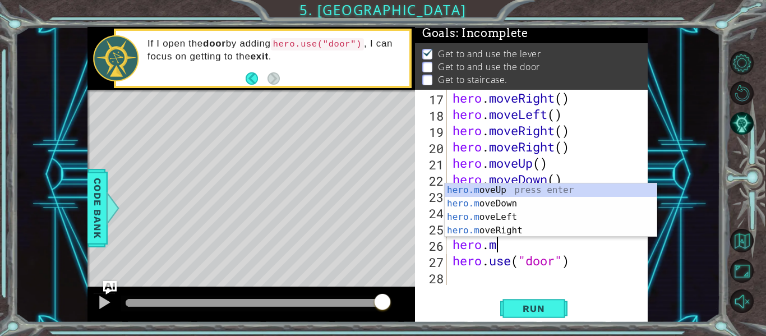
type textarea "h"
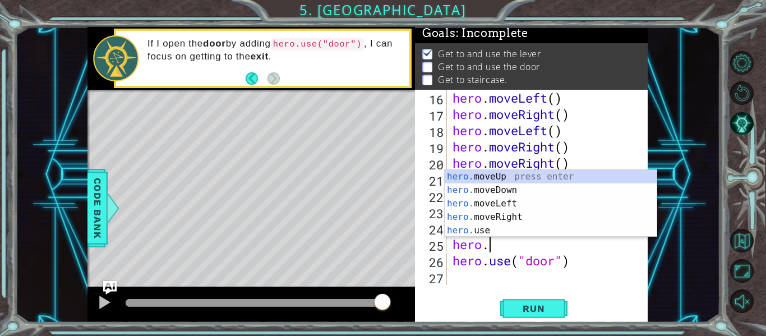
type textarea "h"
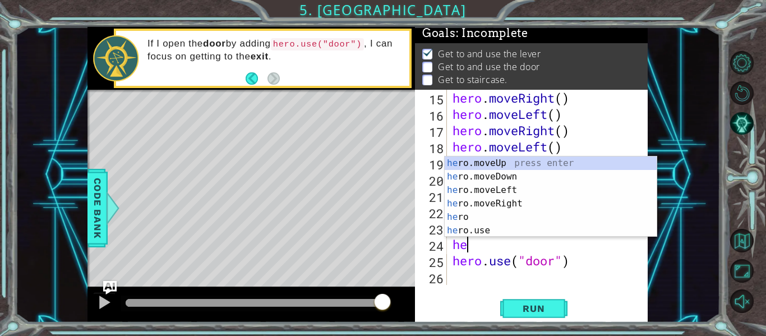
type textarea "h"
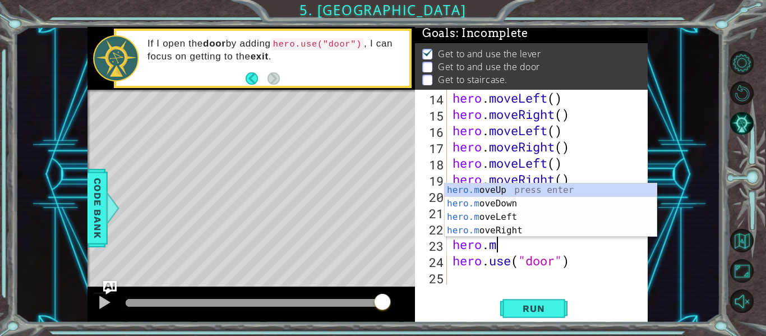
type textarea "h"
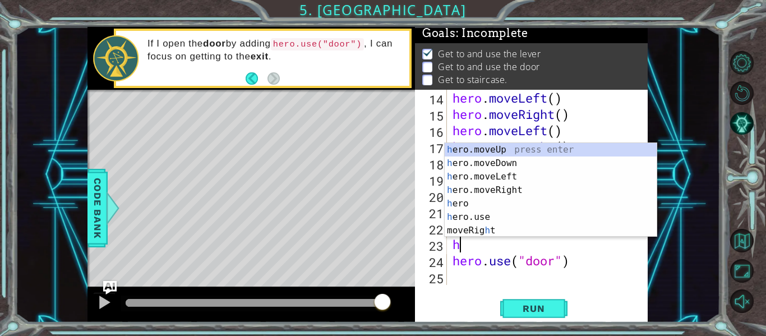
scroll to position [195, 0]
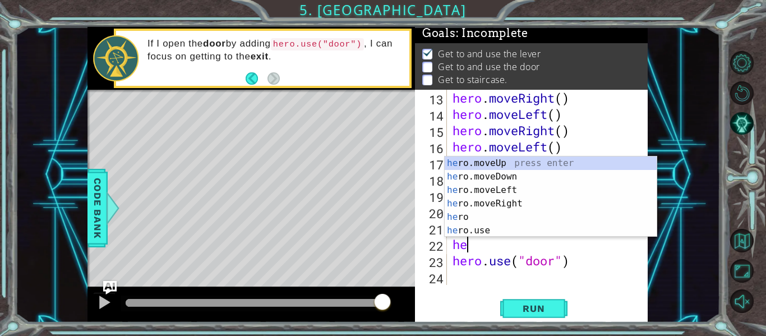
type textarea "h"
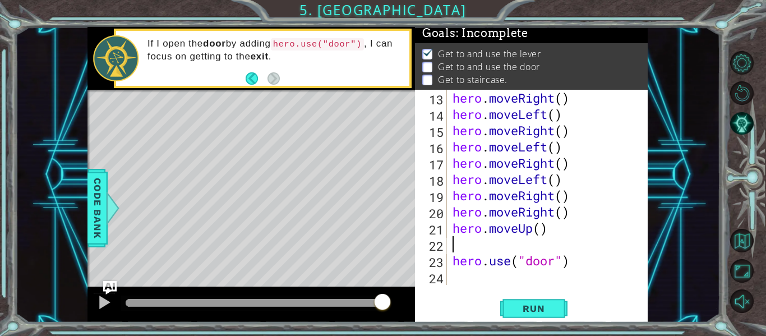
scroll to position [179, 0]
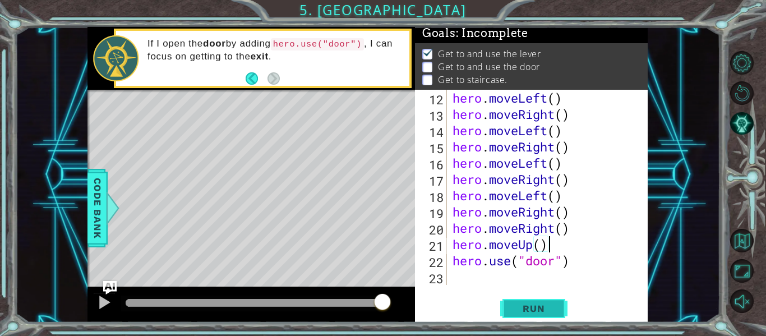
click at [548, 314] on button "Run" at bounding box center [533, 308] width 67 height 23
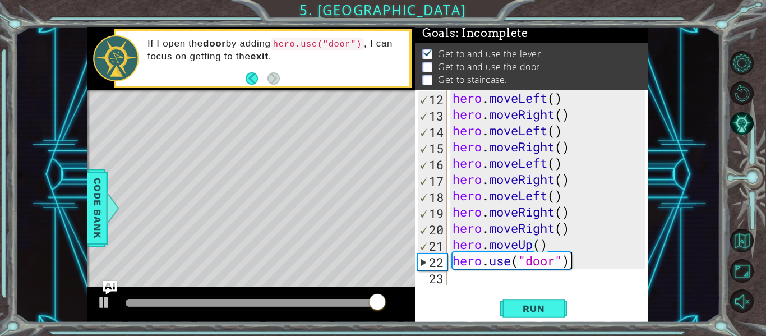
click at [572, 262] on div "hero . moveLeft ( ) hero . moveRight ( ) hero . moveLeft ( ) hero . moveRight (…" at bounding box center [550, 204] width 201 height 228
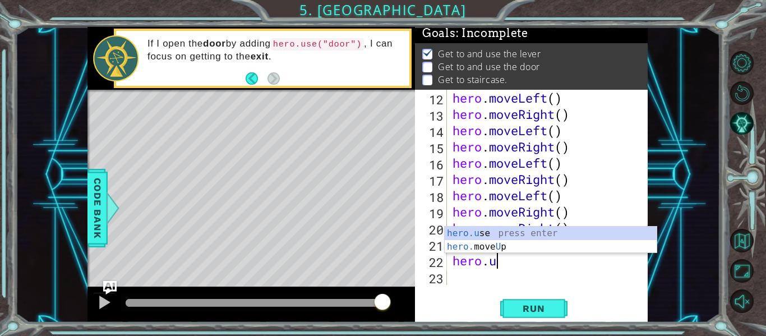
type textarea "her"
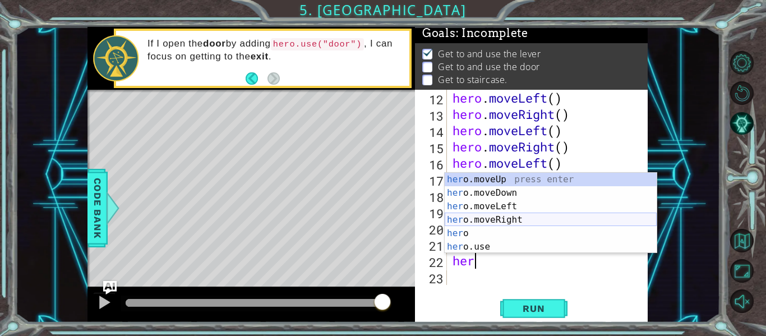
click at [558, 222] on div "her o.moveUp press enter her o.moveDown press enter her o.moveLeft press enter …" at bounding box center [551, 227] width 212 height 108
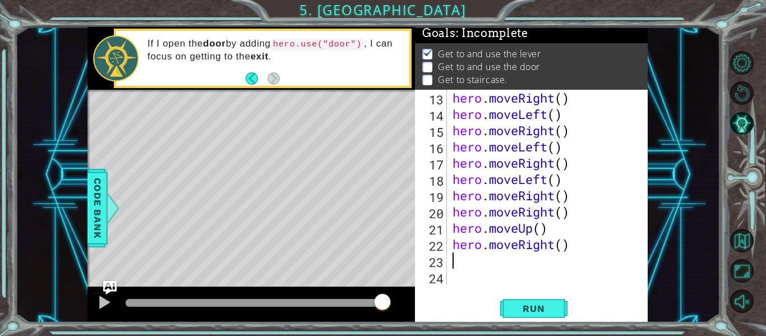
type textarea "h"
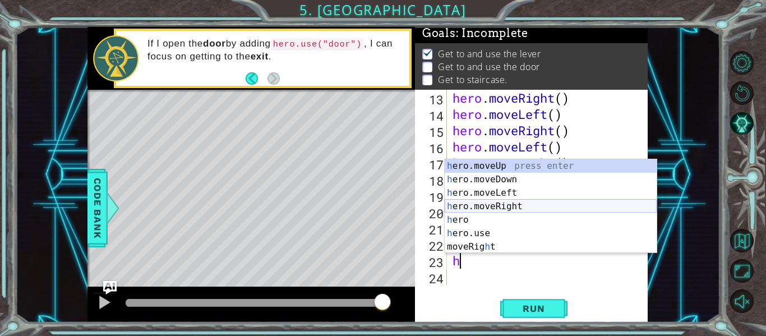
click at [502, 206] on div "h ero.moveUp press enter h ero.moveDown press enter h ero.moveLeft press enter …" at bounding box center [551, 219] width 212 height 121
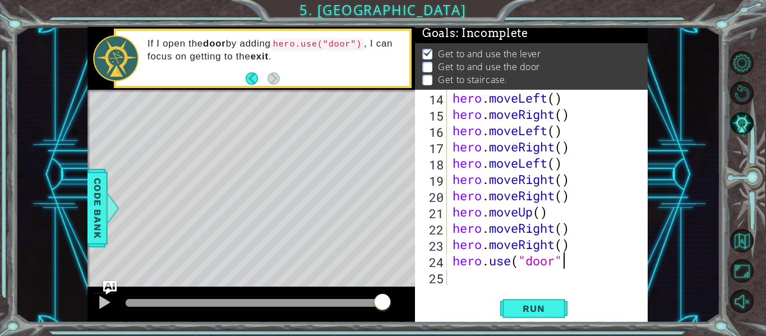
scroll to position [0, 5]
click at [537, 311] on span "Run" at bounding box center [533, 308] width 44 height 11
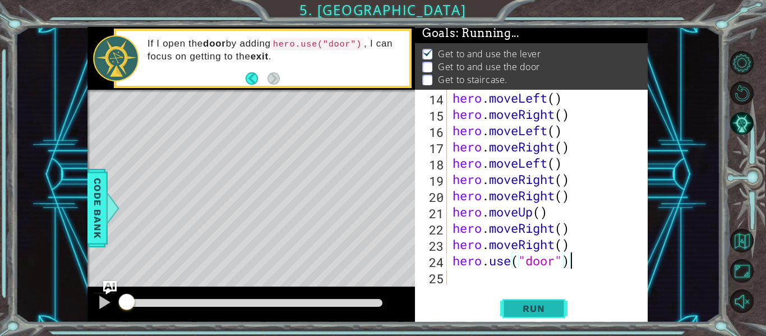
scroll to position [0, 0]
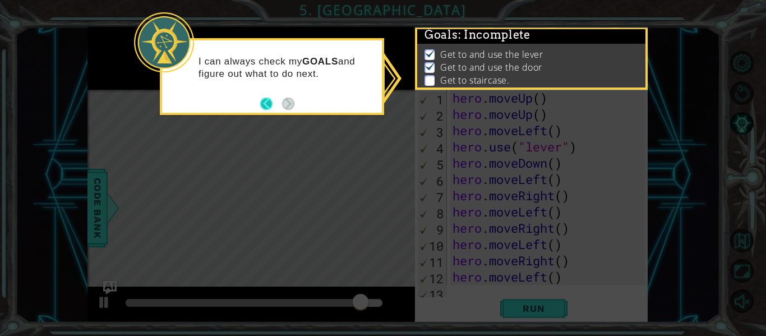
click at [265, 104] on button "Back" at bounding box center [271, 104] width 22 height 12
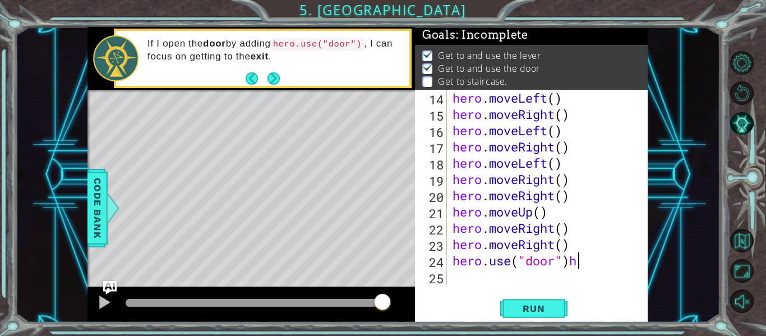
scroll to position [211, 0]
type textarea "hero.use("door")"
click at [455, 281] on div "hero . moveLeft ( ) hero . moveRight ( ) hero . moveLeft ( ) hero . moveRight (…" at bounding box center [550, 204] width 201 height 228
type textarea "h"
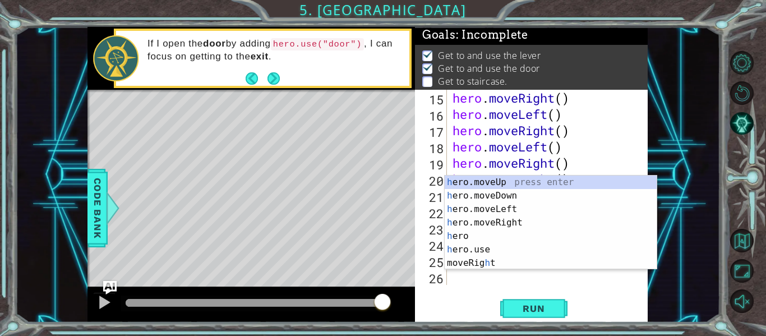
scroll to position [228, 0]
click at [496, 184] on div "h ero.moveUp press enter h ero.moveDown press enter h ero.moveLeft press enter …" at bounding box center [551, 236] width 212 height 121
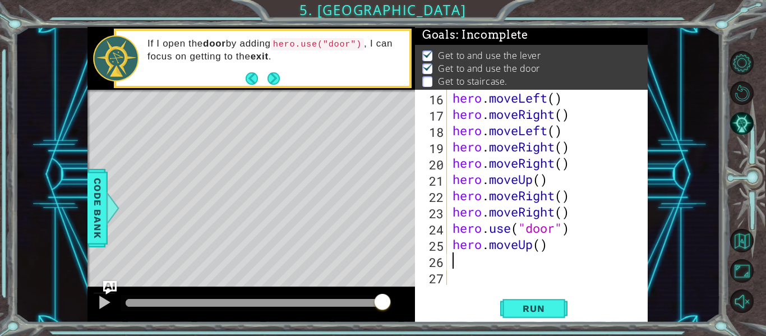
scroll to position [244, 0]
type textarea "h"
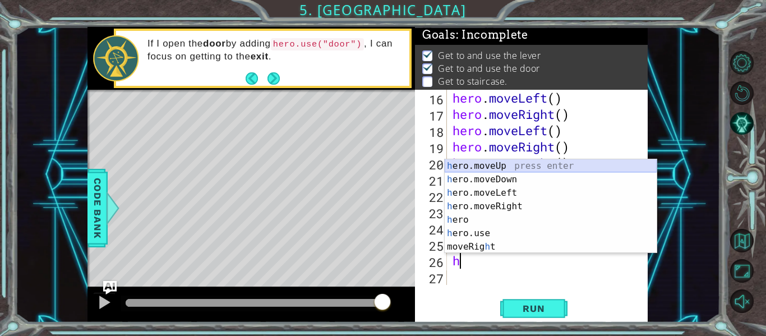
click at [501, 169] on div "h ero.moveUp press enter h ero.moveDown press enter h ero.moveLeft press enter …" at bounding box center [551, 219] width 212 height 121
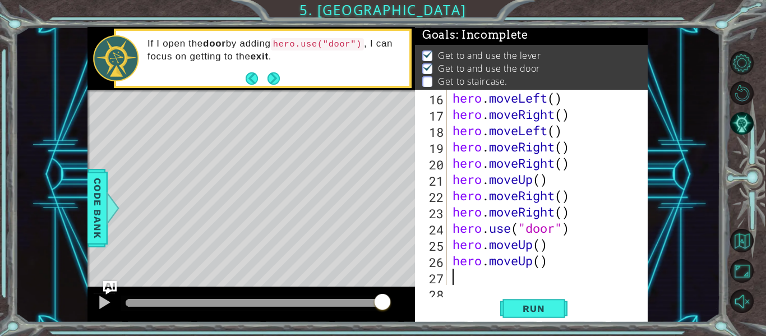
scroll to position [260, 0]
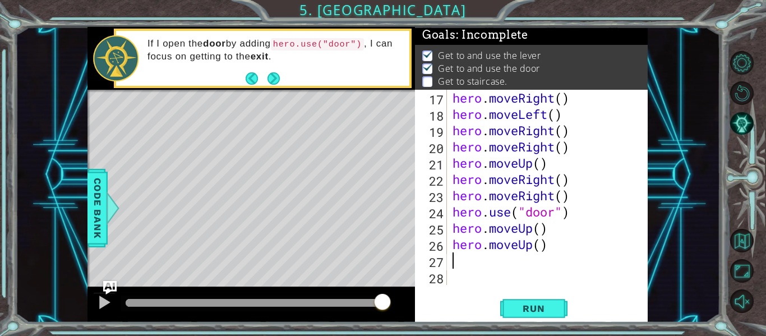
type textarea "h"
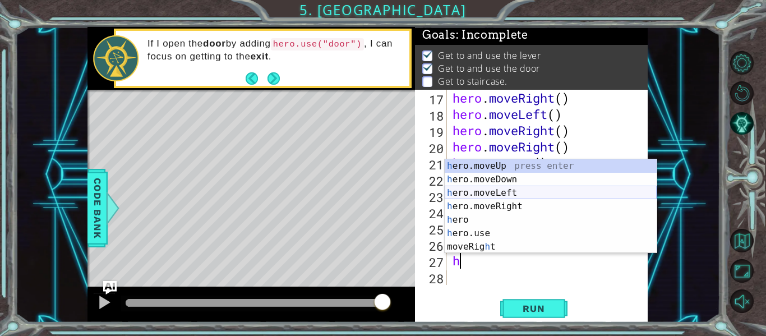
click at [493, 191] on div "h ero.moveUp press enter h ero.moveDown press enter h ero.moveLeft press enter …" at bounding box center [551, 219] width 212 height 121
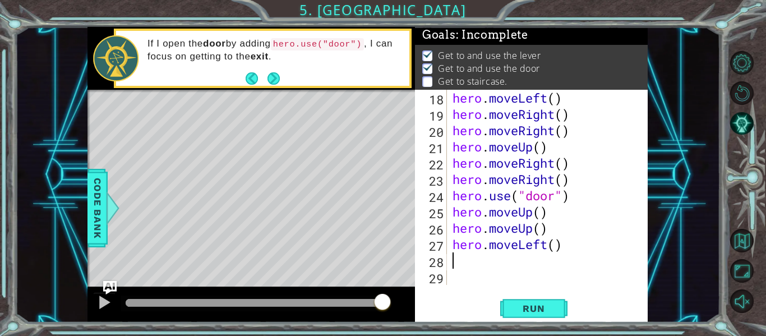
scroll to position [276, 0]
type textarea "h"
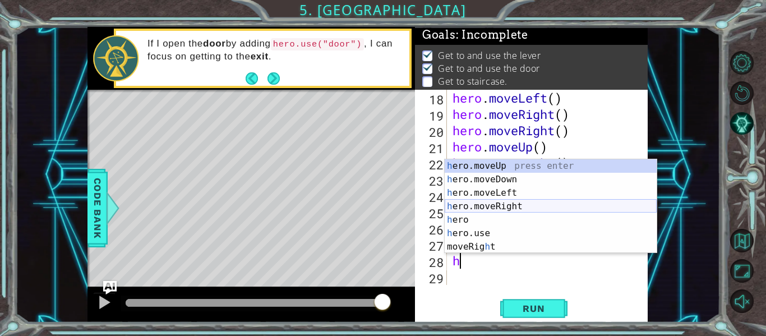
click at [507, 206] on div "h ero.moveUp press enter h ero.moveDown press enter h ero.moveLeft press enter …" at bounding box center [551, 219] width 212 height 121
type textarea "h"
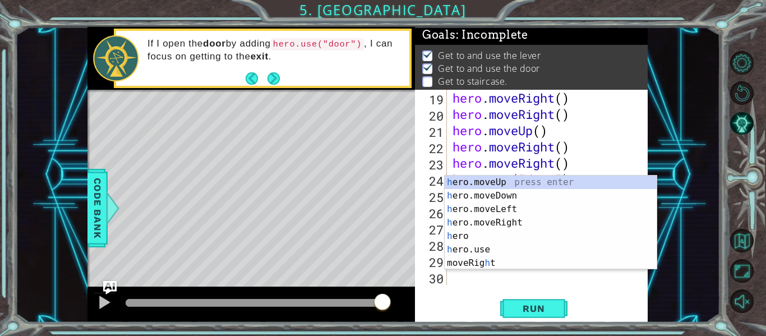
scroll to position [293, 0]
click at [506, 203] on div "h ero.moveUp press enter h ero.moveDown press enter h ero.moveLeft press enter …" at bounding box center [551, 236] width 212 height 121
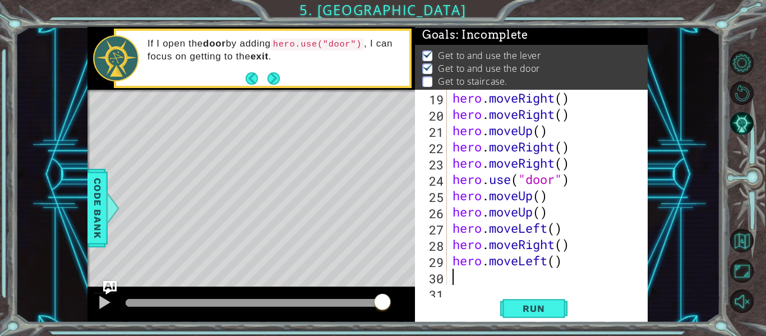
type textarea "h"
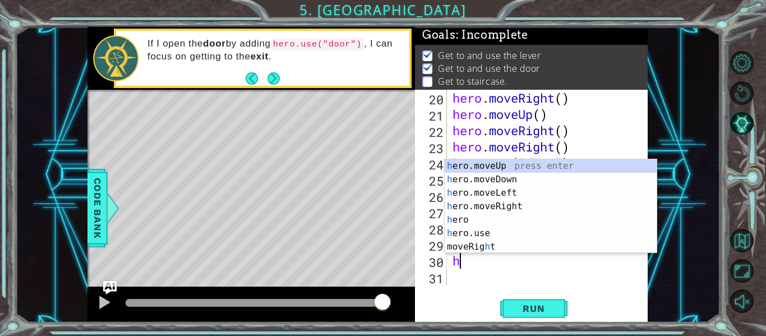
scroll to position [309, 0]
click at [507, 210] on div "h ero.moveUp press enter h ero.moveDown press enter h ero.moveLeft press enter …" at bounding box center [551, 219] width 212 height 121
type textarea "h"
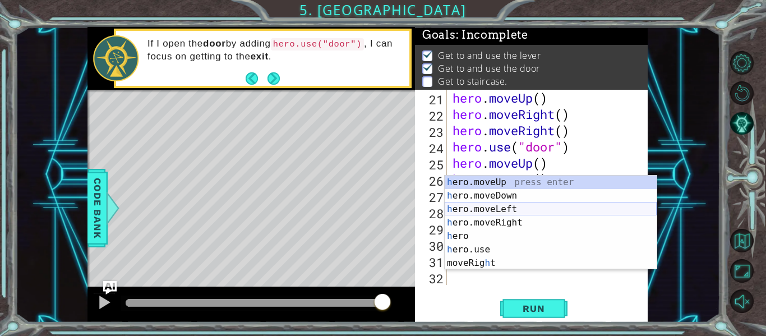
click at [509, 208] on div "h ero.moveUp press enter h ero.moveDown press enter h ero.moveLeft press enter …" at bounding box center [551, 236] width 212 height 121
type textarea "h"
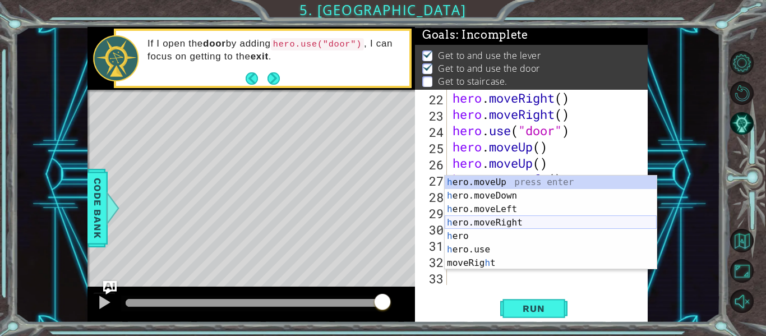
click at [509, 228] on div "h ero.moveUp press enter h ero.moveDown press enter h ero.moveLeft press enter …" at bounding box center [551, 236] width 212 height 121
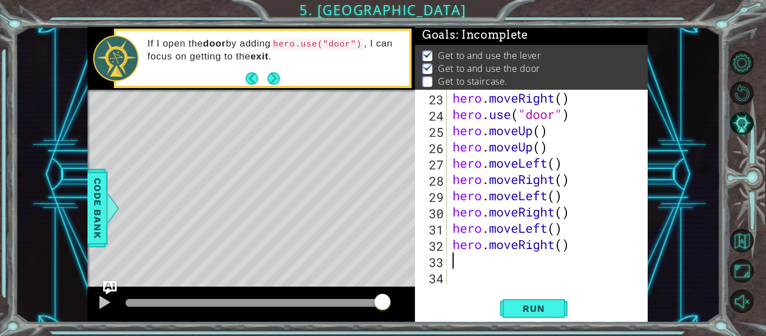
scroll to position [358, 0]
type textarea "h"
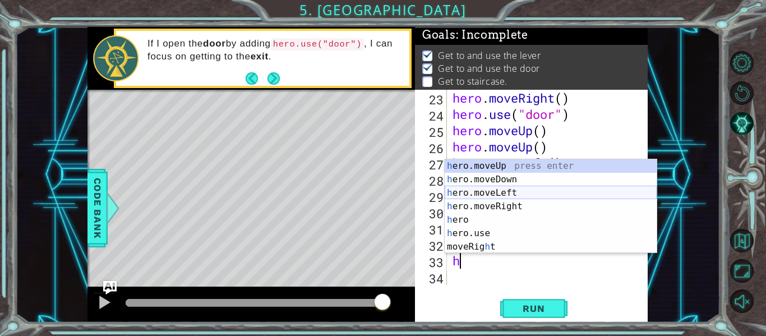
click at [501, 191] on div "h ero.moveUp press enter h ero.moveDown press enter h ero.moveLeft press enter …" at bounding box center [551, 219] width 212 height 121
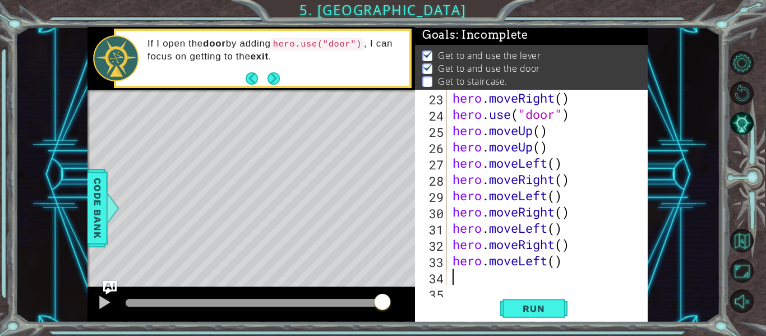
type textarea "h"
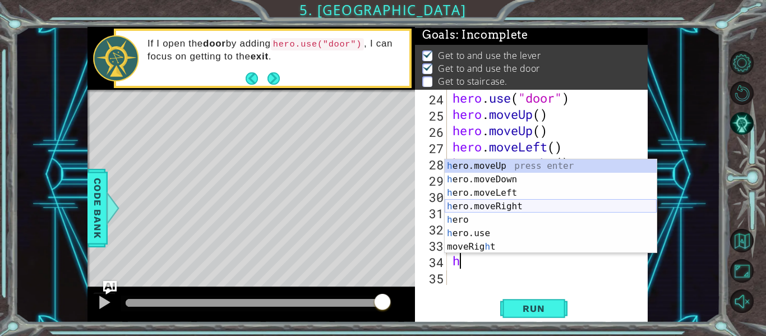
click at [509, 208] on div "h ero.moveUp press enter h ero.moveDown press enter h ero.moveLeft press enter …" at bounding box center [551, 219] width 212 height 121
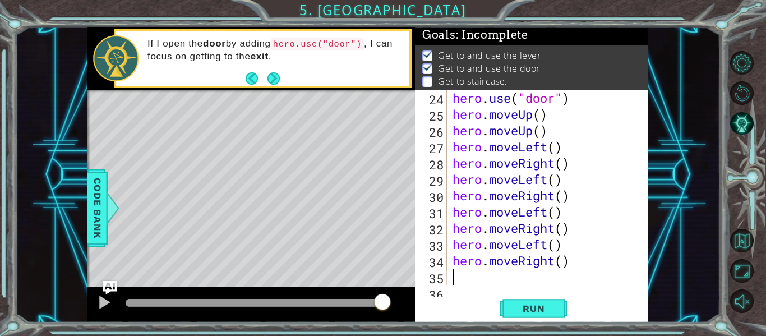
scroll to position [390, 0]
type textarea "h"
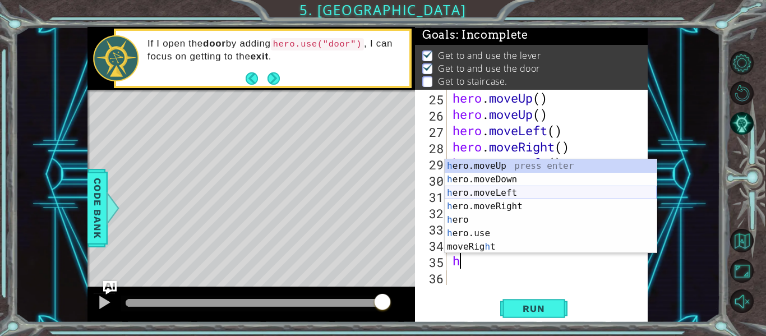
click at [498, 191] on div "h ero.moveUp press enter h ero.moveDown press enter h ero.moveLeft press enter …" at bounding box center [551, 219] width 212 height 121
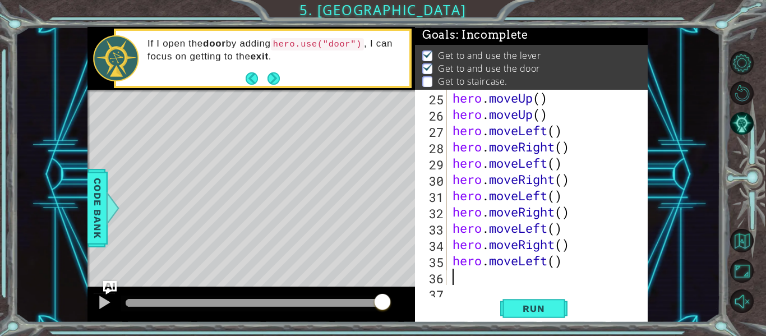
scroll to position [407, 0]
type textarea "h"
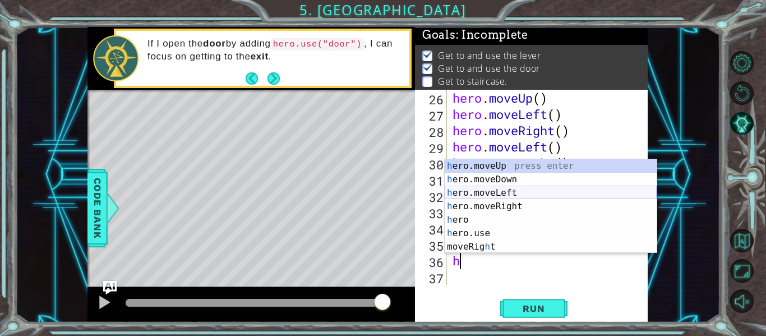
click at [497, 193] on div "h ero.moveUp press enter h ero.moveDown press enter h ero.moveLeft press enter …" at bounding box center [551, 219] width 212 height 121
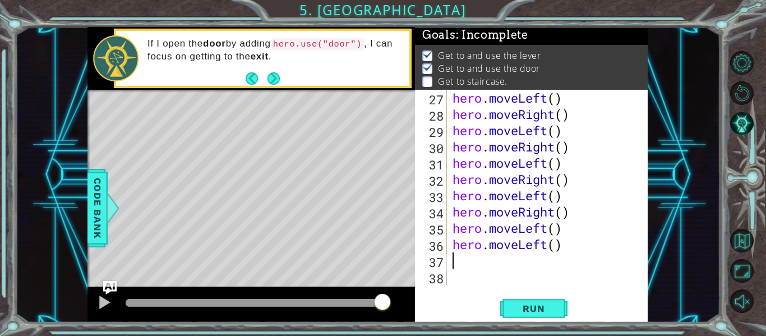
scroll to position [423, 0]
type textarea "h"
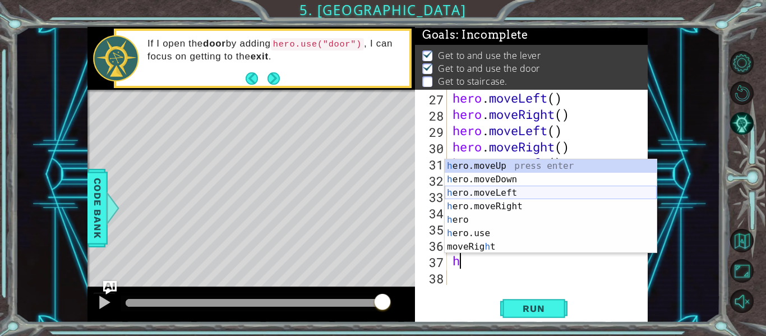
click at [496, 191] on div "h ero.moveUp press enter h ero.moveDown press enter h ero.moveLeft press enter …" at bounding box center [551, 219] width 212 height 121
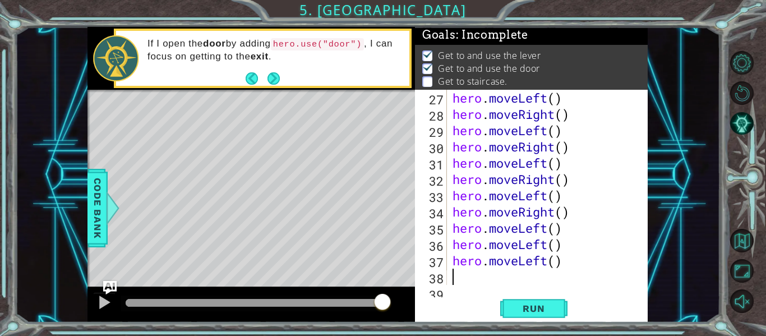
scroll to position [439, 0]
type textarea "h"
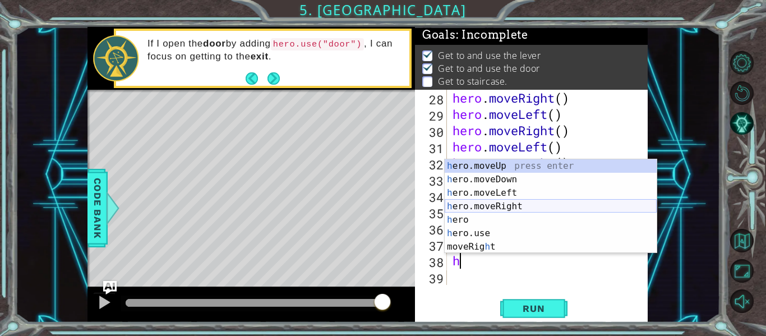
click at [506, 207] on div "h ero.moveUp press enter h ero.moveDown press enter h ero.moveLeft press enter …" at bounding box center [551, 219] width 212 height 121
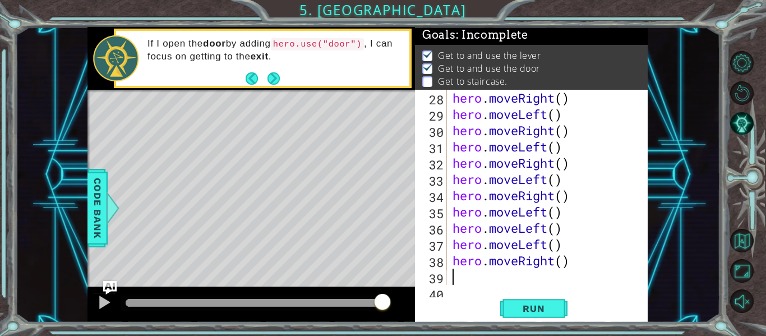
scroll to position [455, 0]
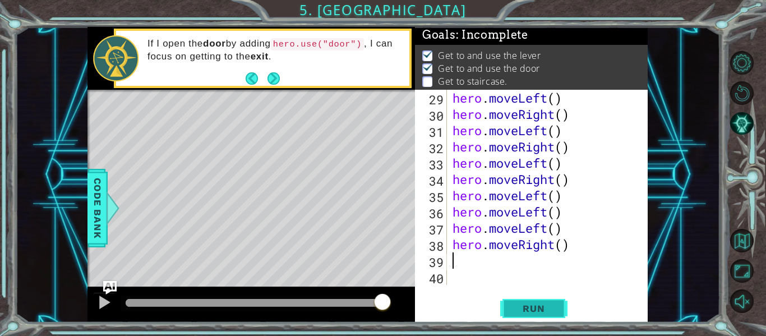
click at [528, 300] on button "Run" at bounding box center [533, 308] width 67 height 23
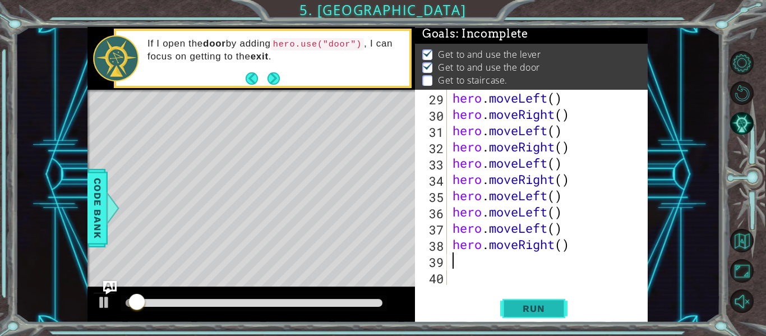
scroll to position [3, 0]
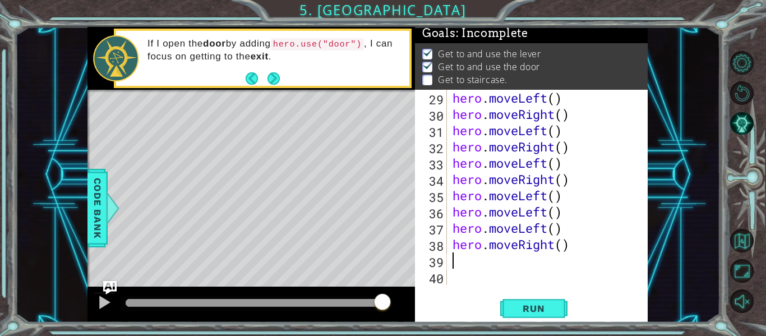
click at [571, 246] on div "hero . moveLeft ( ) hero . moveRight ( ) hero . moveLeft ( ) hero . moveRight (…" at bounding box center [550, 204] width 201 height 228
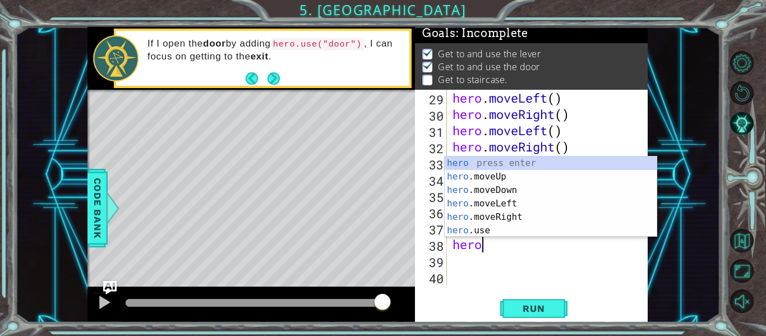
type textarea "h"
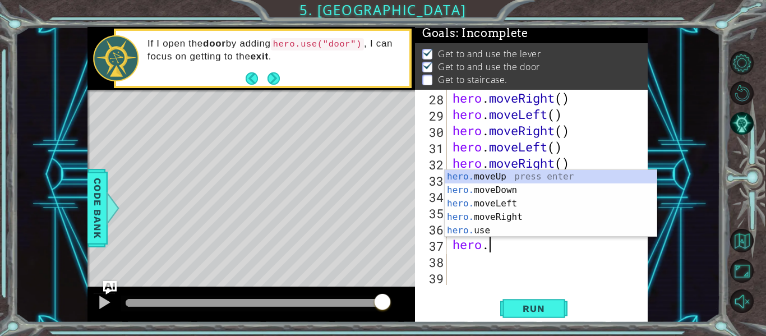
type textarea "h"
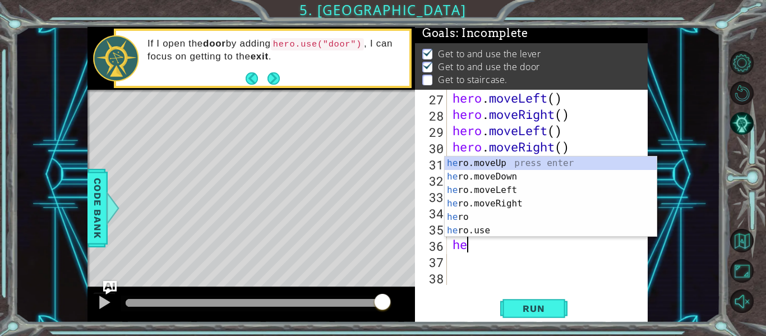
type textarea "h"
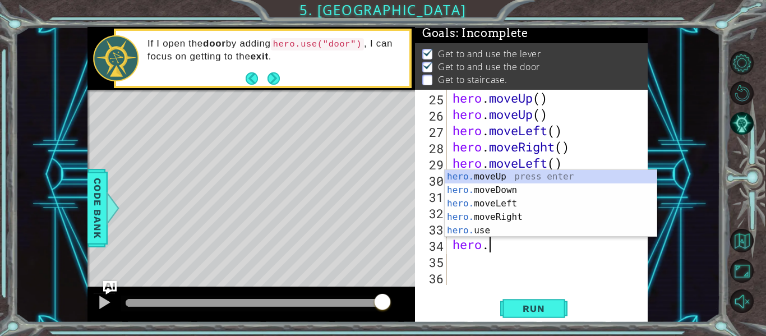
type textarea "h"
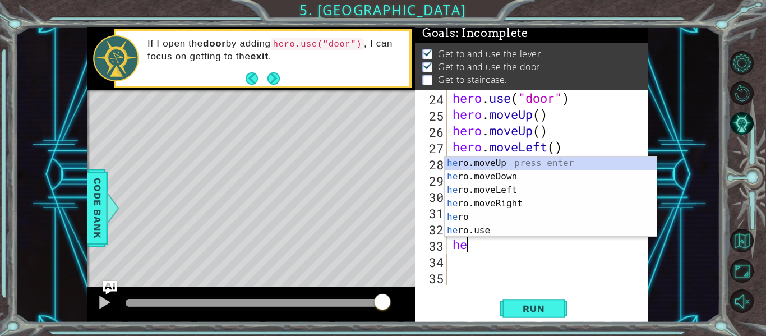
type textarea "h"
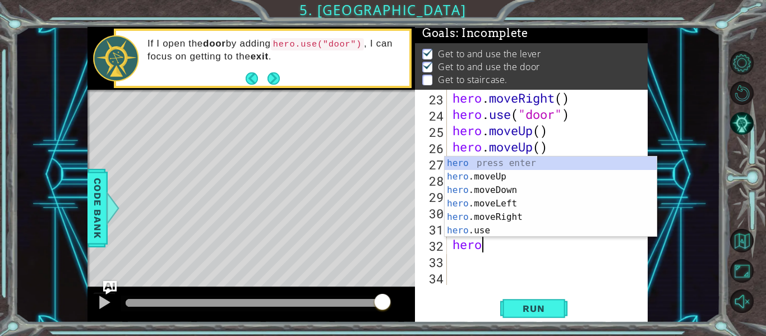
type textarea "h"
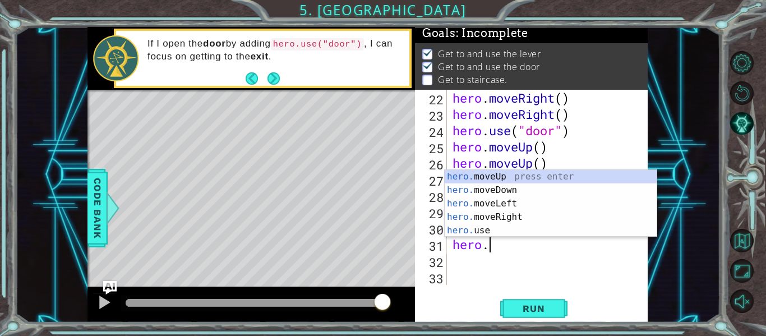
type textarea "h"
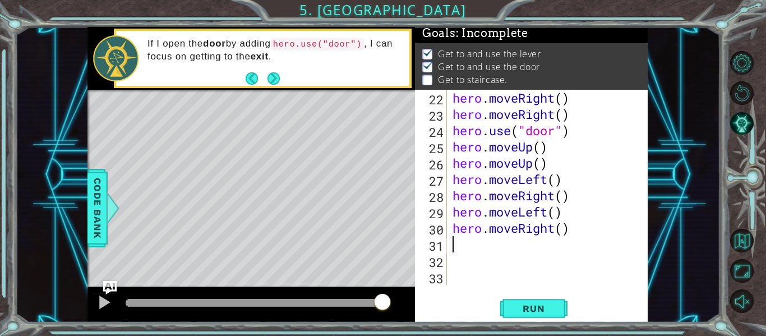
scroll to position [325, 0]
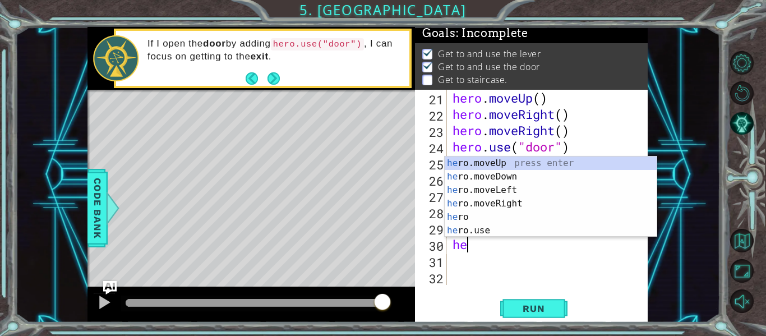
type textarea "h"
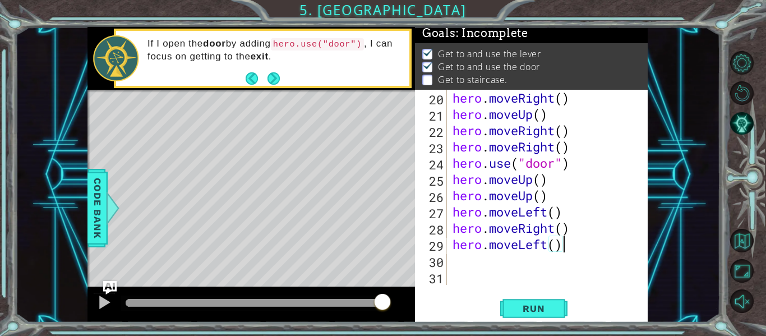
scroll to position [309, 0]
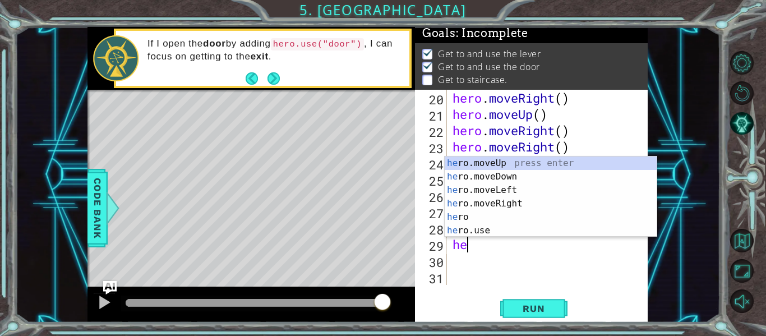
type textarea "h"
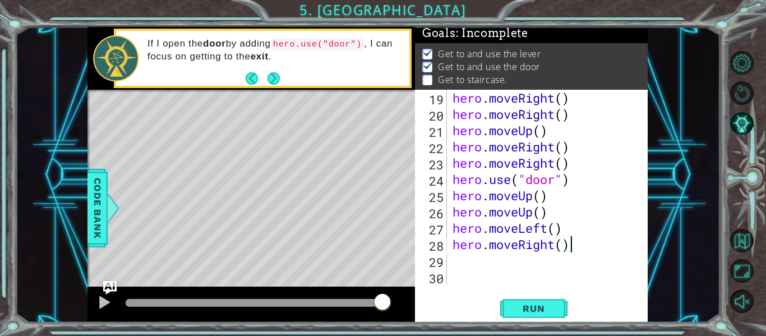
scroll to position [293, 0]
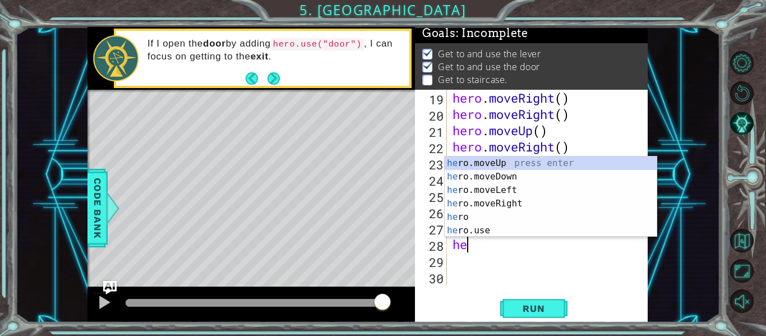
type textarea "h"
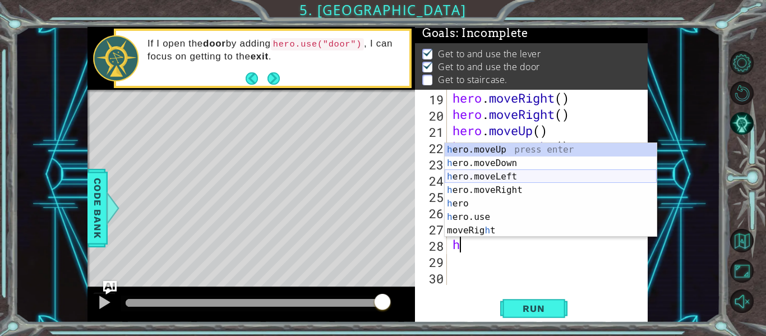
click at [512, 177] on div "h ero.moveUp press enter h ero.moveDown press enter h ero.moveLeft press enter …" at bounding box center [551, 203] width 212 height 121
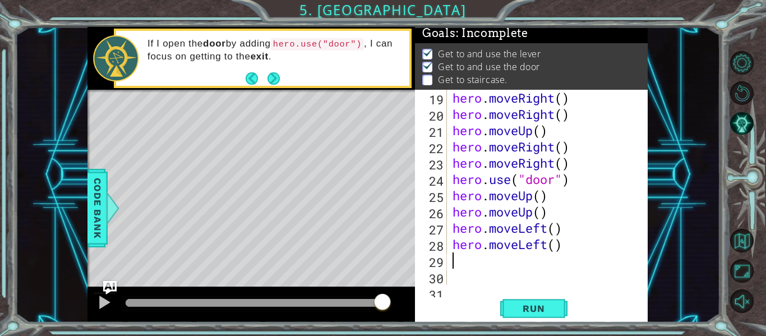
type textarea "h"
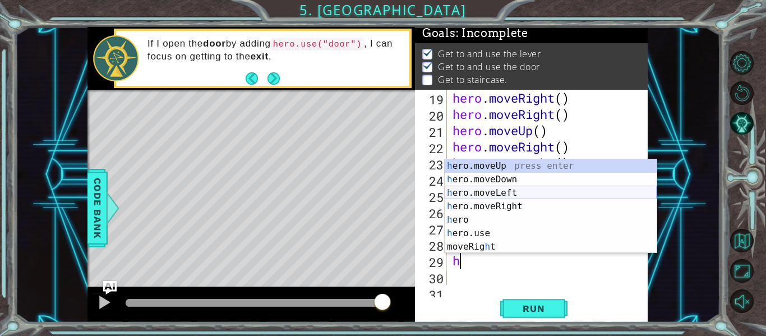
click at [468, 198] on div "h ero.moveUp press enter h ero.moveDown press enter h ero.moveLeft press enter …" at bounding box center [551, 219] width 212 height 121
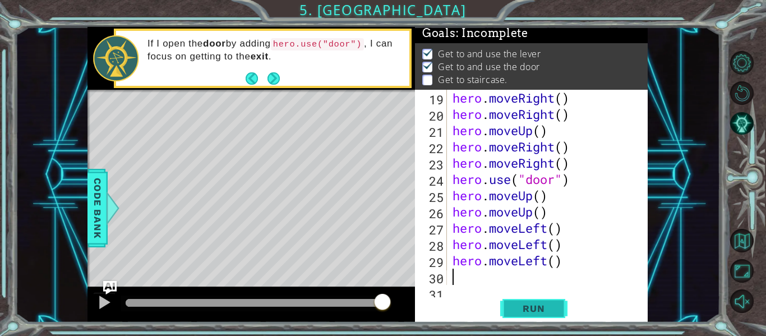
click at [516, 304] on span "Run" at bounding box center [533, 308] width 44 height 11
click at [562, 262] on div "hero . moveRight ( ) hero . moveRight ( ) hero . moveUp ( ) hero . moveRight ( …" at bounding box center [550, 204] width 201 height 228
click at [574, 99] on div "hero . moveRight ( ) hero . moveRight ( ) hero . moveUp ( ) hero . moveRight ( …" at bounding box center [550, 204] width 201 height 228
click at [566, 264] on div "hero . moveRight ( ) hero . moveRight ( ) hero . moveUp ( ) hero . moveRight ( …" at bounding box center [550, 204] width 201 height 228
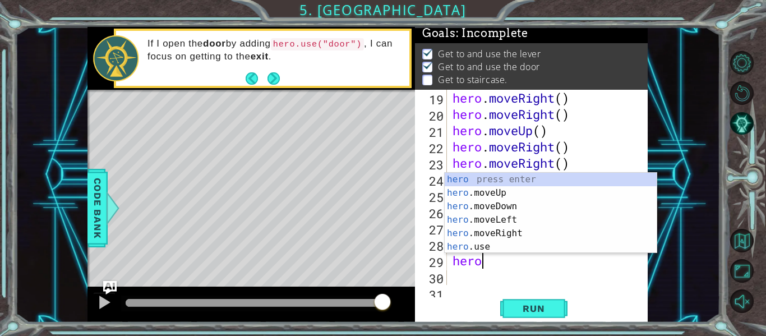
type textarea "h"
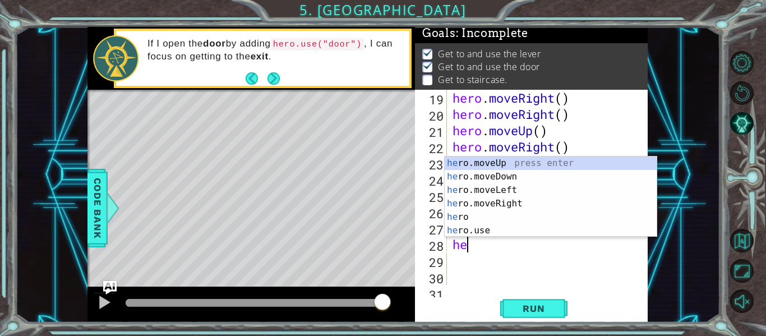
type textarea "h"
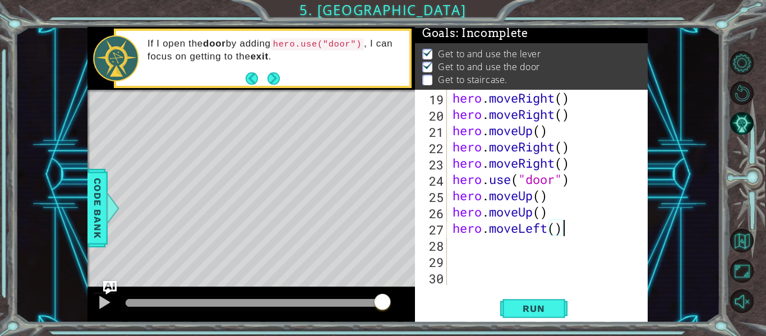
click at [571, 114] on div "hero . moveRight ( ) hero . moveRight ( ) hero . moveUp ( ) hero . moveRight ( …" at bounding box center [550, 204] width 201 height 228
click at [571, 235] on div "hero . moveRight ( ) hero . moveRight ( ) hero . moveUp ( ) hero . moveRight ( …" at bounding box center [550, 204] width 201 height 228
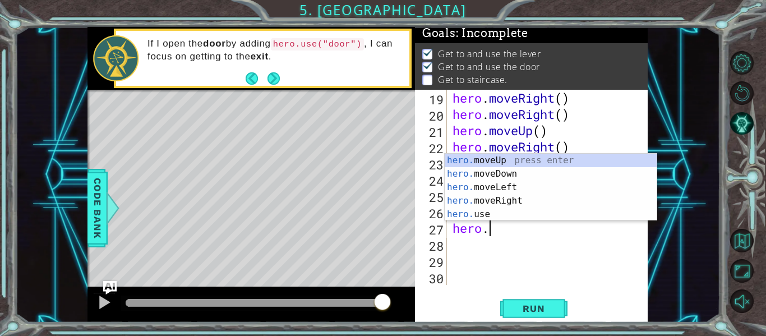
type textarea "h"
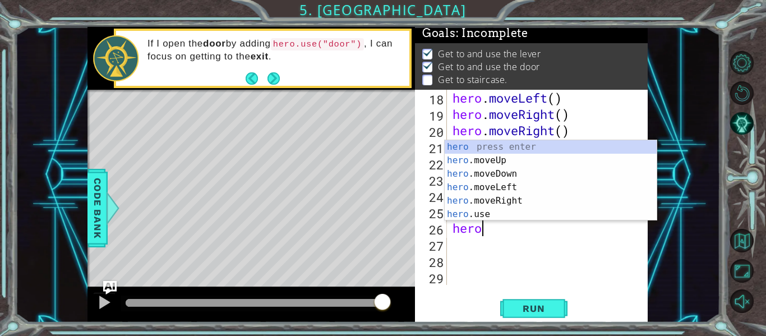
type textarea "h"
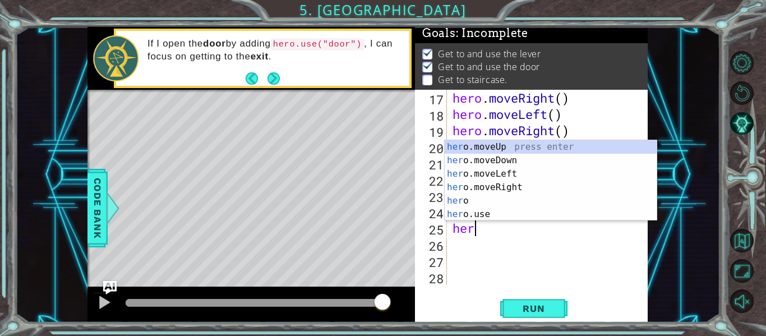
type textarea "h"
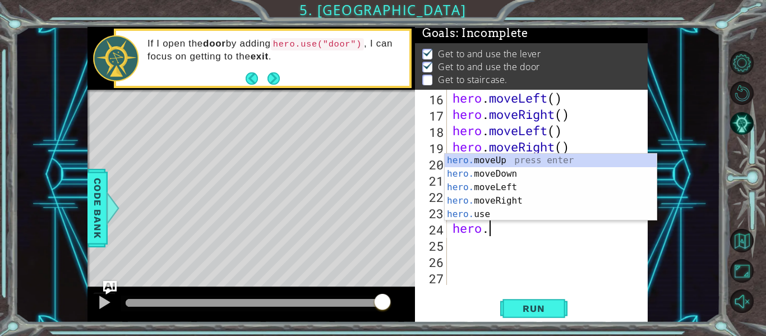
type textarea "h"
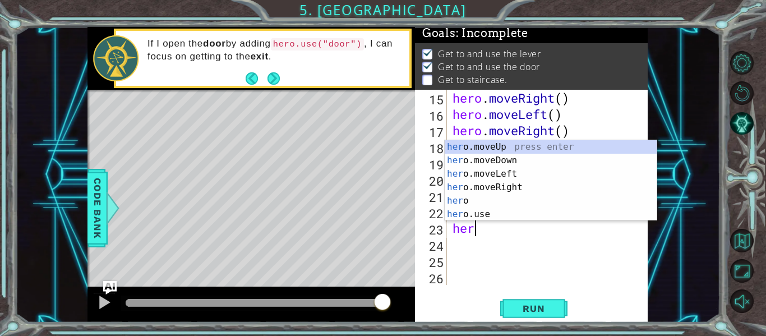
type textarea "h"
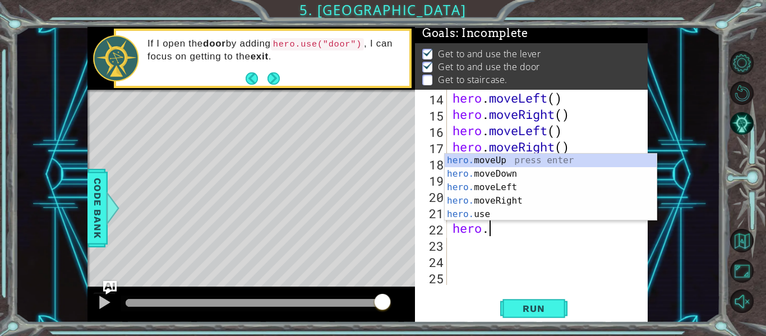
type textarea "h"
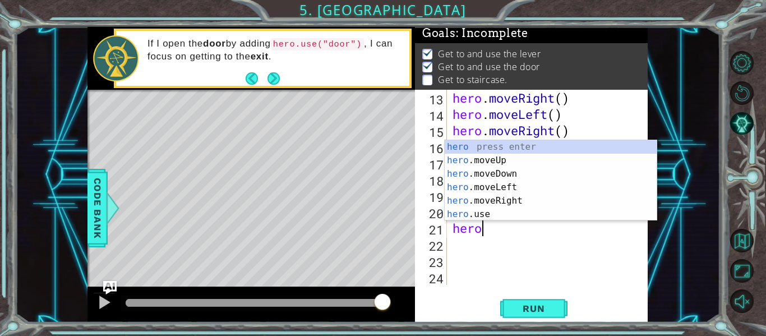
type textarea "h"
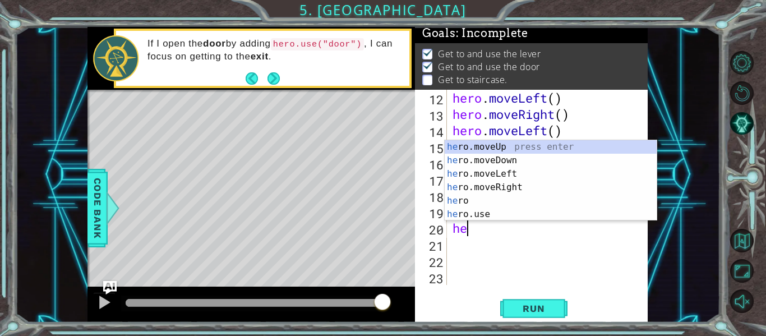
type textarea "h"
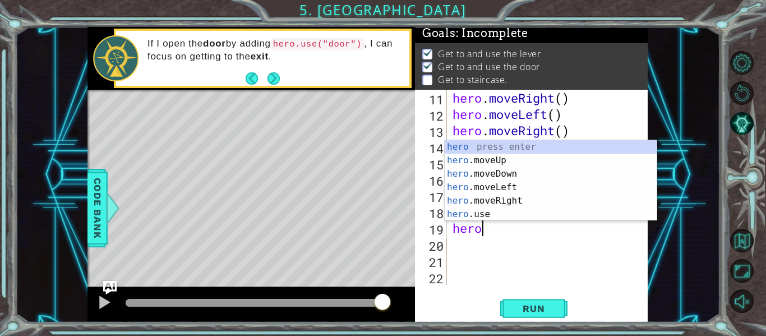
type textarea "h"
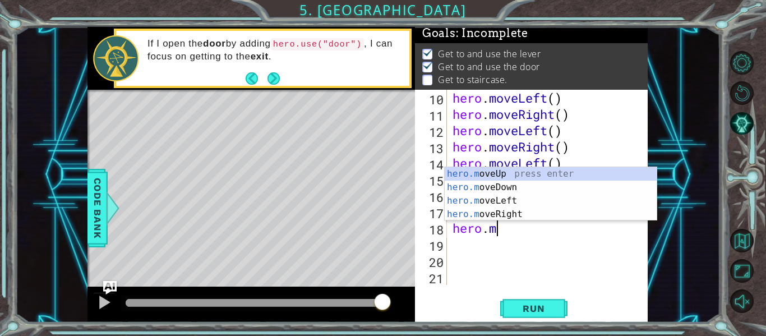
type textarea "h"
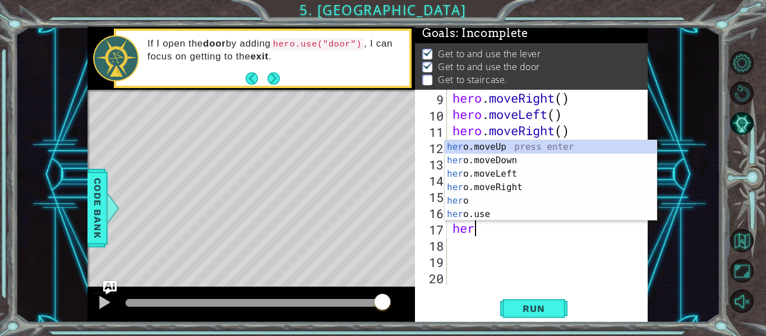
type textarea "h"
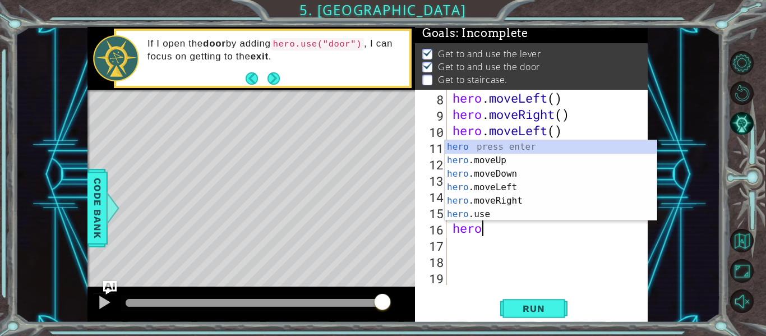
type textarea "h"
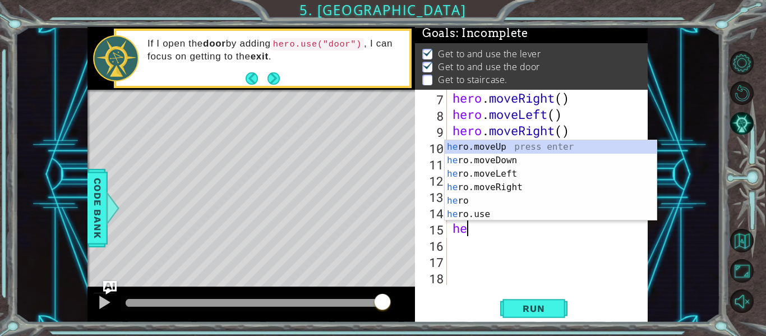
type textarea "h"
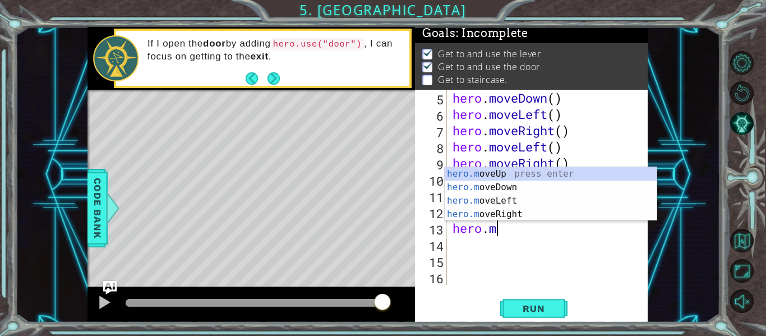
type textarea "h"
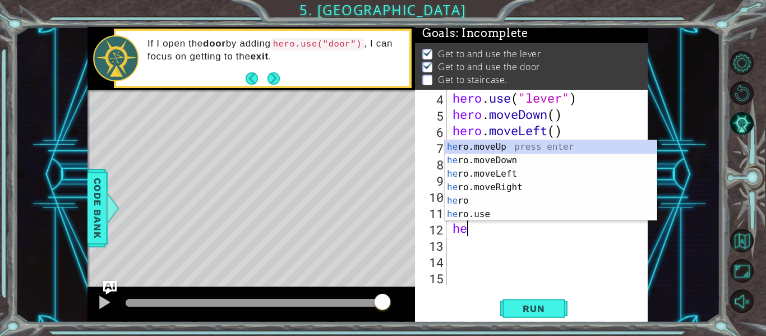
type textarea "h"
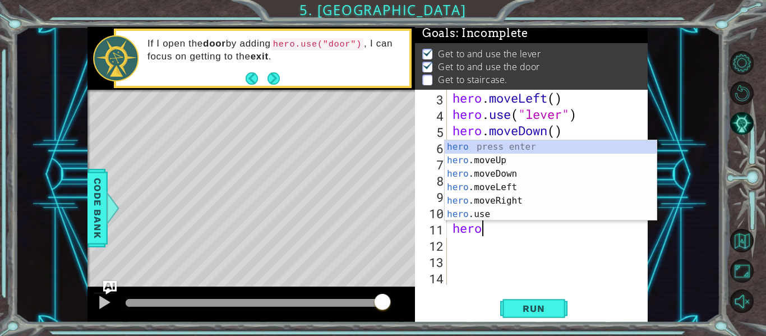
type textarea "h"
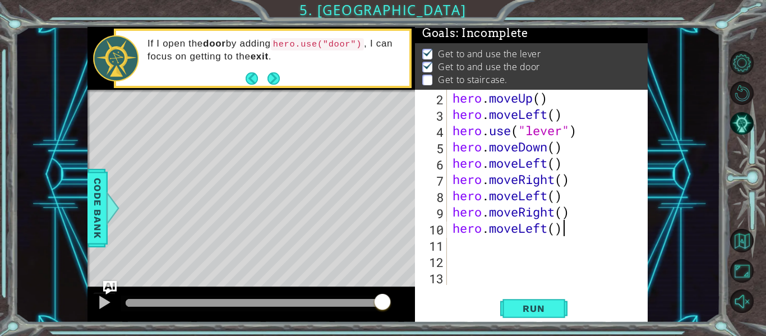
scroll to position [16, 0]
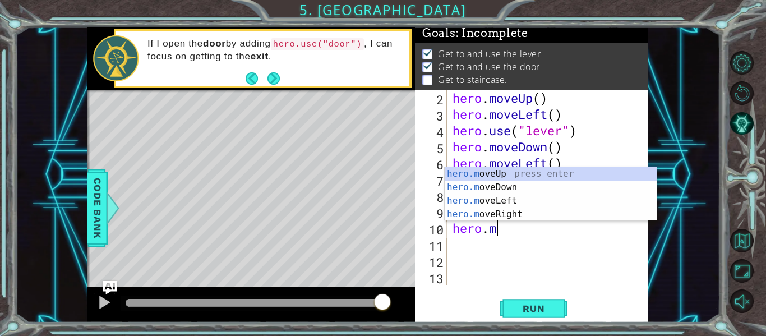
type textarea "h"
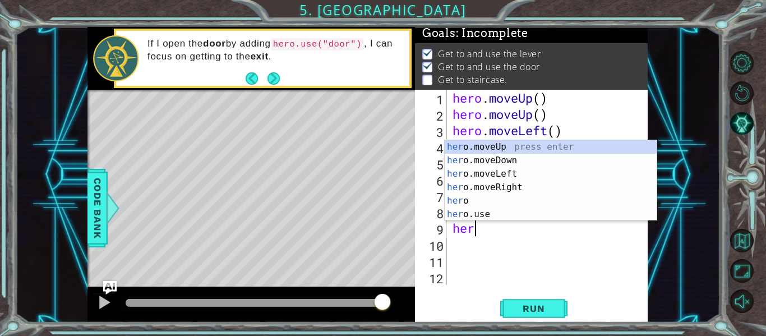
type textarea "h"
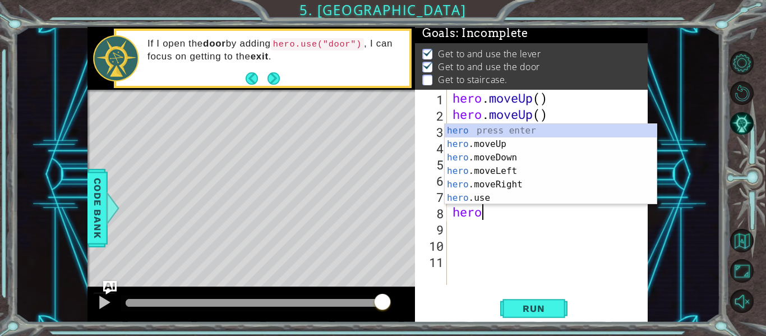
type textarea "h"
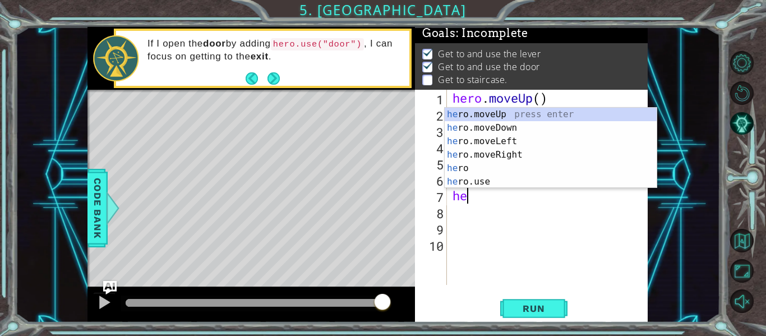
type textarea "h"
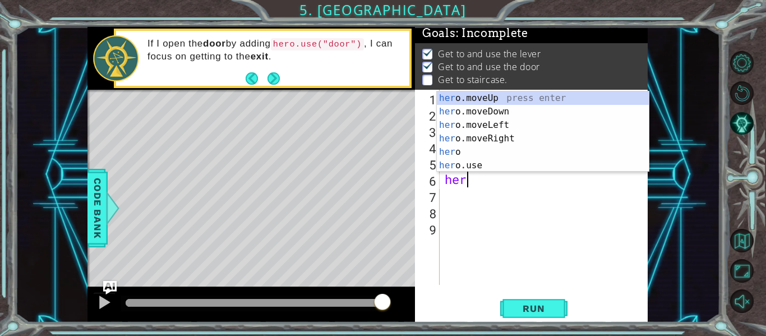
type textarea "h"
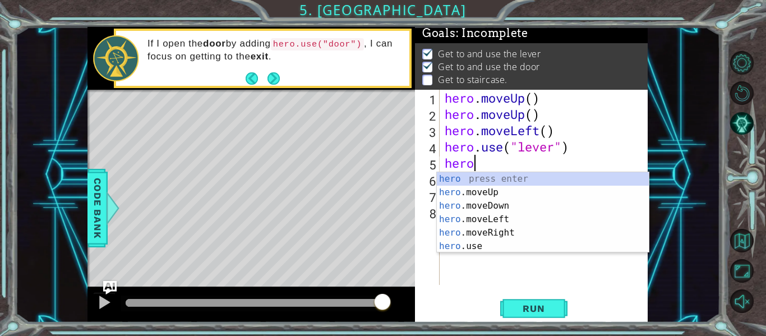
type textarea "h"
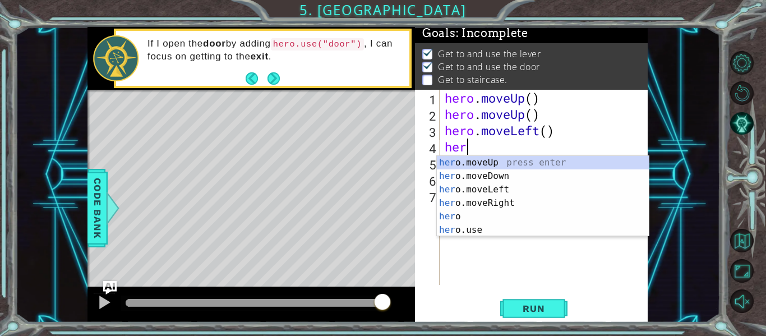
type textarea "h"
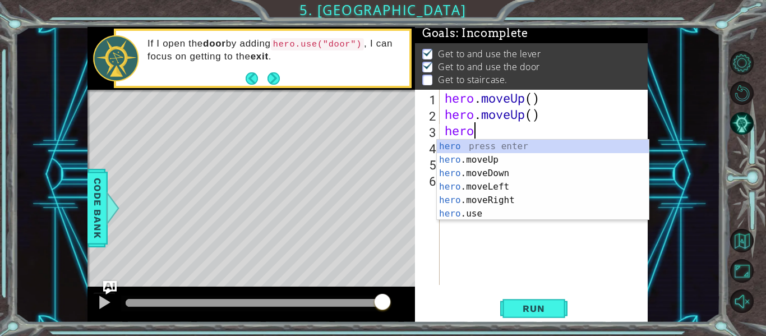
type textarea "h"
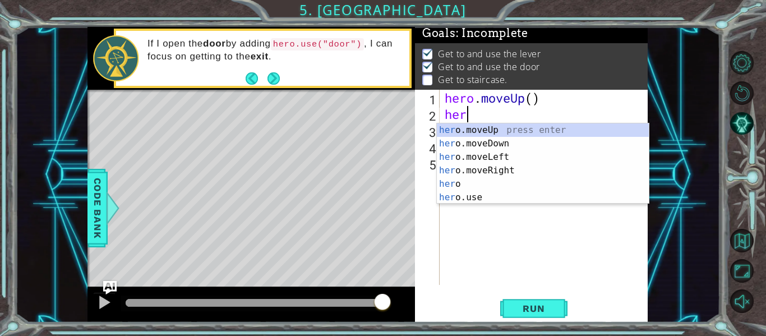
type textarea "h"
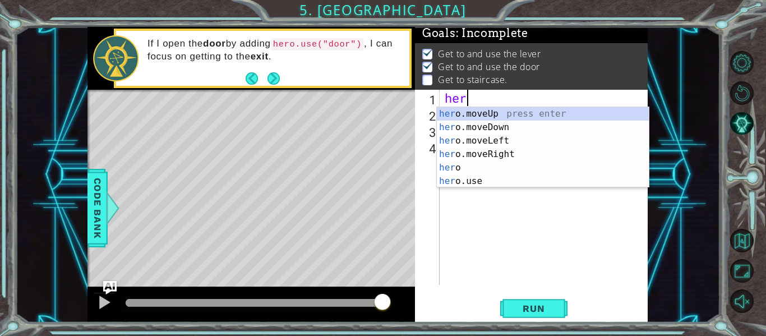
type textarea "h"
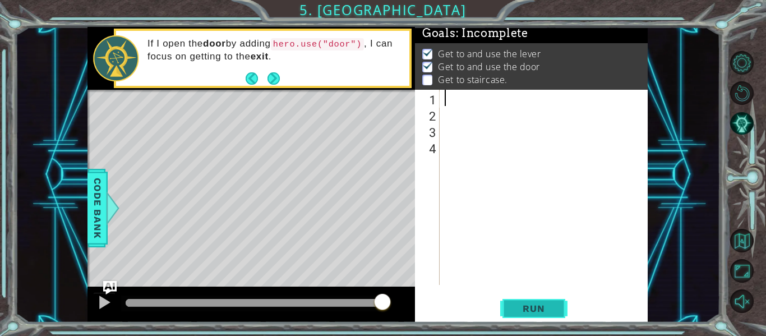
click at [540, 308] on span "Run" at bounding box center [533, 308] width 44 height 11
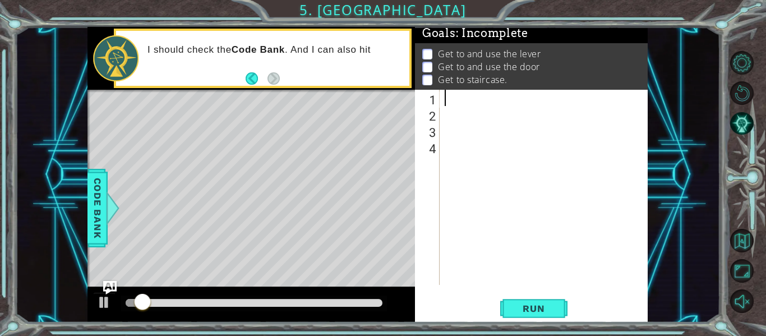
type textarea "h"
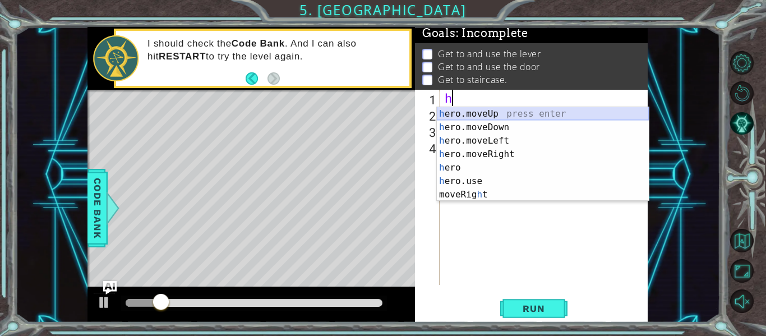
click at [473, 117] on div "h ero.moveUp press enter h ero.moveDown press enter h ero.moveLeft press enter …" at bounding box center [543, 167] width 212 height 121
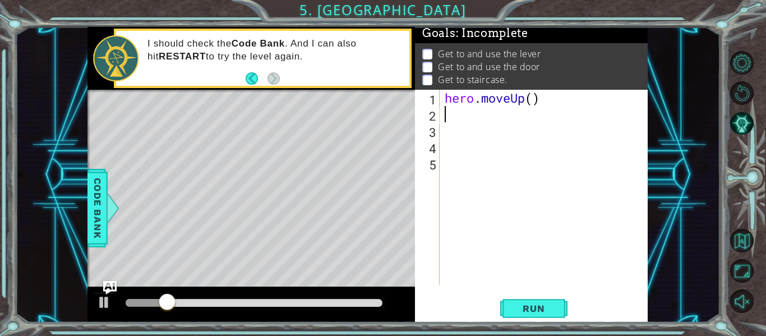
type textarea "h"
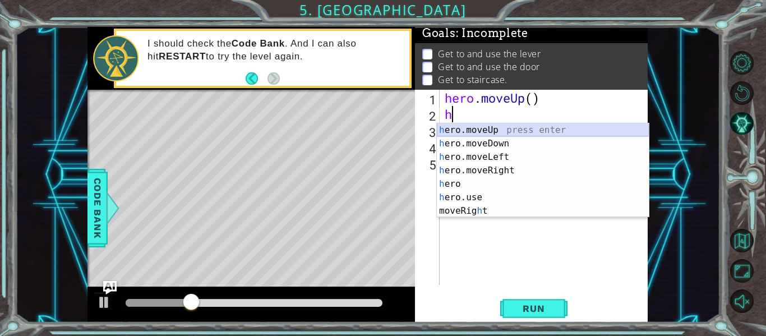
click at [473, 132] on div "h ero.moveUp press enter h ero.moveDown press enter h ero.moveLeft press enter …" at bounding box center [543, 183] width 212 height 121
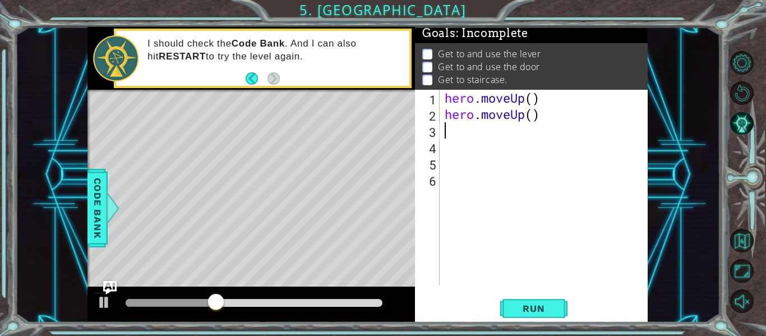
type textarea "h"
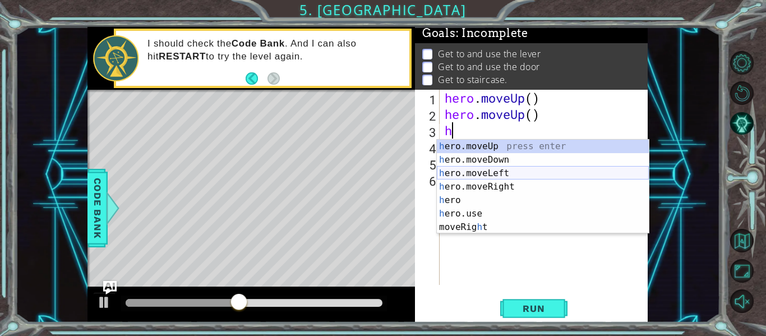
click at [479, 173] on div "h ero.moveUp press enter h ero.moveDown press enter h ero.moveLeft press enter …" at bounding box center [543, 200] width 212 height 121
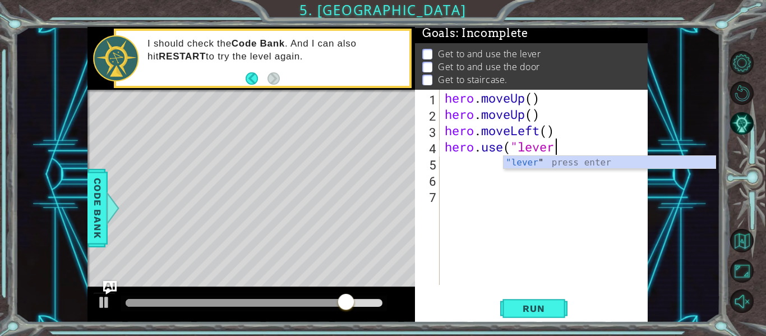
scroll to position [0, 5]
type textarea "hero.use("lever")"
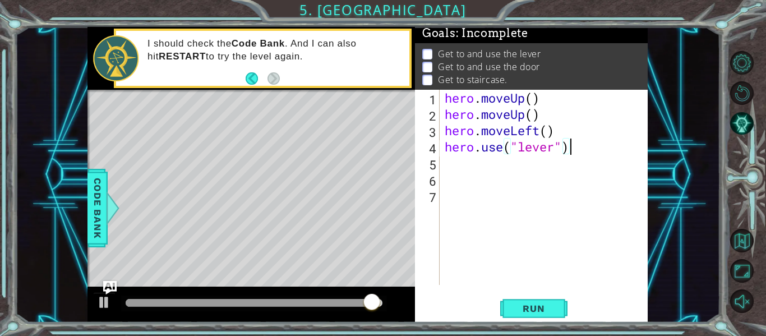
click at [438, 163] on div "5" at bounding box center [428, 164] width 22 height 16
type textarea "h"
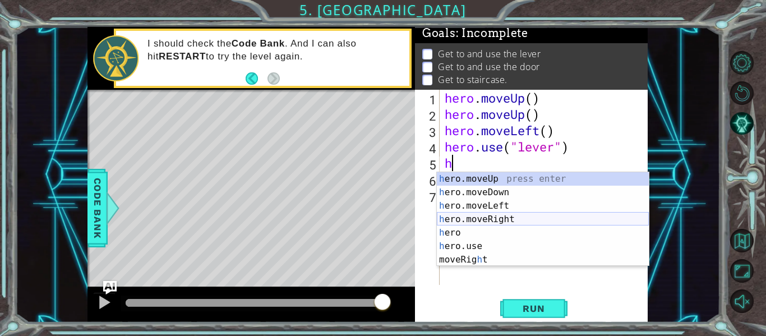
click at [488, 216] on div "h ero.moveUp press enter h ero.moveDown press enter h ero.moveLeft press enter …" at bounding box center [543, 232] width 212 height 121
type textarea "h"
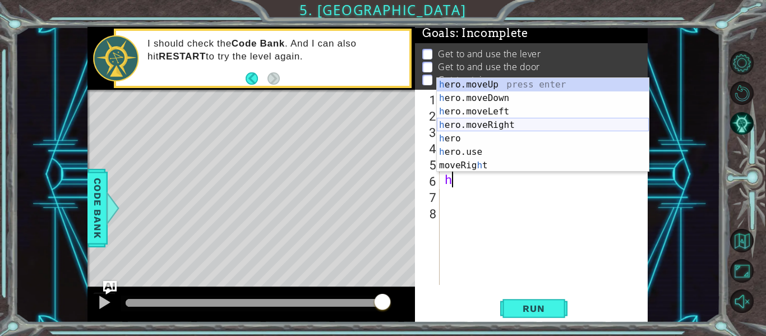
click at [485, 121] on div "h ero.moveUp press enter h ero.moveDown press enter h ero.moveLeft press enter …" at bounding box center [543, 138] width 212 height 121
type textarea "h"
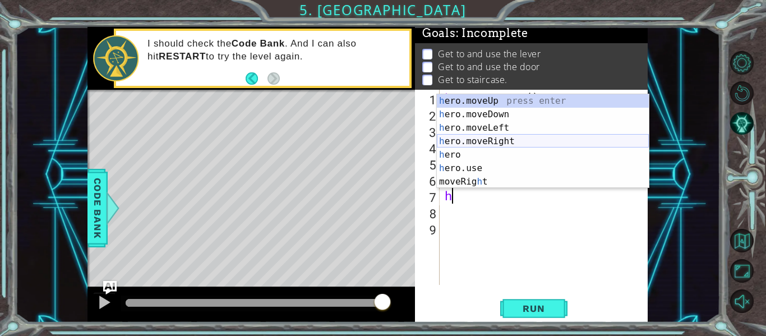
click at [498, 138] on div "h ero.moveUp press enter h ero.moveDown press enter h ero.moveLeft press enter …" at bounding box center [543, 154] width 212 height 121
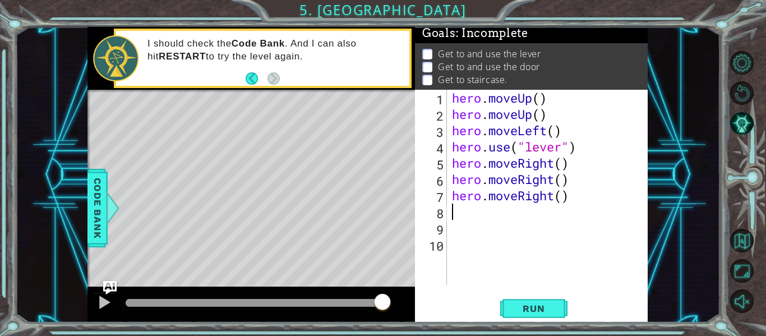
type textarea "h"
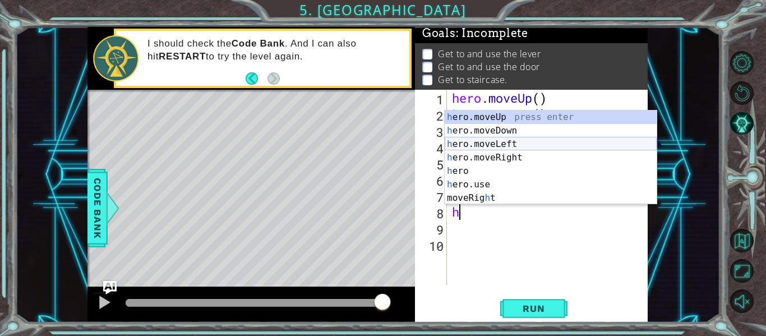
click at [506, 145] on div "h ero.moveUp press enter h ero.moveDown press enter h ero.moveLeft press enter …" at bounding box center [551, 170] width 212 height 121
type textarea "h"
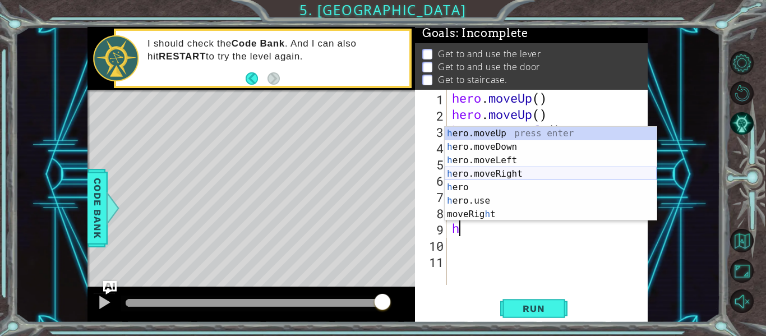
click at [509, 168] on div "h ero.moveUp press enter h ero.moveDown press enter h ero.moveLeft press enter …" at bounding box center [551, 187] width 212 height 121
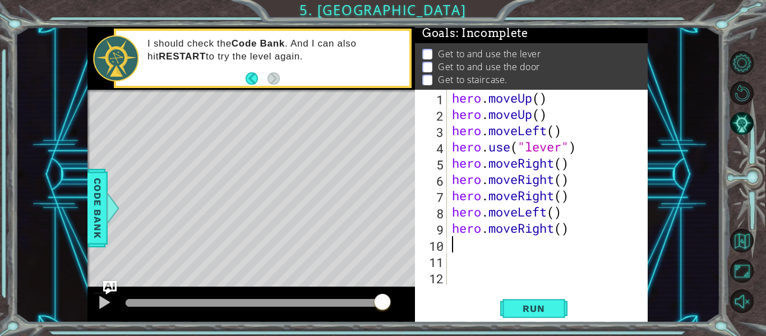
type textarea "h"
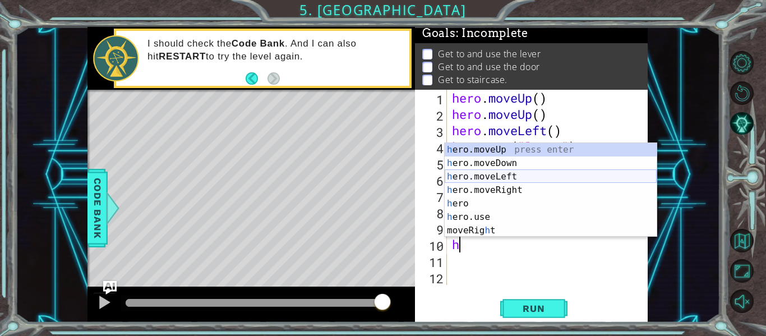
click at [512, 178] on div "h ero.moveUp press enter h ero.moveDown press enter h ero.moveLeft press enter …" at bounding box center [551, 203] width 212 height 121
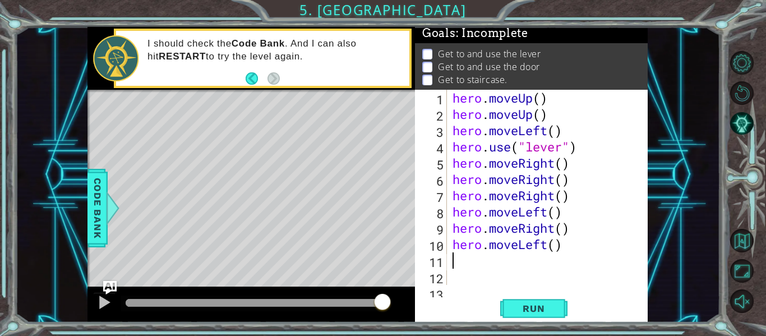
type textarea "h"
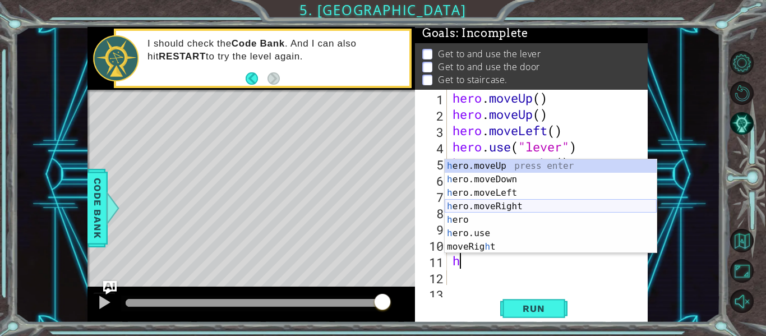
click at [520, 207] on div "h ero.moveUp press enter h ero.moveDown press enter h ero.moveLeft press enter …" at bounding box center [551, 219] width 212 height 121
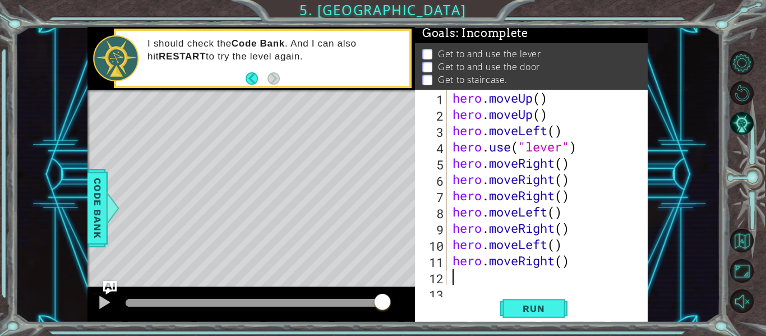
type textarea "h"
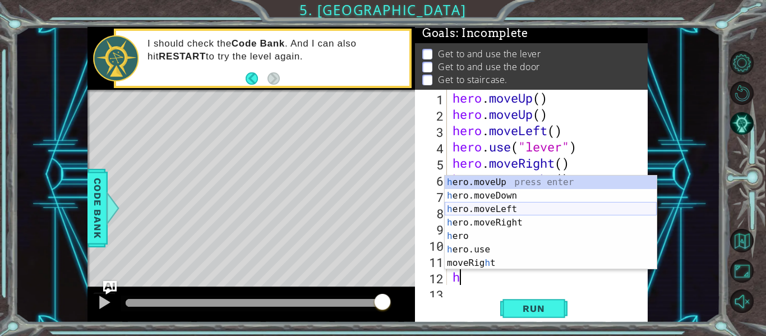
click at [512, 206] on div "h ero.moveUp press enter h ero.moveDown press enter h ero.moveLeft press enter …" at bounding box center [551, 236] width 212 height 121
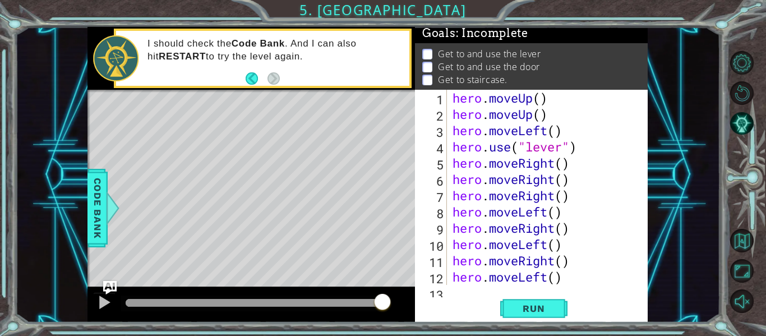
type textarea "h"
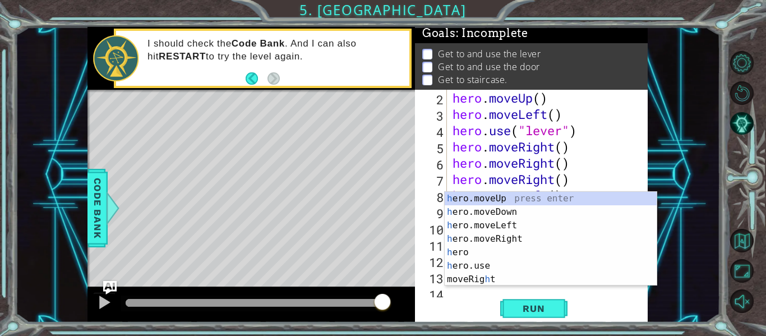
scroll to position [16, 0]
click at [514, 233] on div "h ero.moveUp press enter h ero.moveDown press enter h ero.moveLeft press enter …" at bounding box center [551, 252] width 212 height 121
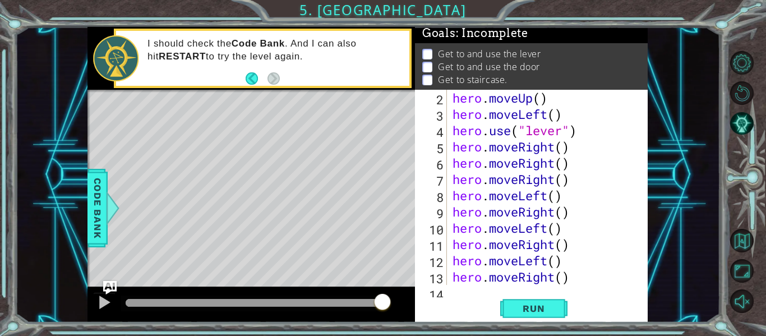
type textarea "h"
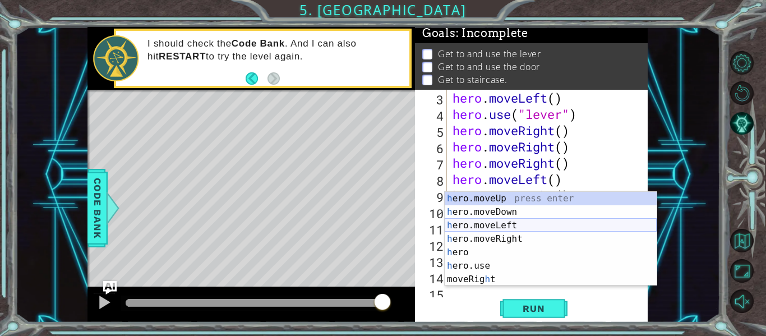
click at [518, 224] on div "h ero.moveUp press enter h ero.moveDown press enter h ero.moveLeft press enter …" at bounding box center [551, 252] width 212 height 121
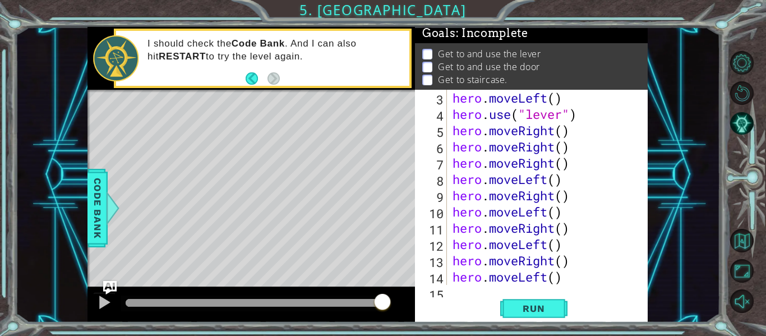
type textarea "h"
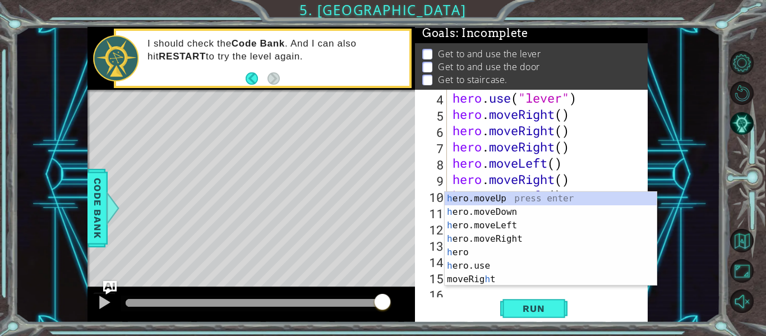
scroll to position [49, 0]
click at [524, 239] on div "h ero.moveUp press enter h ero.moveDown press enter h ero.moveLeft press enter …" at bounding box center [551, 252] width 212 height 121
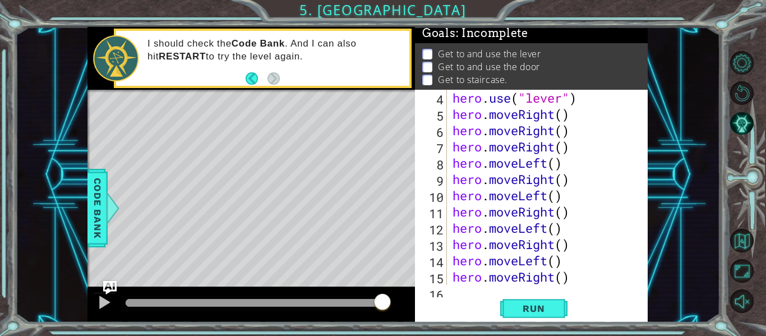
type textarea "h"
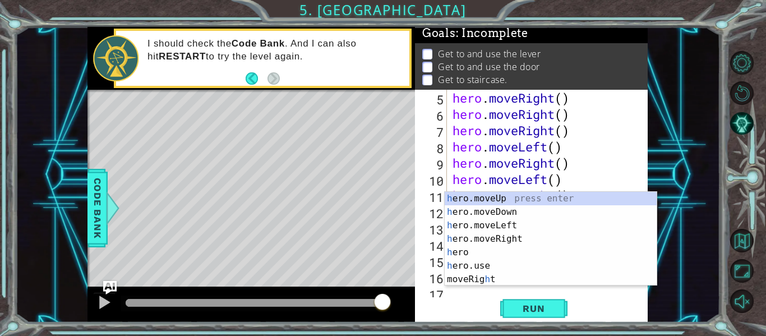
scroll to position [65, 0]
click at [516, 223] on div "h ero.moveUp press enter h ero.moveDown press enter h ero.moveLeft press enter …" at bounding box center [551, 252] width 212 height 121
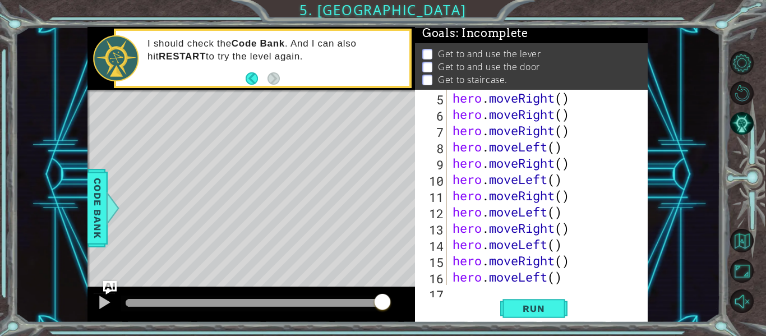
type textarea "h"
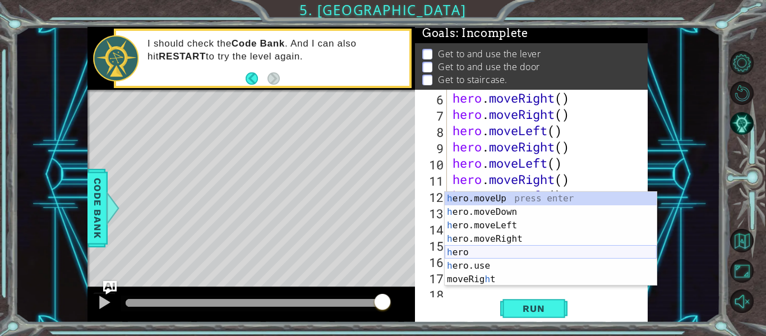
scroll to position [81, 0]
click at [512, 238] on div "h ero.moveUp press enter h ero.moveDown press enter h ero.moveLeft press enter …" at bounding box center [551, 252] width 212 height 121
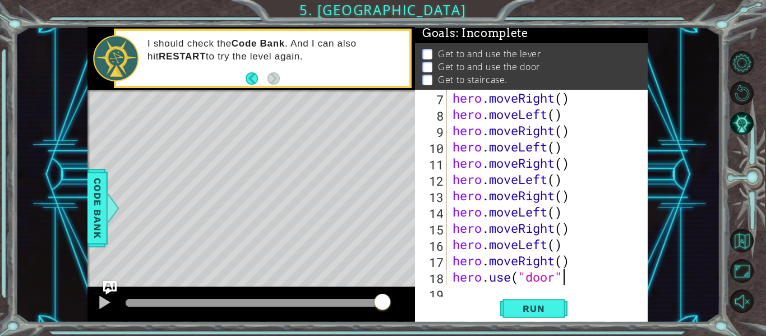
scroll to position [0, 5]
click at [452, 290] on div "hero.use("door") 7 8 9 10 11 12 13 14 15 16 17 18 19 hero . moveRight ( ) hero …" at bounding box center [531, 206] width 233 height 233
click at [454, 290] on div "hero.use("door") 7 8 9 10 11 12 13 14 15 16 17 18 19 hero . moveRight ( ) hero …" at bounding box center [531, 206] width 233 height 233
click at [455, 286] on div "hero.use("door") 7 8 9 10 11 12 13 14 15 16 17 18 19 hero . moveRight ( ) hero …" at bounding box center [531, 206] width 233 height 233
click at [456, 292] on div "hero.use("door") 7 8 9 10 11 12 13 14 15 16 17 18 19 hero . moveRight ( ) hero …" at bounding box center [531, 206] width 233 height 233
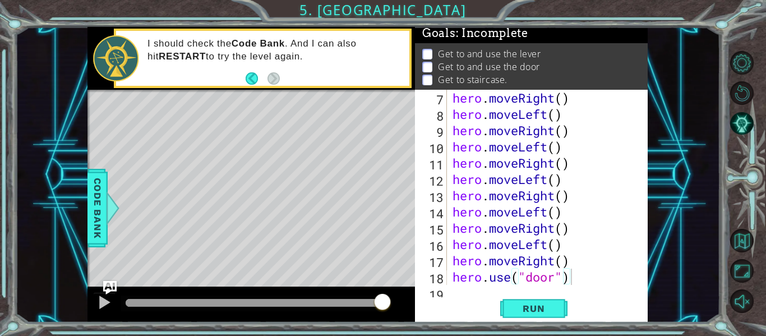
click at [454, 295] on div "hero.use("door") 7 8 9 10 11 12 13 14 15 16 17 18 19 hero . moveRight ( ) hero …" at bounding box center [531, 206] width 233 height 233
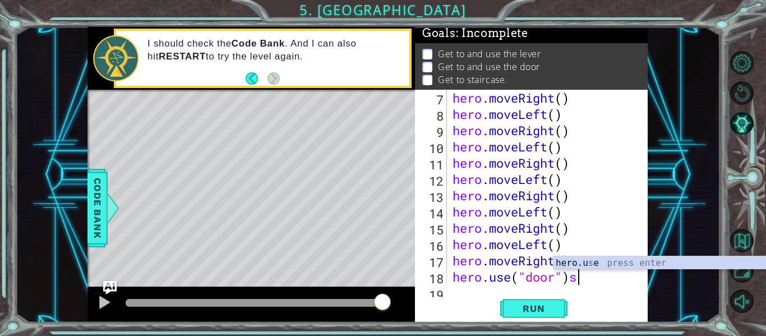
type textarea "hero.use("door")"
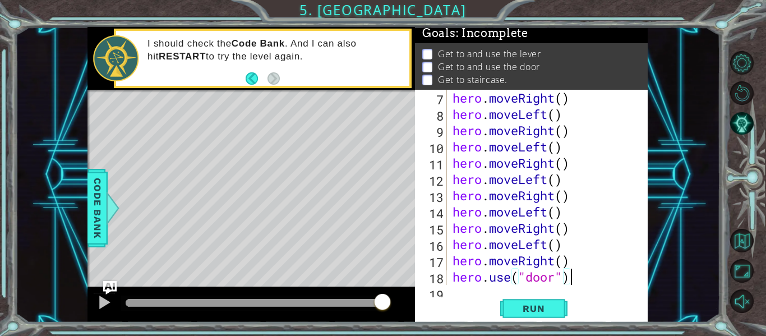
scroll to position [0, 0]
click at [648, 193] on div "1 ההההההההההההההההההההההההההההההההההההההההההההההההההההההההההההההההההההההההההההה…" at bounding box center [367, 174] width 705 height 295
drag, startPoint x: 647, startPoint y: 193, endPoint x: 648, endPoint y: 202, distance: 8.5
click at [648, 202] on div "1 ההההההההההההההההההההההההההההההההההההההההההההההההההההההההההההההההההההההההההההה…" at bounding box center [367, 174] width 705 height 295
click at [642, 201] on div at bounding box center [639, 162] width 11 height 341
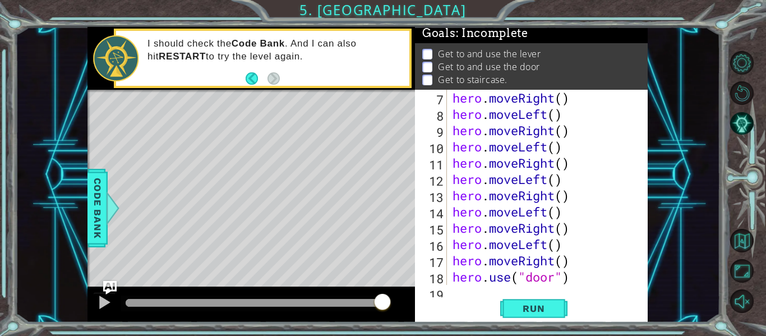
type textarea "hero.moveRight()"
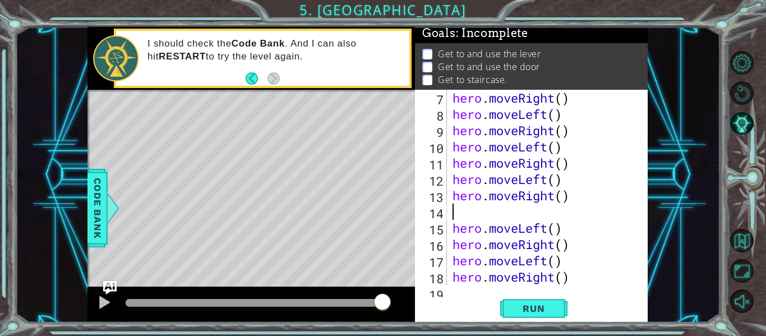
click at [643, 201] on div at bounding box center [639, 171] width 11 height 358
type textarea "hero.moveRight()"
drag, startPoint x: 646, startPoint y: 202, endPoint x: 626, endPoint y: 215, distance: 23.5
click at [626, 215] on div "hero.moveRight() 7 8 9 10 11 12 13 14 15 16 17 18 19 hero . moveRight ( ) hero …" at bounding box center [531, 206] width 233 height 233
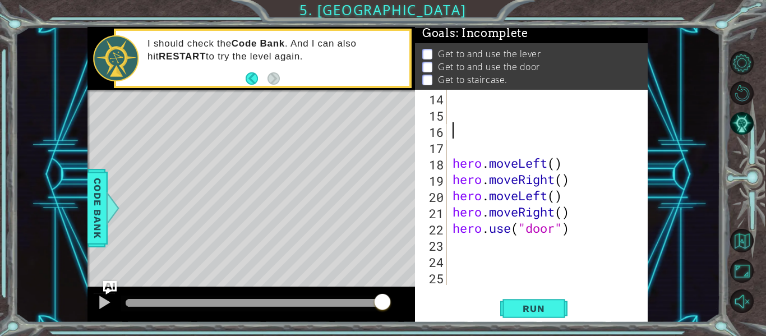
scroll to position [51, 0]
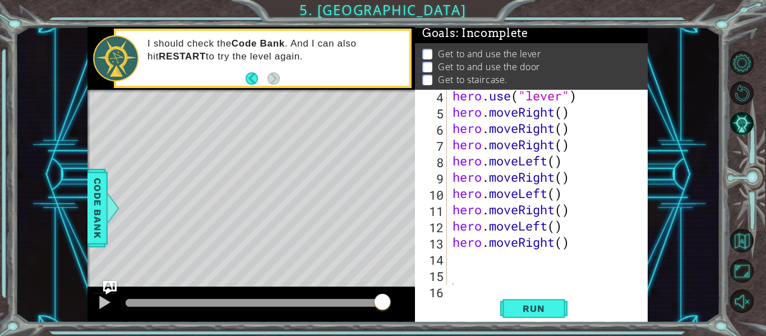
drag, startPoint x: 649, startPoint y: 150, endPoint x: 649, endPoint y: 175, distance: 24.7
click at [649, 175] on div "1 ההההההההההההההההההההההההההההההההההההההההההההההההההההההההההההההההההההההההההההה…" at bounding box center [367, 174] width 705 height 295
type textarea "hero.moveRight()"
click at [617, 228] on div "hero . use ( "lever" ) hero . moveRight ( ) hero . moveRight ( ) hero . moveRig…" at bounding box center [550, 201] width 201 height 228
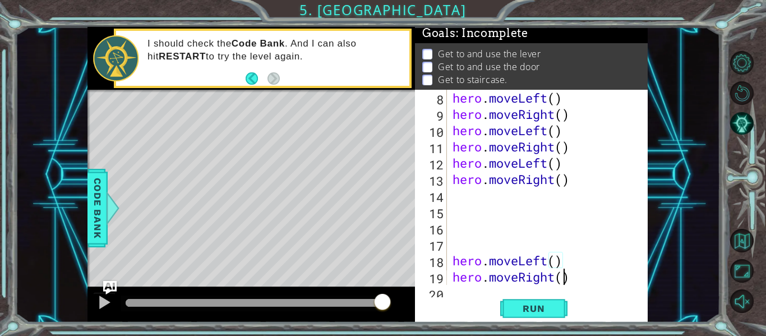
type textarea "hero.use("door")"
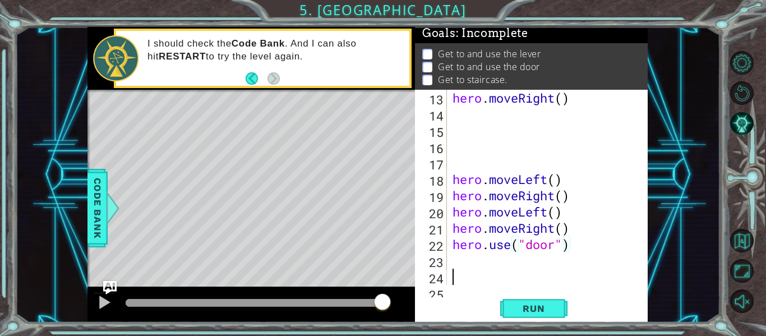
scroll to position [211, 0]
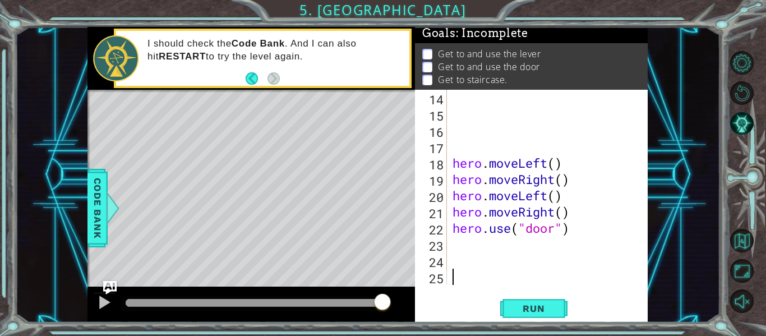
click at [450, 241] on div "hero . moveLeft ( ) hero . moveRight ( ) hero . moveLeft ( ) hero . moveRight (…" at bounding box center [550, 204] width 201 height 228
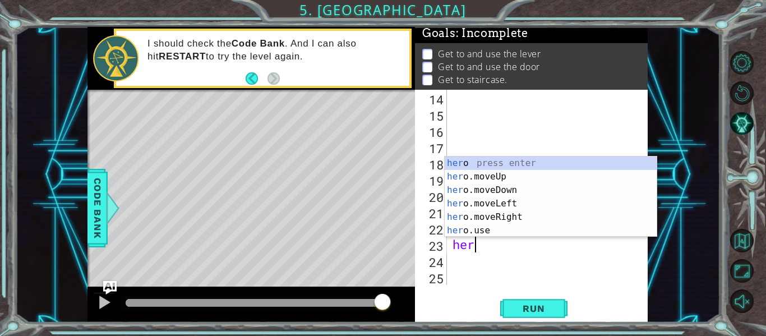
scroll to position [0, 1]
type textarea "hero"
click at [489, 174] on div "hero press enter hero .moveUp press enter hero .moveDown press enter hero .move…" at bounding box center [551, 210] width 212 height 108
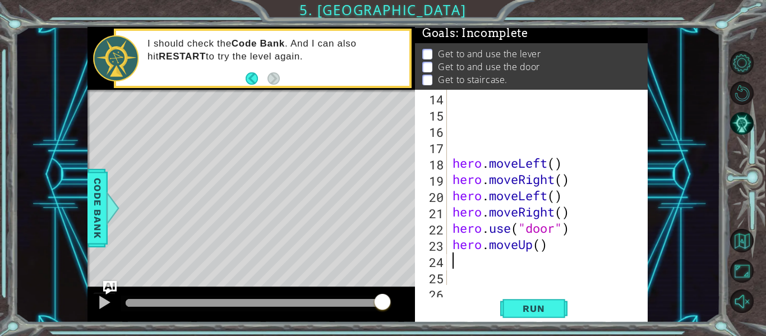
scroll to position [0, 0]
type textarea "h"
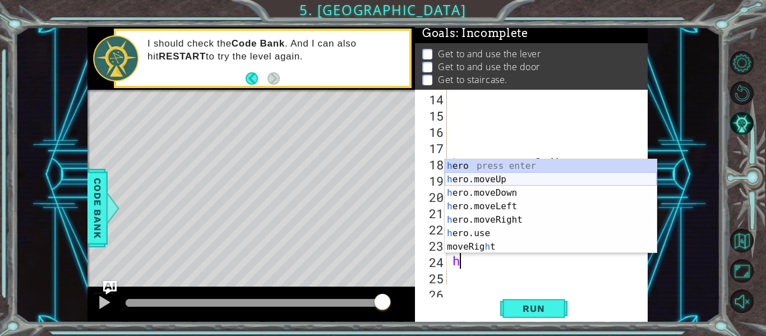
click at [497, 178] on div "h ero press enter h ero.moveUp press enter h ero.moveDown press enter h ero.mov…" at bounding box center [551, 219] width 212 height 121
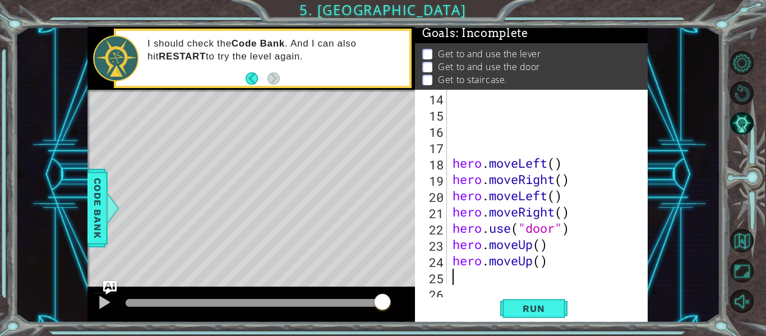
type textarea "h"
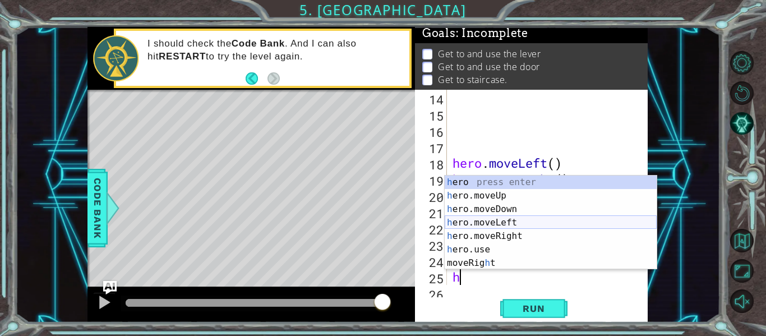
click at [499, 224] on div "h ero press enter h ero.moveUp press enter h ero.moveDown press enter h ero.mov…" at bounding box center [551, 236] width 212 height 121
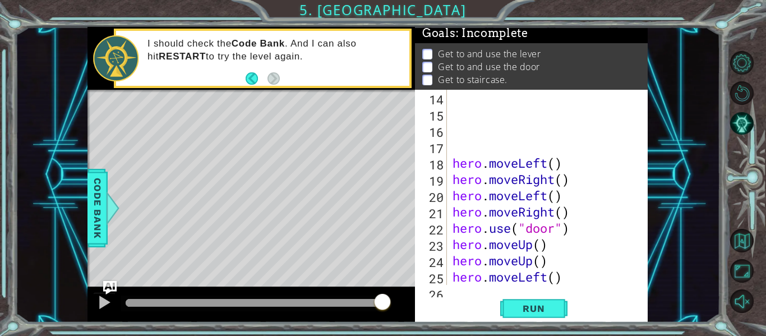
type textarea "h"
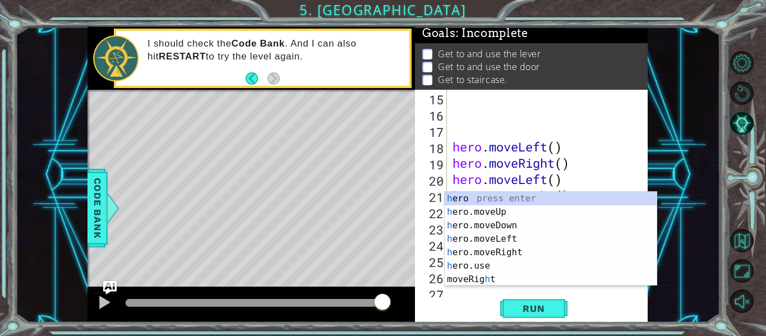
scroll to position [228, 0]
click at [506, 235] on div "h ero press enter h ero.moveUp press enter h ero.moveDown press enter h ero.mov…" at bounding box center [551, 252] width 212 height 121
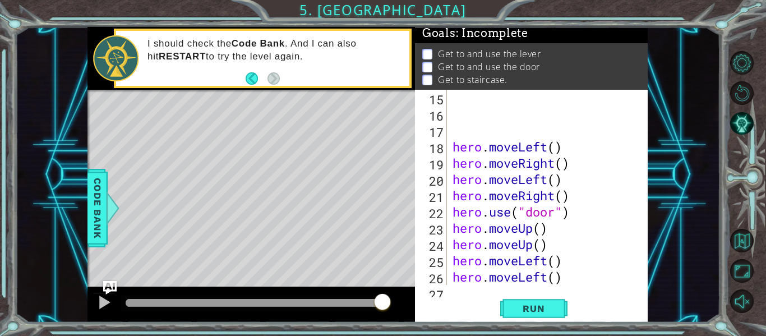
type textarea "h"
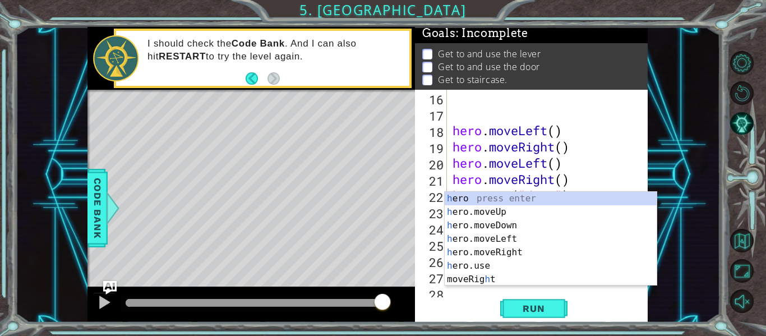
scroll to position [244, 0]
click at [525, 240] on div "h ero press enter h ero.moveUp press enter h ero.moveDown press enter h ero.mov…" at bounding box center [551, 252] width 212 height 121
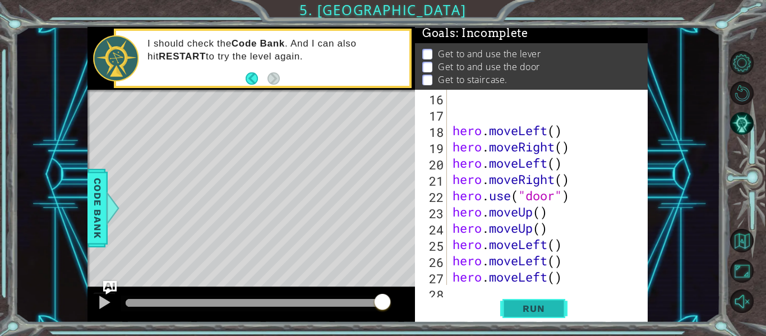
click at [526, 299] on button "Run" at bounding box center [533, 308] width 67 height 23
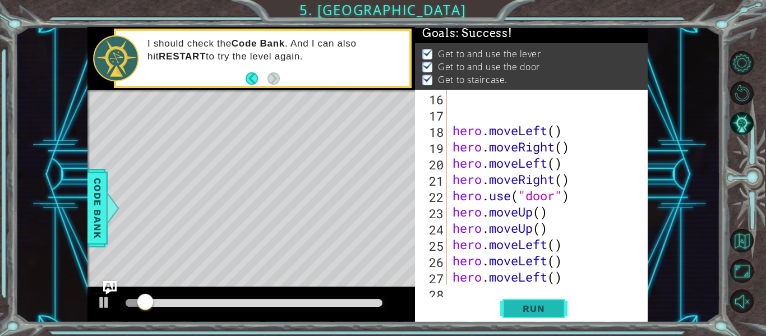
click at [526, 299] on button "Run" at bounding box center [533, 308] width 67 height 23
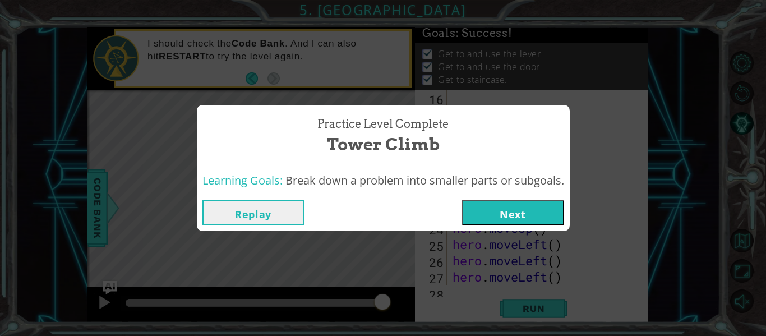
click at [510, 213] on button "Next" at bounding box center [513, 212] width 102 height 25
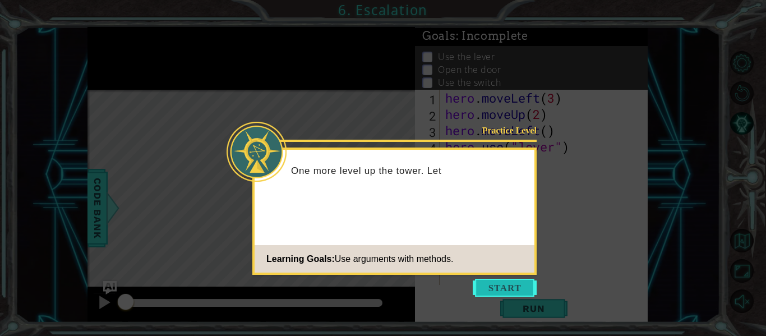
click at [506, 279] on button "Start" at bounding box center [505, 288] width 64 height 18
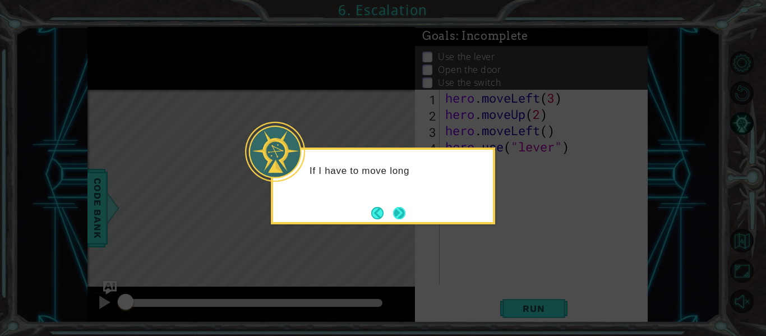
click at [398, 207] on button "Next" at bounding box center [399, 213] width 12 height 12
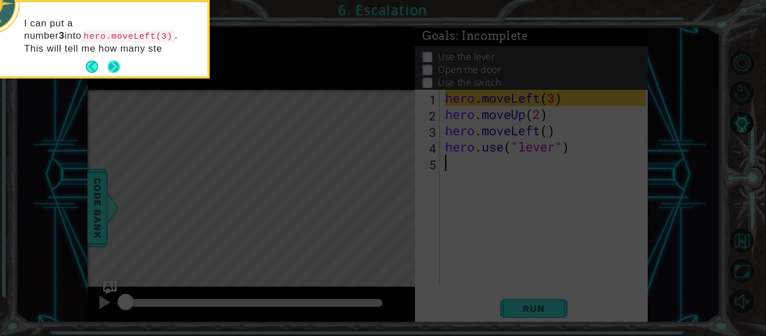
click at [117, 61] on button "Next" at bounding box center [114, 67] width 12 height 12
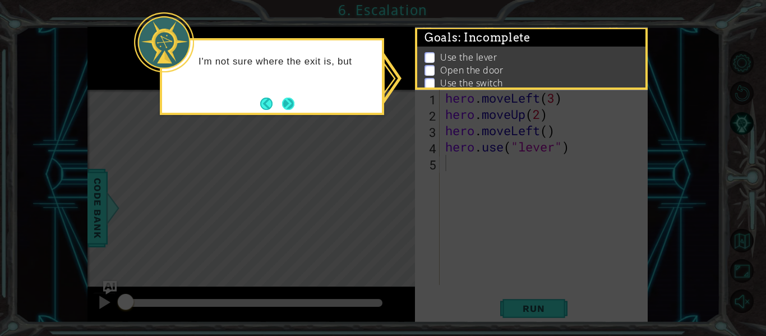
click at [290, 105] on button "Next" at bounding box center [288, 103] width 15 height 15
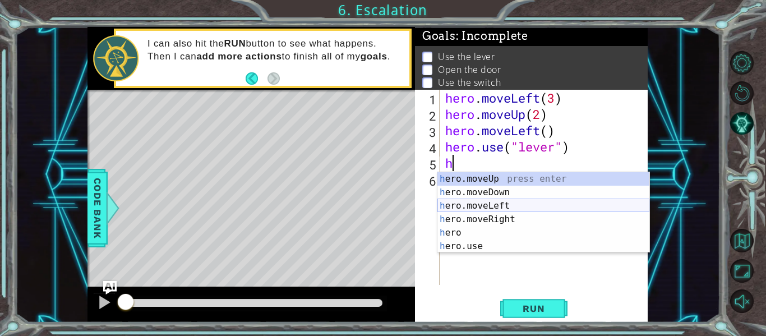
click at [509, 206] on div "h ero.moveUp press enter h ero.moveDown press enter h ero.moveLeft press enter …" at bounding box center [543, 226] width 212 height 108
type textarea "hero.moveLeft(1)"
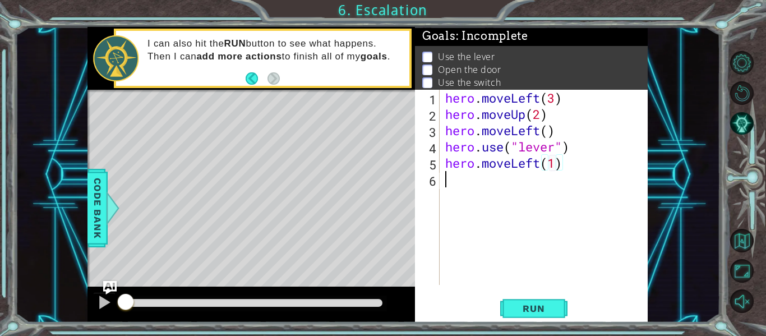
click at [449, 180] on div "hero . moveLeft ( 3 ) hero . moveUp ( 2 ) hero . moveLeft ( ) hero . use ( "lev…" at bounding box center [547, 204] width 208 height 228
type textarea "hero.use("door")"
click at [450, 195] on div "hero . moveLeft ( 3 ) hero . moveUp ( 2 ) hero . moveLeft ( ) hero . use ( "lev…" at bounding box center [547, 204] width 208 height 228
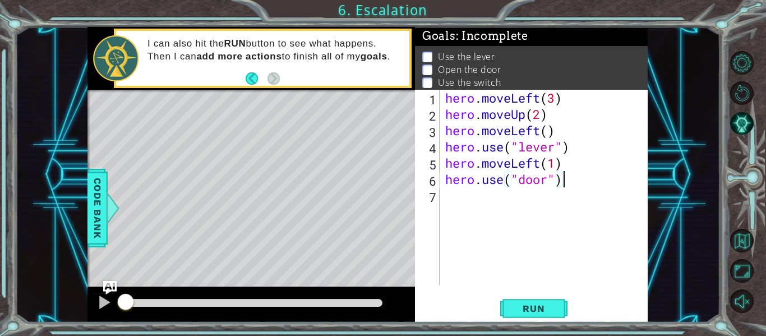
scroll to position [0, 0]
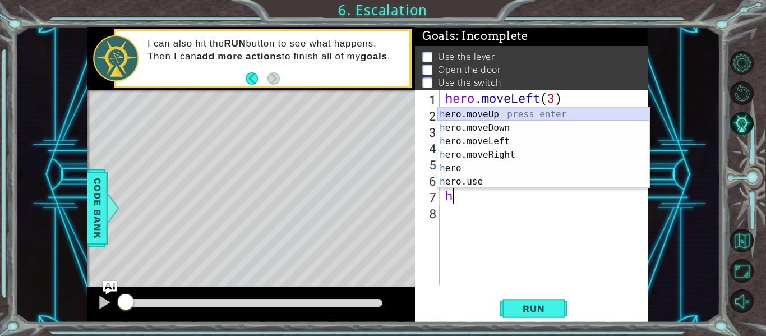
click at [484, 112] on div "h ero.moveUp press enter h ero.moveDown press enter h ero.moveLeft press enter …" at bounding box center [543, 162] width 212 height 108
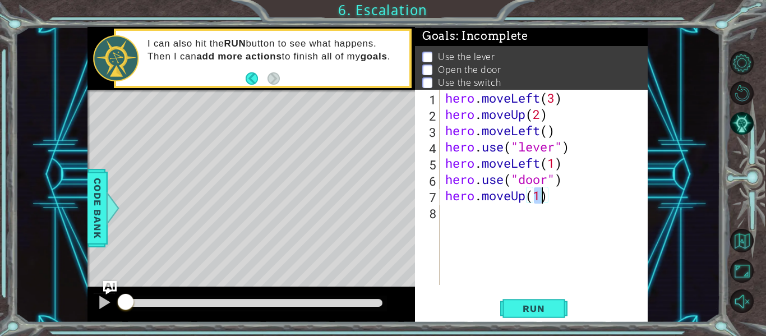
type textarea "hero.moveUp(2)"
click at [443, 210] on div "hero . moveLeft ( 3 ) hero . moveUp ( 2 ) hero . moveLeft ( ) hero . use ( "lev…" at bounding box center [547, 204] width 208 height 228
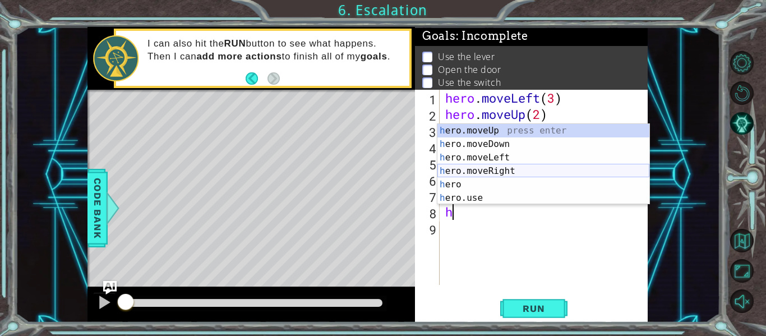
click at [498, 165] on div "h ero.moveUp press enter h ero.moveDown press enter h ero.moveLeft press enter …" at bounding box center [543, 178] width 212 height 108
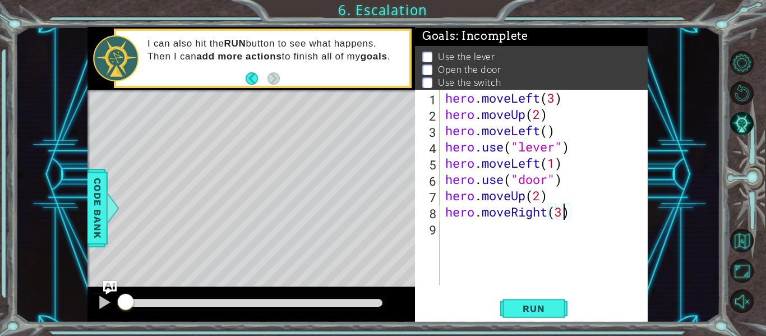
scroll to position [0, 5]
click at [538, 304] on span "Run" at bounding box center [533, 308] width 44 height 11
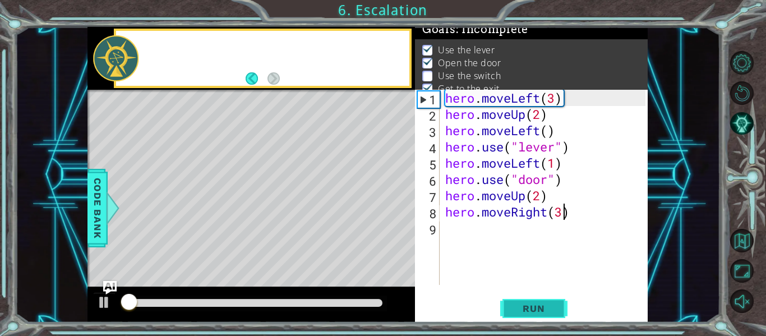
scroll to position [9, 0]
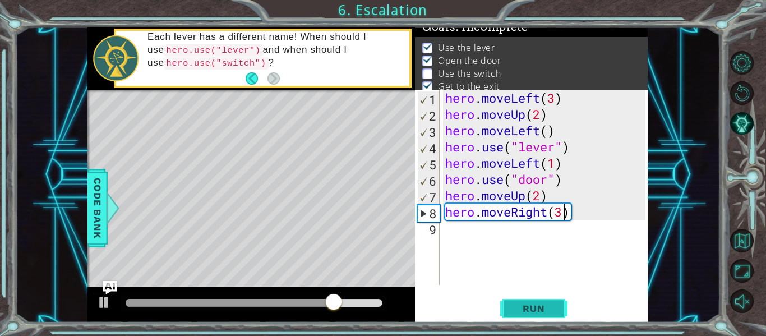
click at [526, 299] on button "Run" at bounding box center [533, 308] width 67 height 23
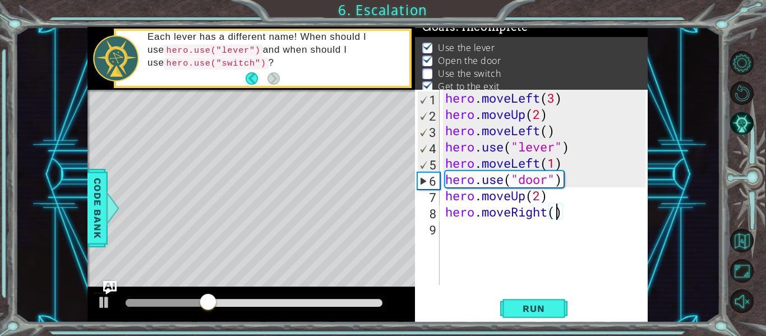
type textarea "hero.moveRight(2)"
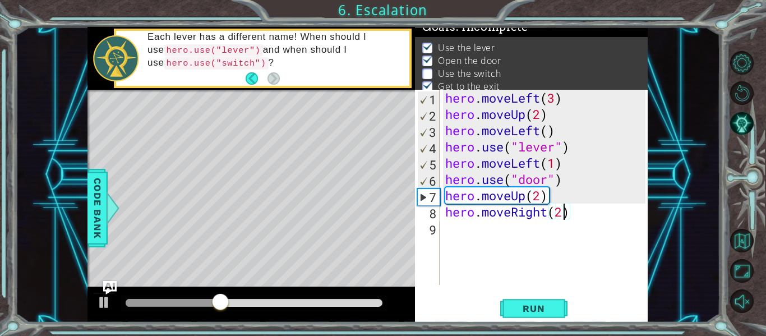
click at [446, 235] on div "hero . moveLeft ( 3 ) hero . moveUp ( 2 ) hero . moveLeft ( ) hero . use ( "lev…" at bounding box center [547, 204] width 208 height 228
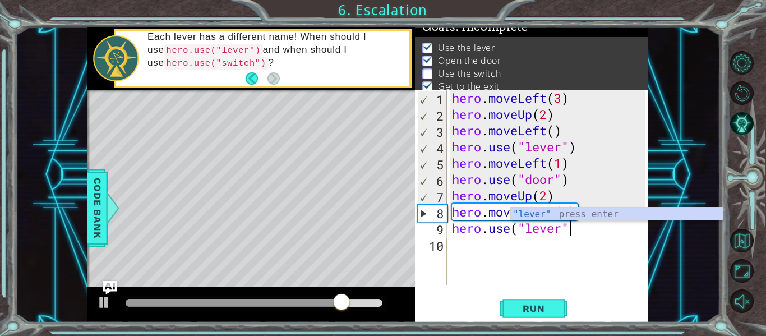
scroll to position [0, 5]
type textarea "hero.use("lever")"
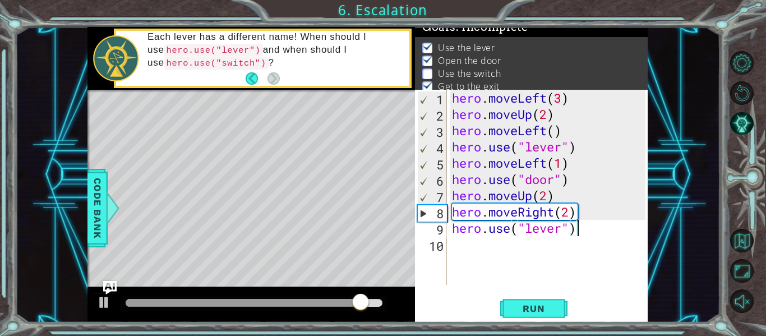
click at [458, 252] on div "hero . moveLeft ( 3 ) hero . moveUp ( 2 ) hero . moveLeft ( ) hero . use ( "lev…" at bounding box center [550, 204] width 201 height 228
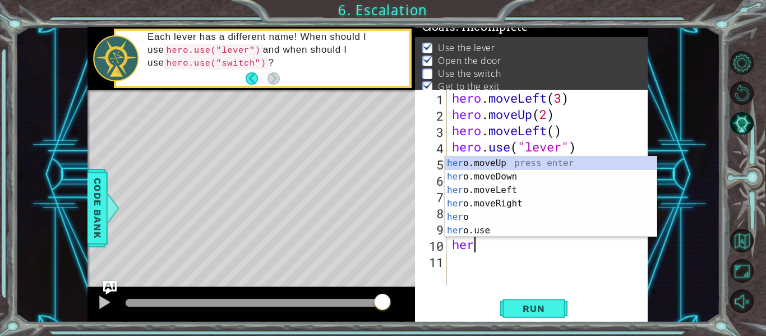
scroll to position [0, 1]
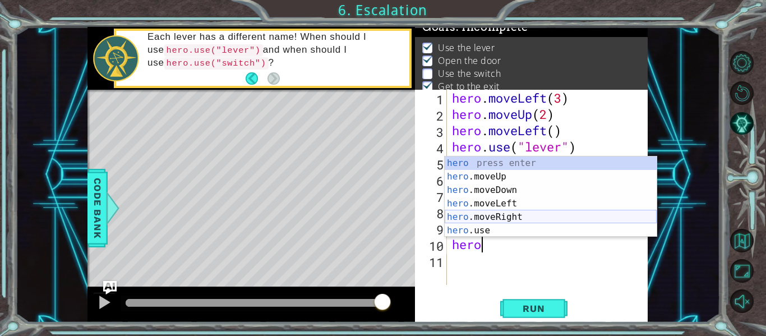
click at [510, 217] on div "hero press enter hero .moveUp press enter hero .moveDown press enter hero .move…" at bounding box center [551, 210] width 212 height 108
type textarea "hero.moveRight(1)"
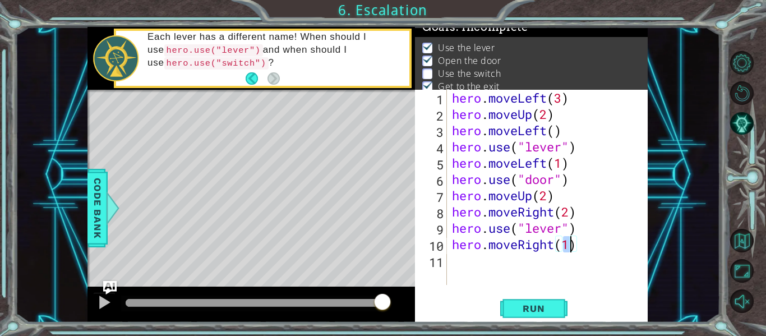
click at [451, 264] on div "hero . moveLeft ( 3 ) hero . moveUp ( 2 ) hero . moveLeft ( ) hero . use ( "lev…" at bounding box center [550, 204] width 201 height 228
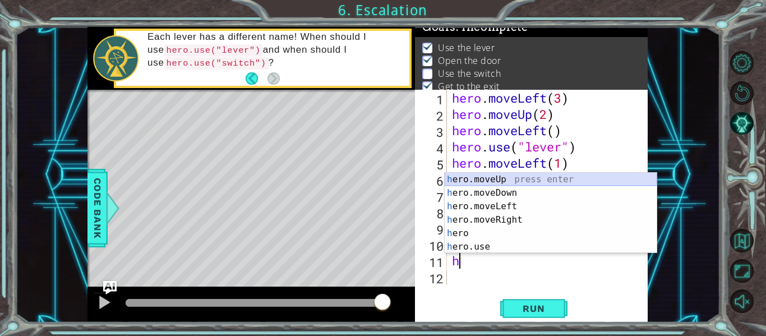
click at [500, 181] on div "h ero.moveUp press enter h ero.moveDown press enter h ero.moveLeft press enter …" at bounding box center [551, 227] width 212 height 108
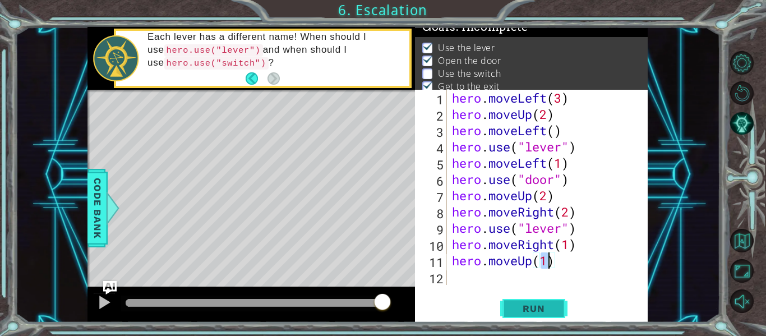
type textarea "hero.moveUp(1)"
click at [529, 311] on span "Run" at bounding box center [533, 308] width 44 height 11
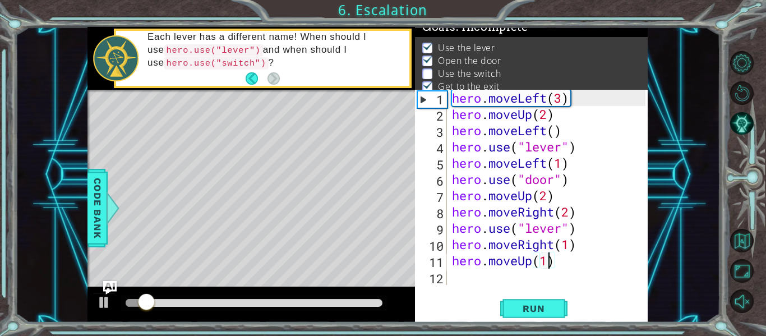
click at [459, 280] on div "hero . moveLeft ( 3 ) hero . moveUp ( 2 ) hero . moveLeft ( ) hero . use ( "lev…" at bounding box center [550, 204] width 201 height 228
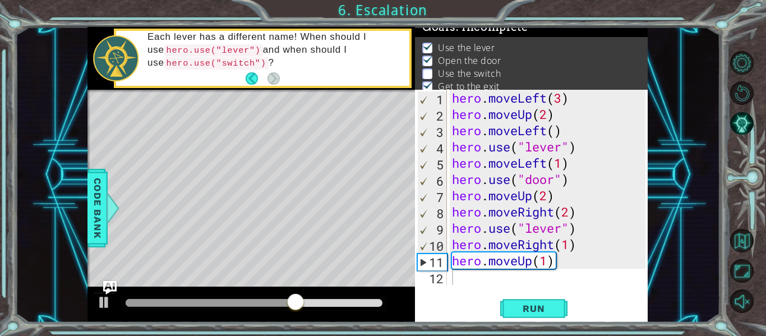
click at [262, 166] on div "Level Map" at bounding box center [346, 255] width 518 height 330
click at [575, 219] on div "hero . moveLeft ( 3 ) hero . moveUp ( 2 ) hero . moveLeft ( ) hero . use ( "lev…" at bounding box center [550, 204] width 201 height 228
click at [571, 218] on div "hero . moveLeft ( 3 ) hero . moveUp ( 2 ) hero . moveLeft ( ) hero . use ( "lev…" at bounding box center [550, 204] width 201 height 228
click at [546, 306] on span "Run" at bounding box center [533, 308] width 44 height 11
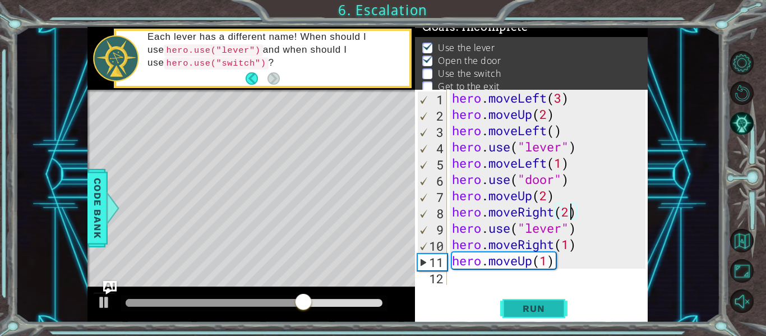
click at [530, 316] on button "Run" at bounding box center [533, 308] width 67 height 23
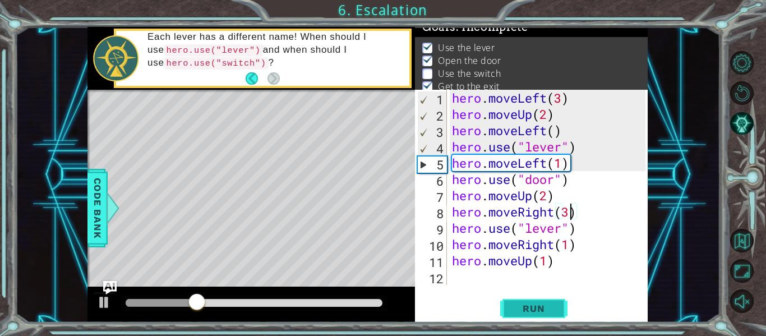
click at [538, 306] on span "Run" at bounding box center [533, 308] width 44 height 11
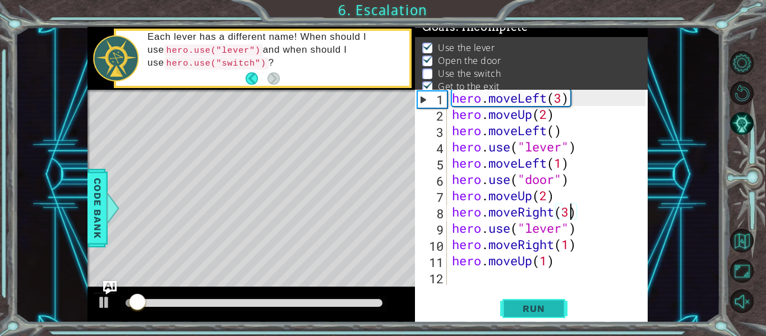
click at [538, 306] on span "Run" at bounding box center [533, 308] width 44 height 11
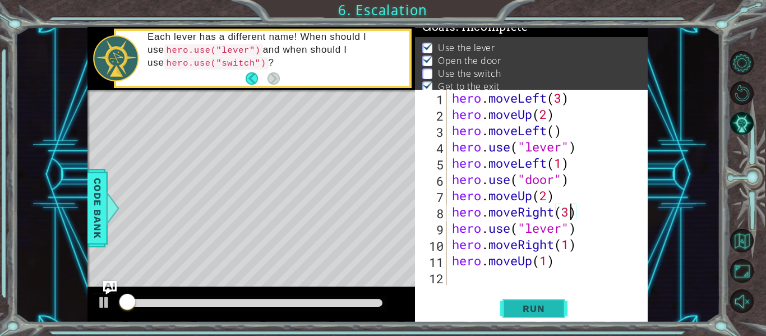
click at [538, 306] on span "Run" at bounding box center [533, 308] width 44 height 11
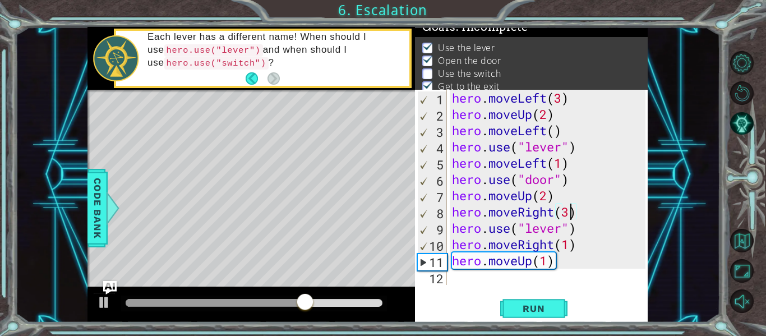
click at [556, 247] on div "hero . moveLeft ( 3 ) hero . moveUp ( 2 ) hero . moveLeft ( ) hero . use ( "lev…" at bounding box center [550, 204] width 201 height 228
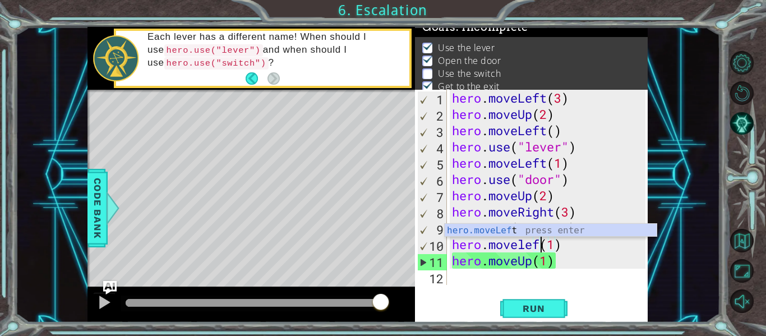
scroll to position [0, 4]
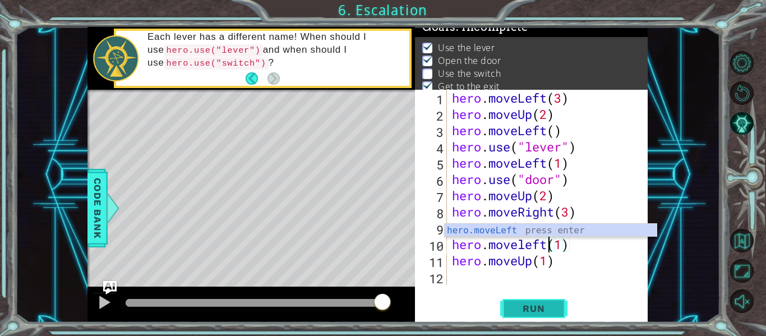
click at [530, 317] on button "Run" at bounding box center [533, 308] width 67 height 23
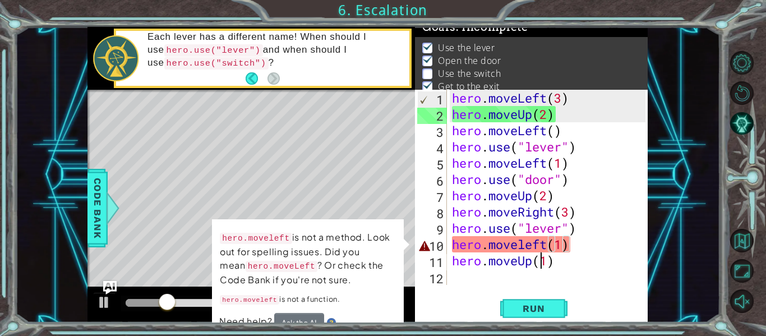
click at [538, 267] on div "hero . moveLeft ( 3 ) hero . moveUp ( 2 ) hero . moveLeft ( ) hero . use ( "lev…" at bounding box center [550, 204] width 201 height 228
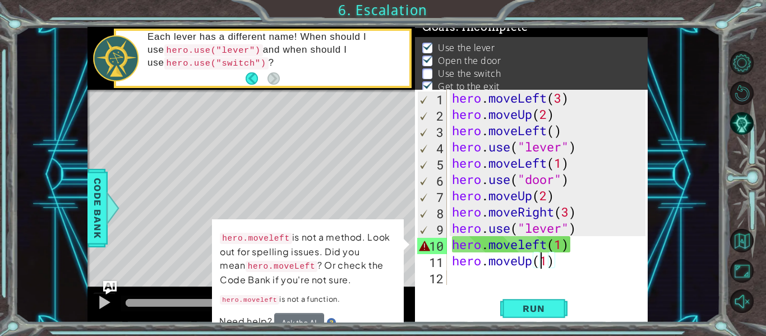
click at [531, 264] on div "hero . moveLeft ( 3 ) hero . moveUp ( 2 ) hero . moveLeft ( ) hero . use ( "lev…" at bounding box center [550, 204] width 201 height 228
click at [547, 243] on div "hero . moveLeft ( 3 ) hero . moveUp ( 2 ) hero . moveLeft ( ) hero . use ( "lev…" at bounding box center [550, 204] width 201 height 228
click at [565, 241] on div "hero . moveLeft ( 3 ) hero . moveUp ( 2 ) hero . moveLeft ( ) hero . use ( "lev…" at bounding box center [550, 204] width 201 height 228
click at [570, 250] on div "hero . moveLeft ( 3 ) hero . moveUp ( 2 ) hero . moveLeft ( ) hero . use ( "lev…" at bounding box center [550, 204] width 201 height 228
click at [556, 262] on div "hero . moveLeft ( 3 ) hero . moveUp ( 2 ) hero . moveLeft ( ) hero . use ( "lev…" at bounding box center [550, 204] width 201 height 228
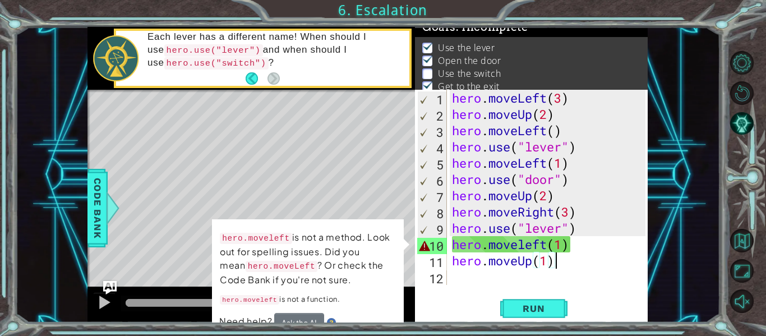
click at [554, 263] on div "hero . moveLeft ( 3 ) hero . moveUp ( 2 ) hero . moveLeft ( ) hero . use ( "lev…" at bounding box center [550, 204] width 201 height 228
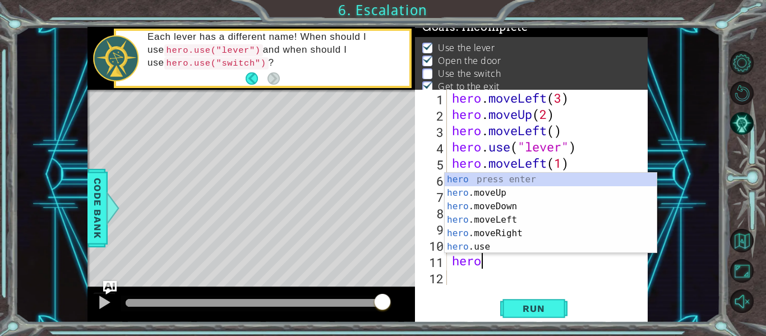
scroll to position [0, 1]
type textarea "h"
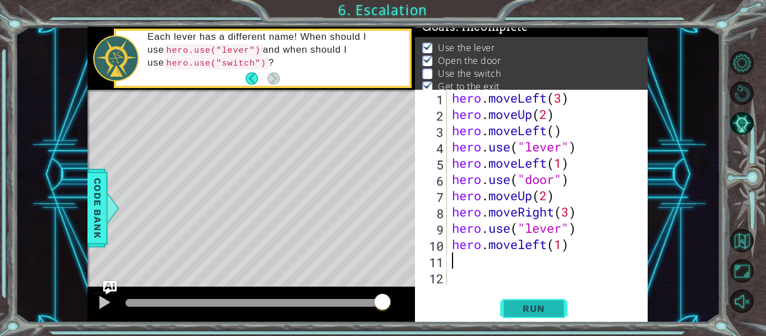
click at [515, 304] on span "Run" at bounding box center [533, 308] width 44 height 11
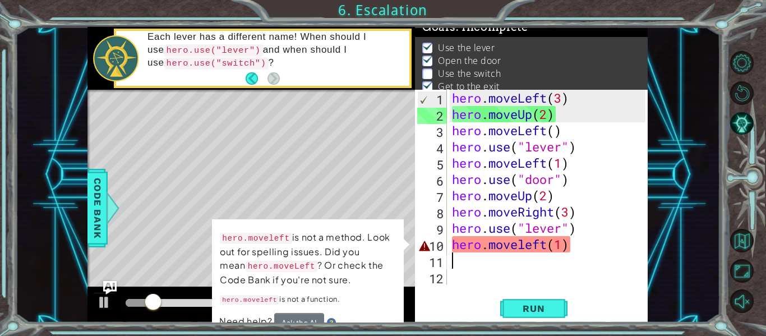
click at [357, 195] on div "Level Map" at bounding box center [346, 255] width 518 height 330
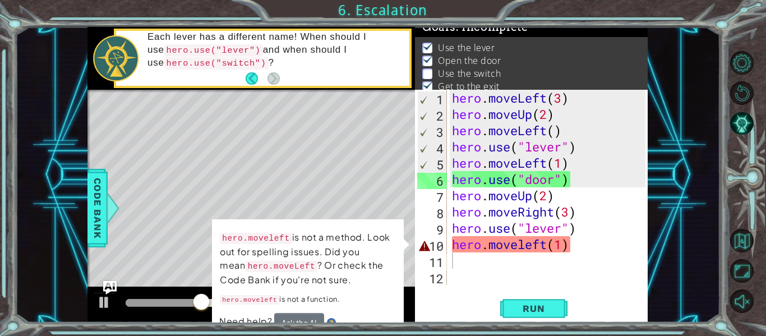
click at [571, 251] on div "hero . moveLeft ( 3 ) hero . moveUp ( 2 ) hero . moveLeft ( ) hero . use ( "lev…" at bounding box center [550, 204] width 201 height 228
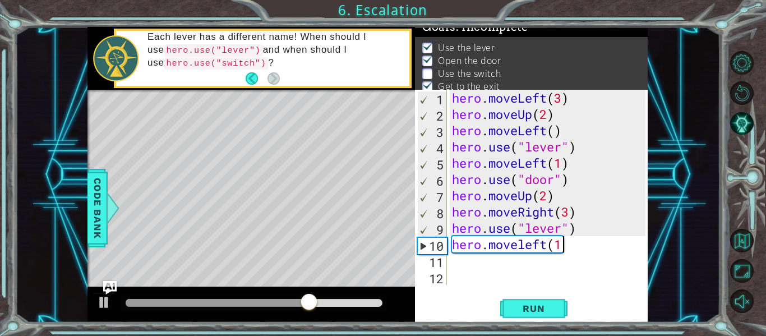
type textarea "hero.moveleft(1)"
click at [450, 255] on div "hero . moveLeft ( 3 ) hero . moveUp ( 2 ) hero . moveLeft ( ) hero . use ( "lev…" at bounding box center [550, 204] width 201 height 228
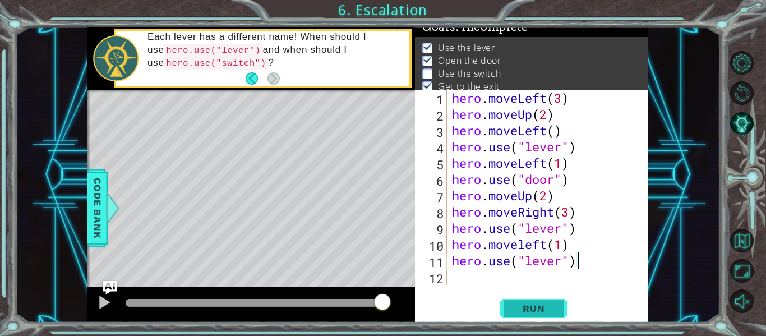
click at [532, 301] on button "Run" at bounding box center [533, 308] width 67 height 23
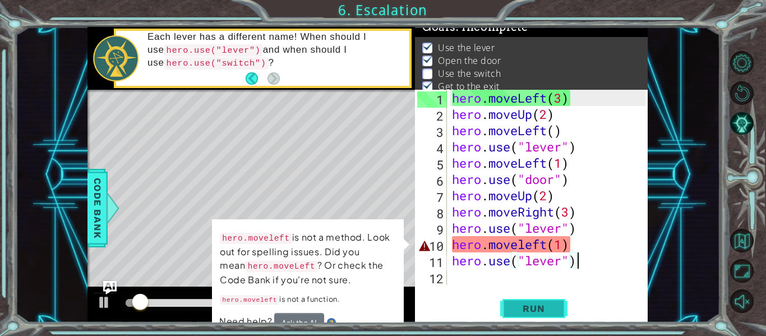
click at [532, 301] on button "Run" at bounding box center [533, 308] width 67 height 23
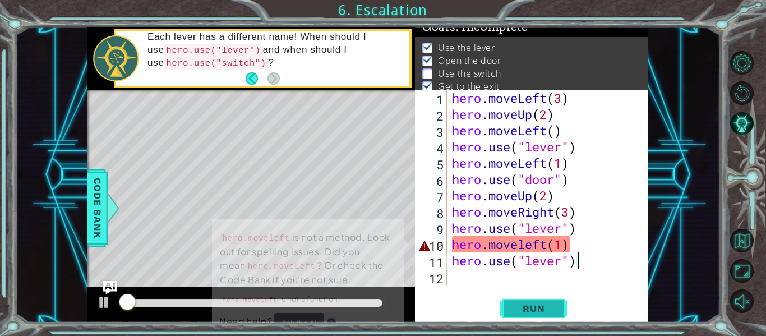
click at [532, 301] on button "Run" at bounding box center [533, 308] width 67 height 23
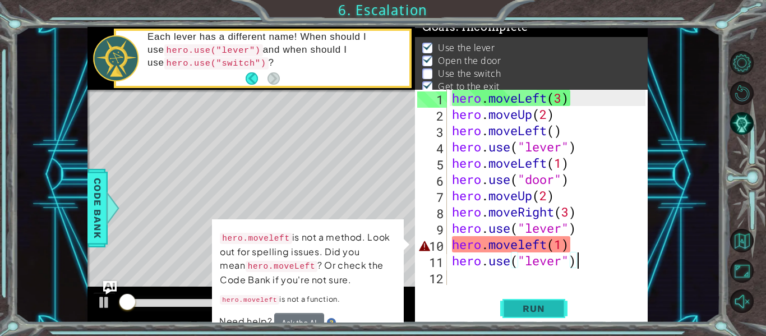
click at [532, 301] on button "Run" at bounding box center [533, 308] width 67 height 23
click at [564, 243] on div "hero . moveLeft ( 3 ) hero . moveUp ( 2 ) hero . moveLeft ( ) hero . use ( "lev…" at bounding box center [550, 204] width 201 height 228
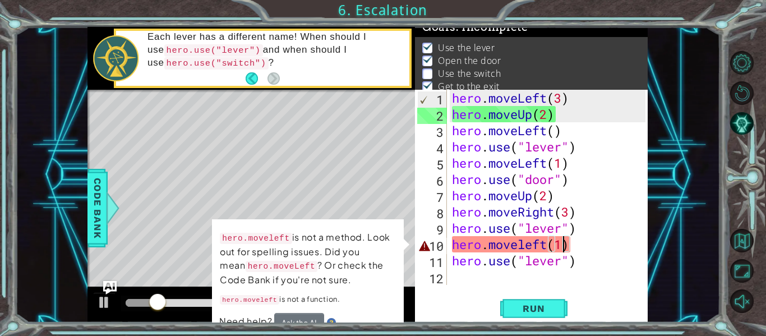
click at [562, 94] on div "hero . moveLeft ( 3 ) hero . moveUp ( 2 ) hero . moveLeft ( ) hero . use ( "lev…" at bounding box center [550, 204] width 201 height 228
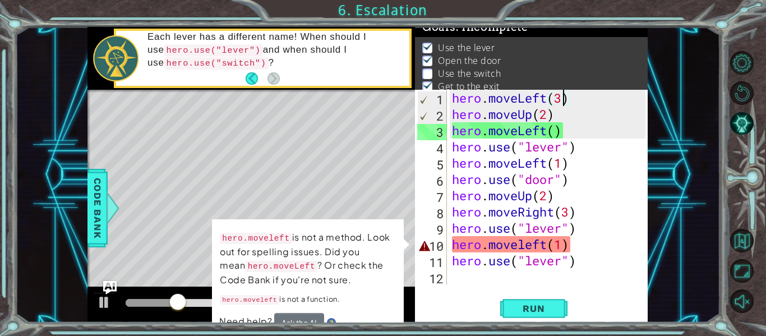
click at [573, 249] on div "hero . moveLeft ( 3 ) hero . moveUp ( 2 ) hero . moveLeft ( ) hero . use ( "lev…" at bounding box center [550, 204] width 201 height 228
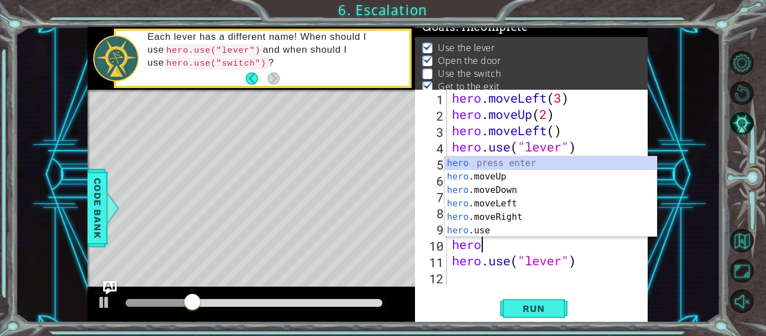
scroll to position [0, 0]
type textarea "h"
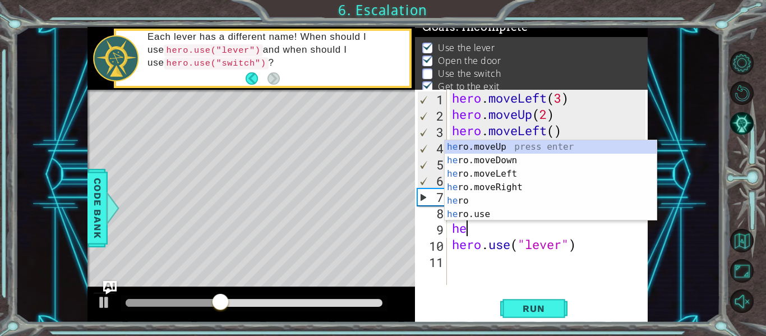
type textarea "h"
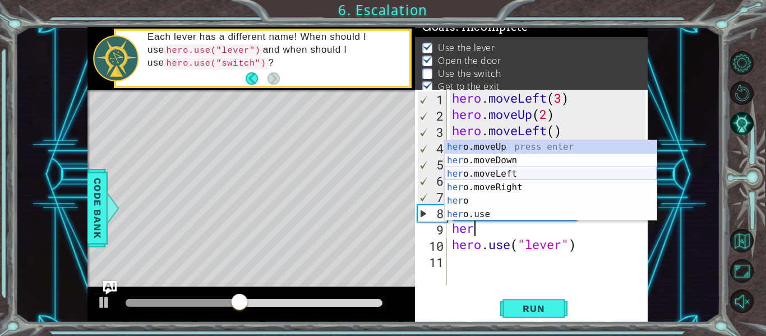
click at [516, 174] on div "her o.moveUp press enter her o.moveDown press enter her o.moveLeft press enter …" at bounding box center [551, 194] width 212 height 108
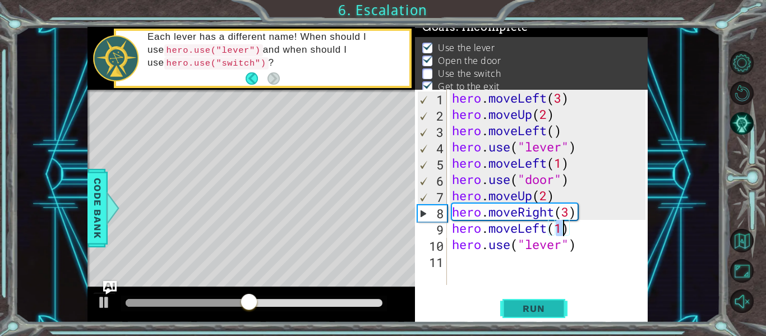
click at [529, 307] on span "Run" at bounding box center [533, 308] width 44 height 11
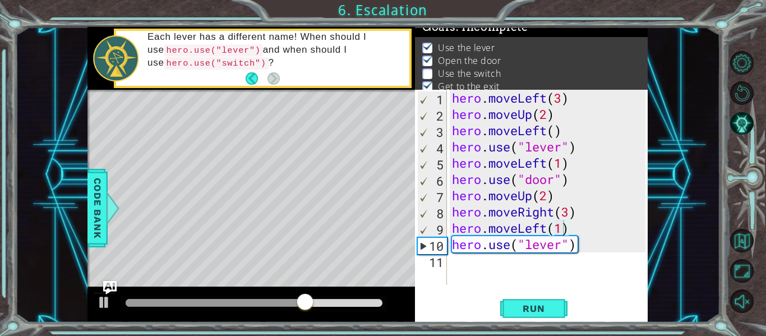
click at [245, 158] on div "Level Map" at bounding box center [346, 255] width 518 height 330
click at [104, 305] on div at bounding box center [104, 302] width 15 height 15
click at [110, 285] on img "Ask AI" at bounding box center [110, 287] width 15 height 15
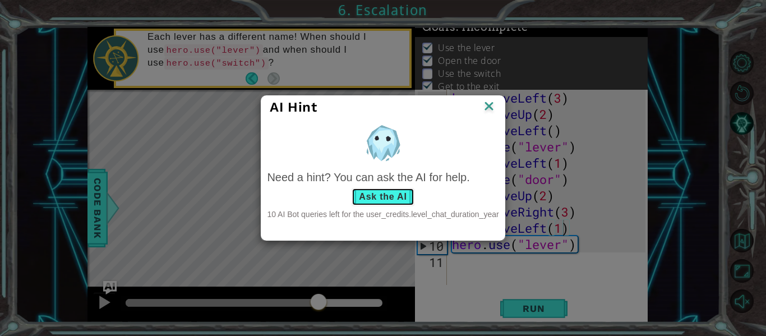
click at [381, 197] on button "Ask the AI" at bounding box center [383, 197] width 62 height 18
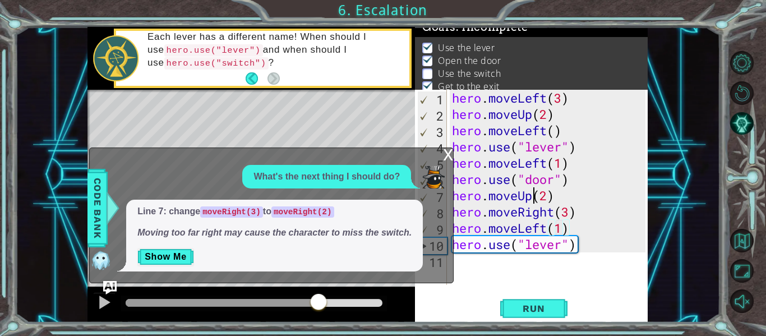
click at [532, 198] on div "hero . moveLeft ( 3 ) hero . moveUp ( 2 ) hero . moveLeft ( ) hero . use ( "lev…" at bounding box center [550, 204] width 201 height 228
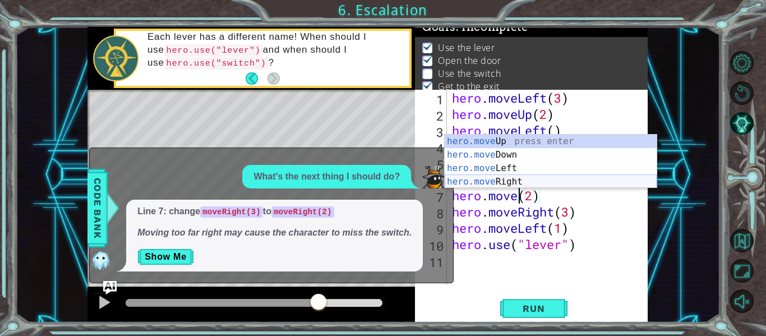
click at [495, 178] on div "hero.move Up press enter hero.move Down press enter hero.move Left press enter …" at bounding box center [551, 175] width 212 height 81
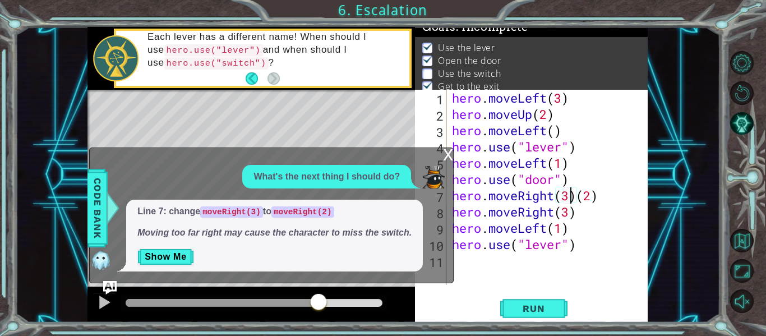
scroll to position [0, 6]
click at [603, 197] on div "hero . moveLeft ( 3 ) hero . moveUp ( 2 ) hero . moveLeft ( ) hero . use ( "lev…" at bounding box center [550, 204] width 201 height 228
click at [572, 198] on div "hero . moveLeft ( 3 ) hero . moveUp ( 2 ) hero . moveLeft ( ) hero . use ( "lev…" at bounding box center [550, 204] width 201 height 228
click at [524, 316] on button "Run" at bounding box center [533, 308] width 67 height 23
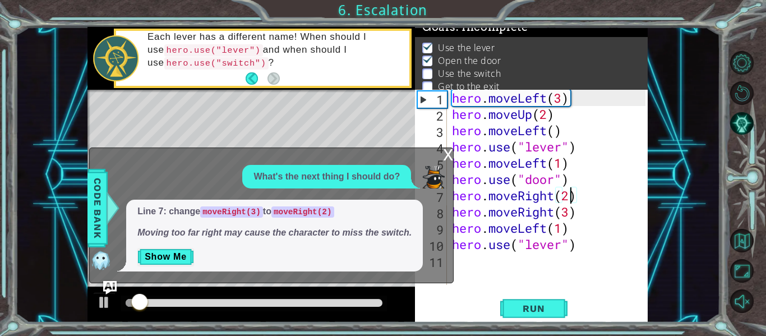
click at [446, 154] on div "x" at bounding box center [448, 153] width 10 height 11
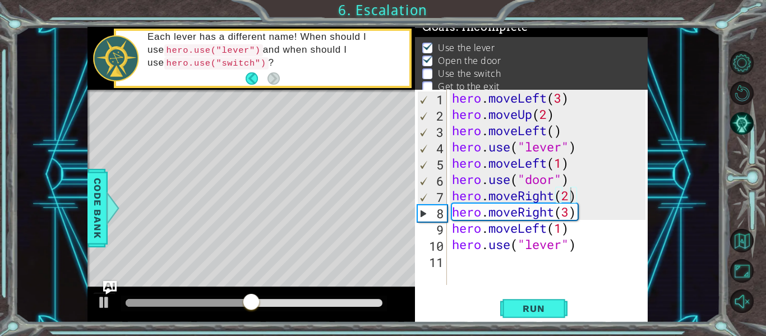
click at [455, 186] on div "hero . moveLeft ( 3 ) hero . moveUp ( 2 ) hero . moveLeft ( ) hero . use ( "lev…" at bounding box center [550, 204] width 201 height 228
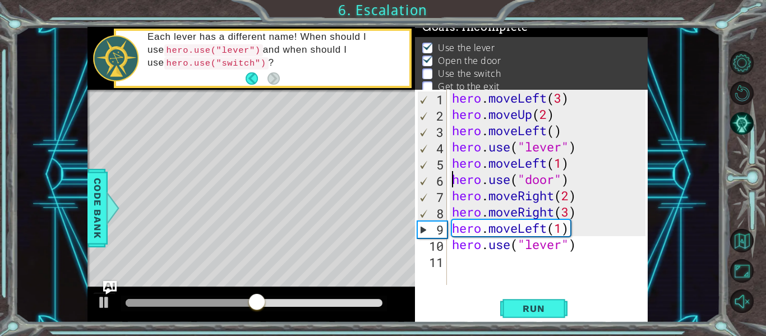
click at [455, 189] on div "hero . moveLeft ( 3 ) hero . moveUp ( 2 ) hero . moveLeft ( ) hero . use ( "lev…" at bounding box center [550, 204] width 201 height 228
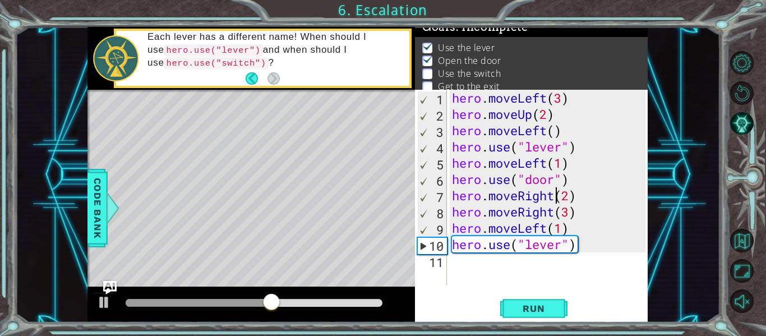
click at [558, 197] on div "hero . moveLeft ( 3 ) hero . moveUp ( 2 ) hero . moveLeft ( ) hero . use ( "lev…" at bounding box center [550, 204] width 201 height 228
click at [581, 235] on div "hero . moveLeft ( 3 ) hero . moveUp ( 2 ) hero . moveLeft ( ) hero . use ( "lev…" at bounding box center [550, 204] width 201 height 228
click at [582, 247] on div "hero . moveLeft ( 3 ) hero . moveUp ( 2 ) hero . moveLeft ( ) hero . use ( "lev…" at bounding box center [550, 204] width 201 height 228
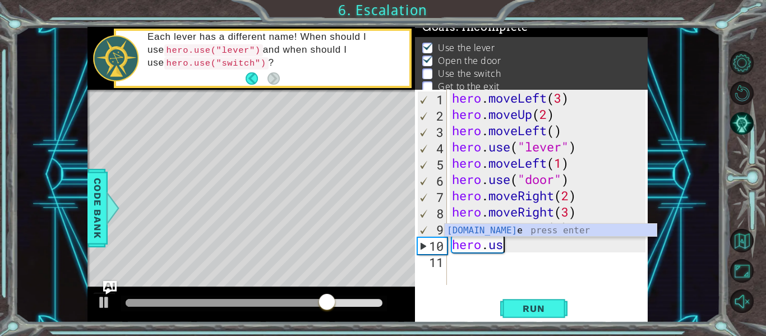
scroll to position [0, 0]
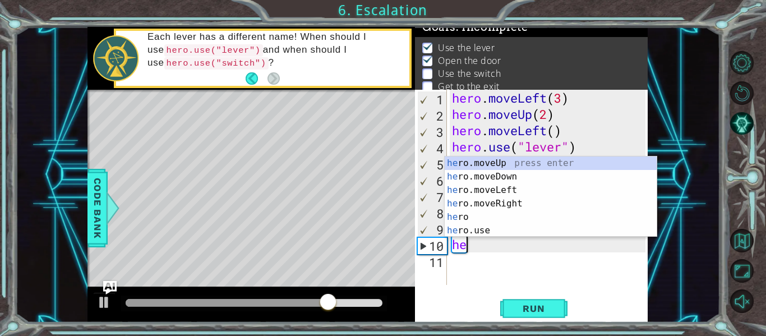
type textarea "h"
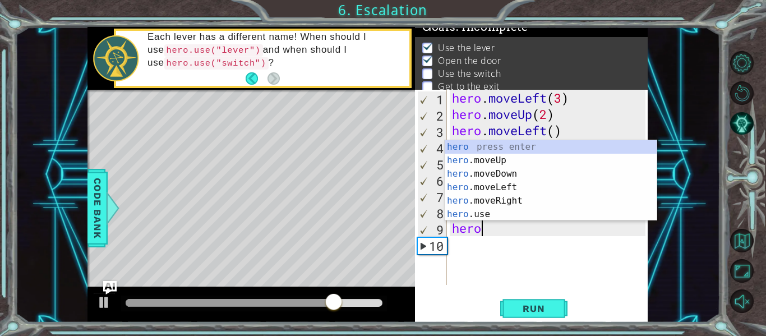
type textarea "h"
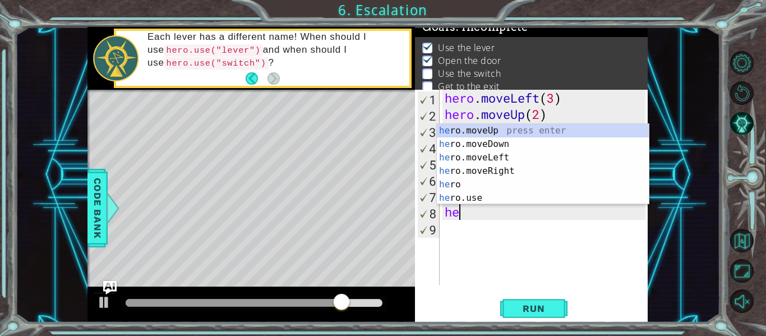
type textarea "h"
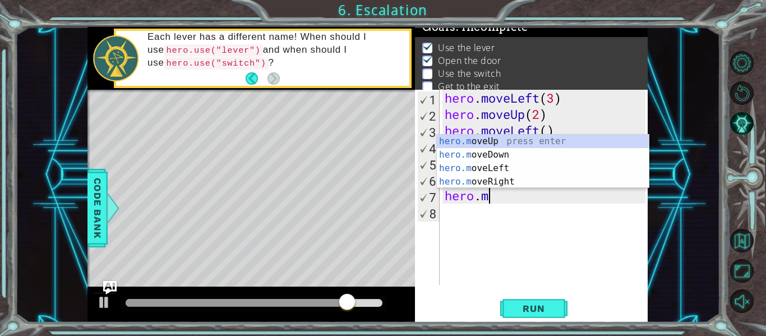
type textarea "h"
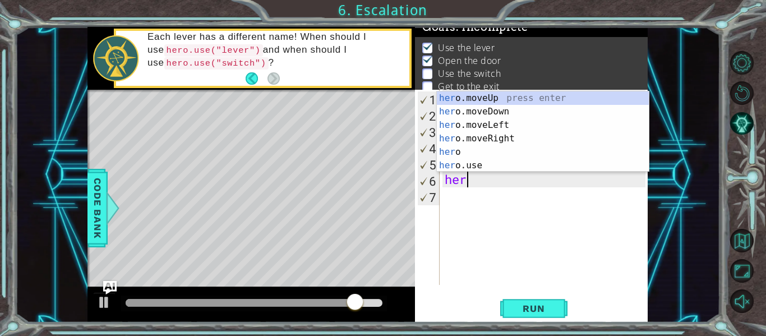
type textarea "h"
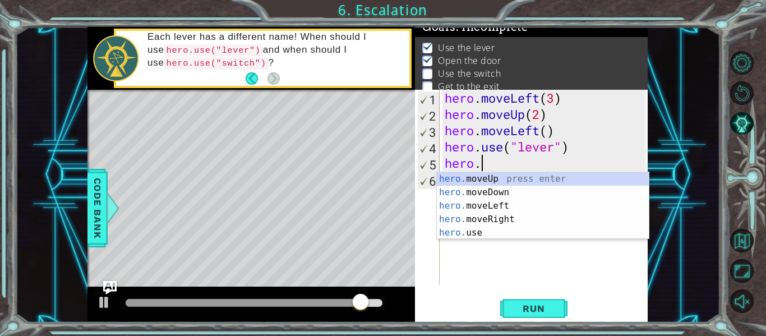
type textarea "h"
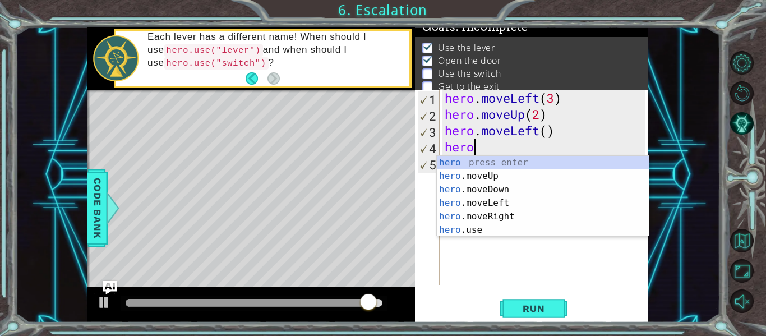
type textarea "h"
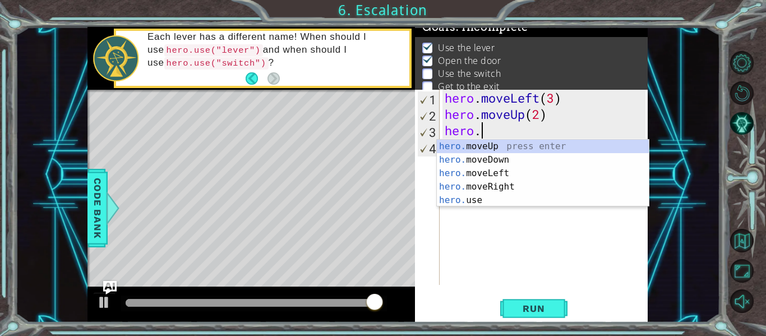
type textarea "h"
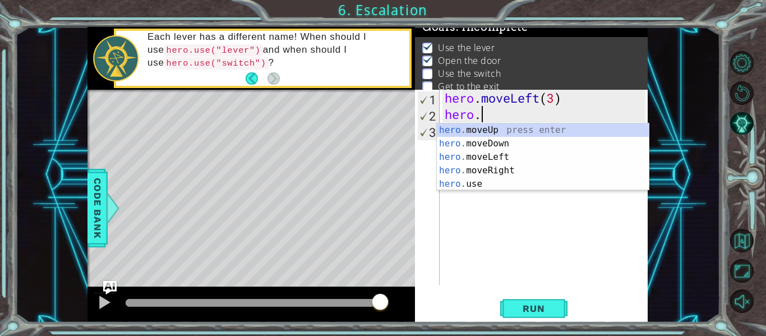
type textarea "h"
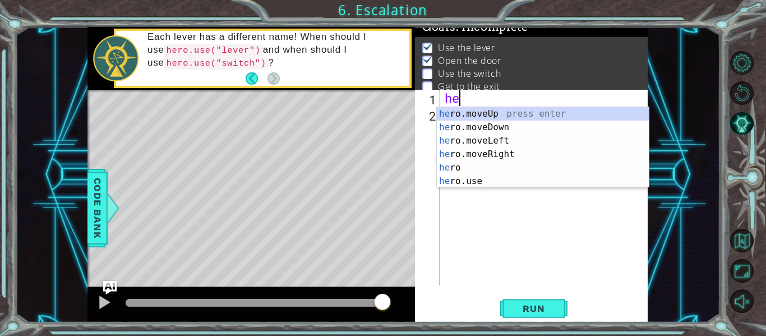
type textarea "h"
click at [500, 136] on div "h ero.moveUp press enter h ero.moveDown press enter h ero.moveLeft press enter …" at bounding box center [543, 161] width 212 height 108
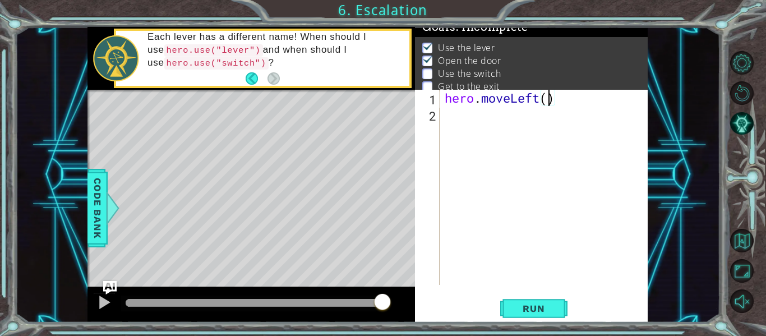
scroll to position [0, 5]
type textarea "hero.moveLeft(3)"
click at [441, 113] on div "hero.moveLeft(3) 1 2 hero . moveLeft ( 3 ) הההההההההההההההההההההההההההההההההההה…" at bounding box center [530, 187] width 230 height 195
click at [444, 115] on div "hero . moveLeft ( 3 )" at bounding box center [546, 204] width 209 height 228
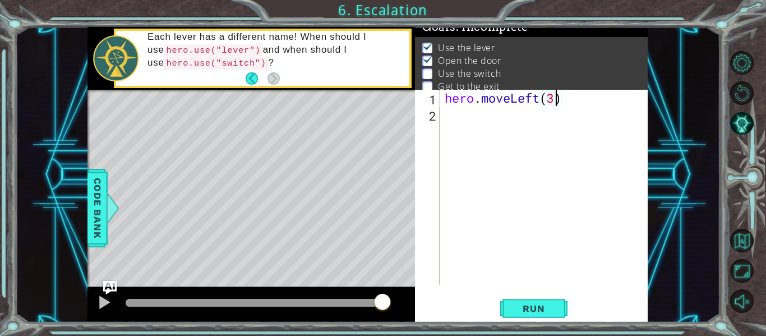
scroll to position [0, 0]
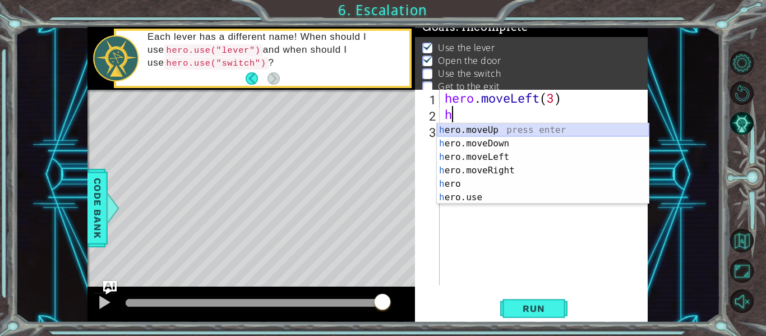
click at [496, 124] on div "h ero.moveUp press enter h ero.moveDown press enter h ero.moveLeft press enter …" at bounding box center [543, 177] width 212 height 108
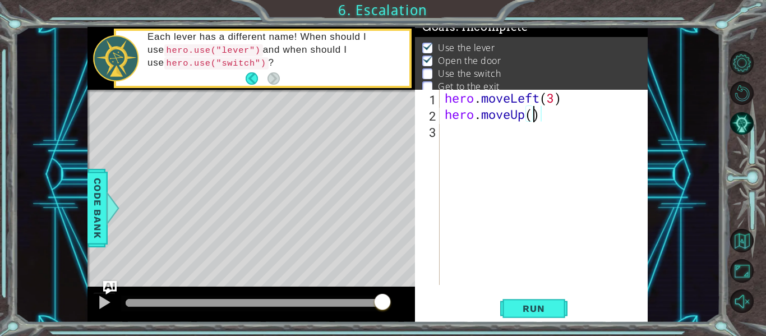
type textarea "hero.moveUp(2)"
click at [442, 136] on div "hero . moveLeft ( 3 ) hero . moveUp ( 2 )" at bounding box center [546, 204] width 209 height 228
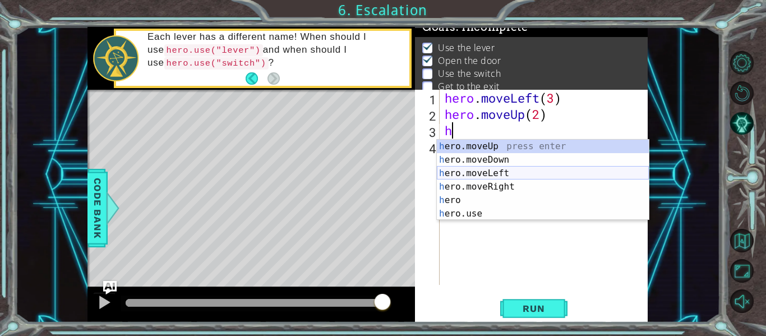
click at [486, 170] on div "h ero.moveUp press enter h ero.moveDown press enter h ero.moveLeft press enter …" at bounding box center [543, 194] width 212 height 108
type textarea "hero.moveLeft(1)"
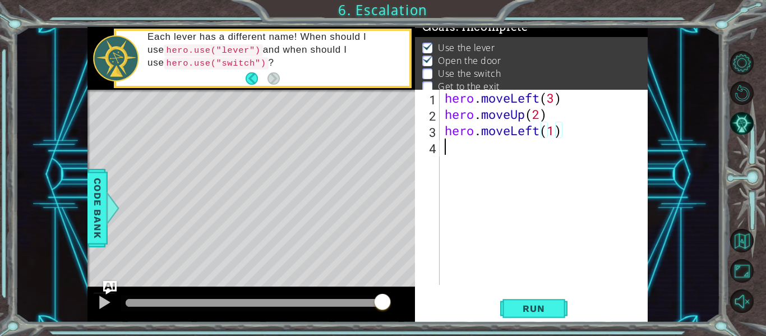
click at [449, 149] on div "hero . moveLeft ( 3 ) hero . moveUp ( 2 ) hero . moveLeft ( 1 )" at bounding box center [546, 204] width 209 height 228
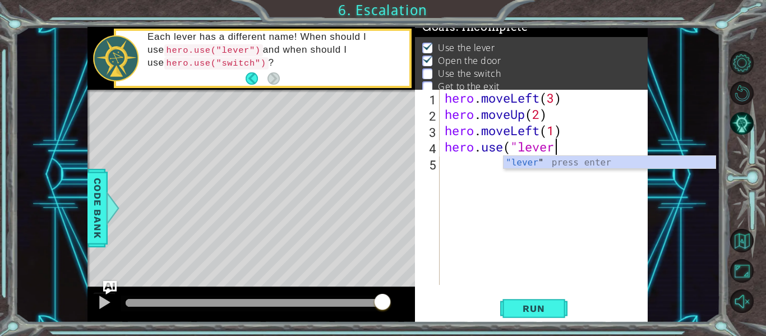
scroll to position [0, 5]
type textarea "hero.use("lever")"
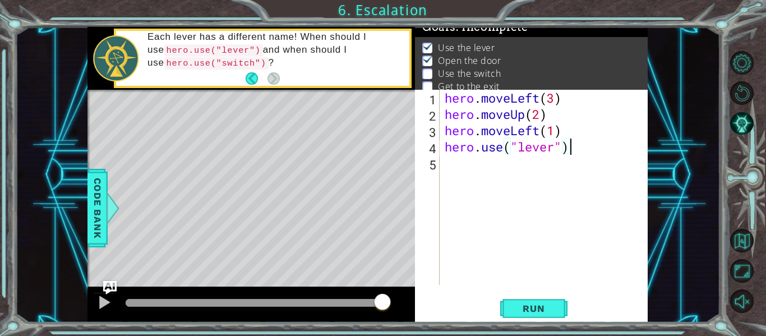
click at [447, 165] on div "hero . moveLeft ( 3 ) hero . moveUp ( 2 ) hero . moveLeft ( 1 ) hero . use ( "l…" at bounding box center [546, 204] width 209 height 228
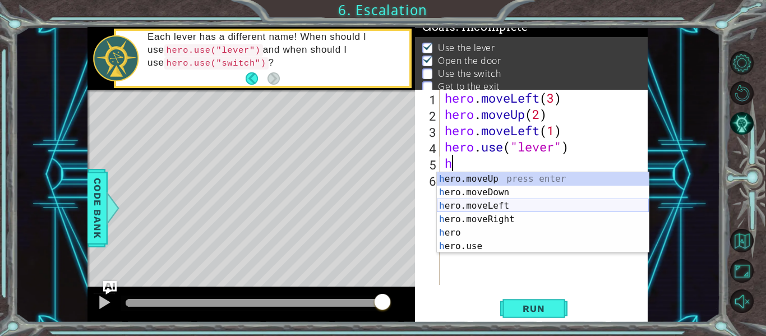
click at [481, 201] on div "h ero.moveUp press enter h ero.moveDown press enter h ero.moveLeft press enter …" at bounding box center [543, 226] width 212 height 108
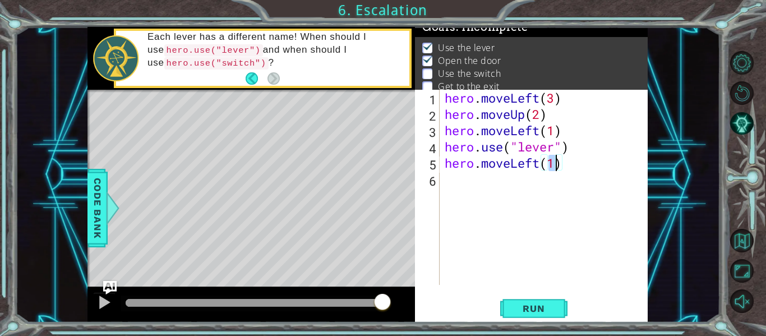
click at [436, 180] on div "6" at bounding box center [428, 181] width 22 height 16
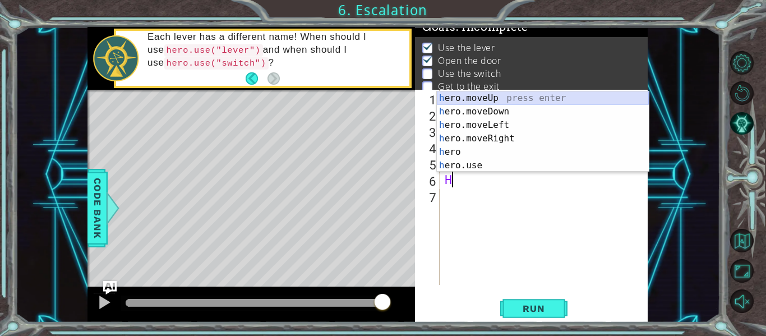
click at [506, 94] on div "h ero.moveUp press enter h ero.moveDown press enter h ero.moveLeft press enter …" at bounding box center [543, 145] width 212 height 108
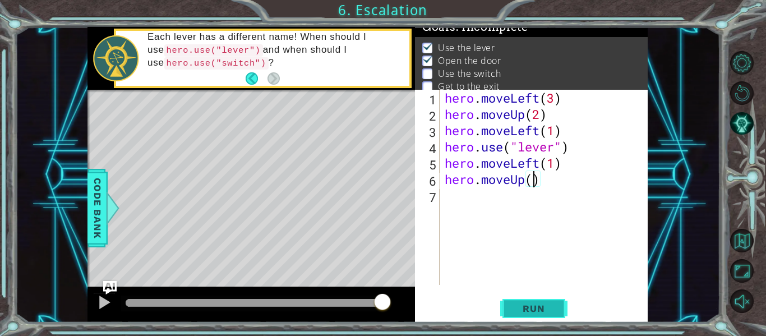
click at [523, 310] on span "Run" at bounding box center [533, 308] width 44 height 11
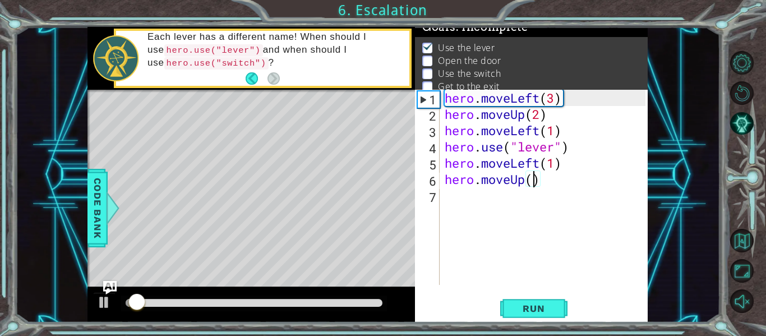
click at [537, 184] on div "hero . moveLeft ( 3 ) hero . moveUp ( 2 ) hero . moveLeft ( 1 ) hero . use ( "l…" at bounding box center [546, 204] width 209 height 228
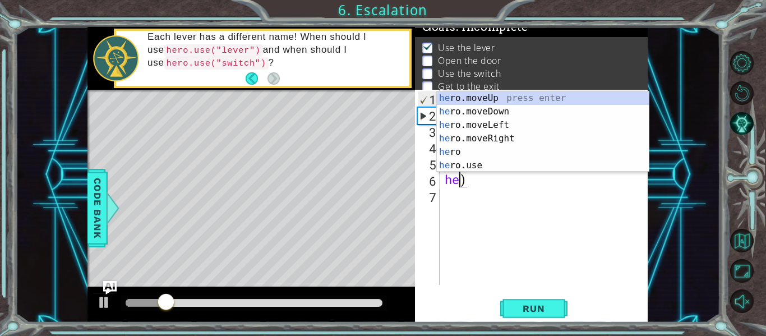
click at [500, 181] on div "hero . moveLeft ( 3 ) hero . moveUp ( 2 ) hero . moveLeft ( 1 ) hero . use ( "l…" at bounding box center [546, 204] width 209 height 228
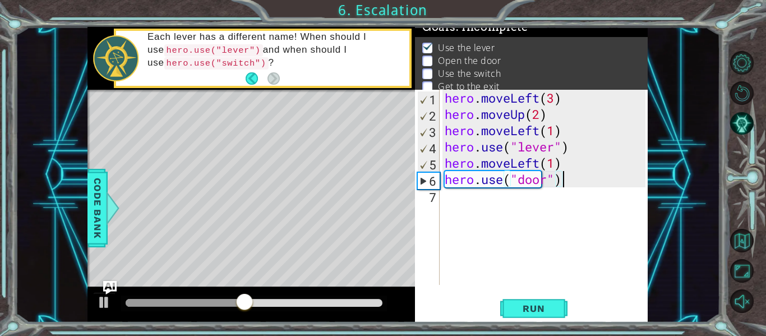
scroll to position [0, 5]
click at [444, 197] on div "hero . moveLeft ( 3 ) hero . moveUp ( 2 ) hero . moveLeft ( 1 ) hero . use ( "l…" at bounding box center [546, 204] width 209 height 228
click at [515, 303] on span "Run" at bounding box center [533, 308] width 44 height 11
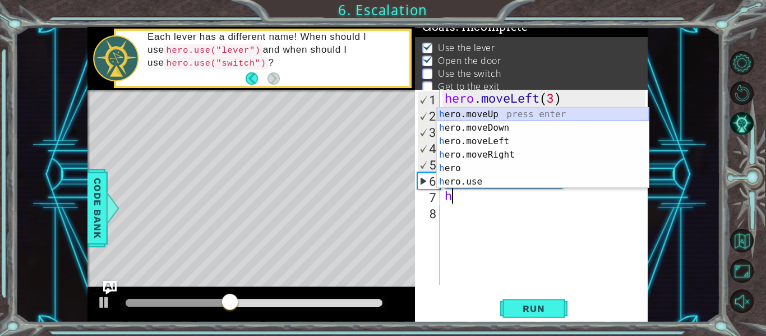
click at [481, 113] on div "h ero.moveUp press enter h ero.moveDown press enter h ero.moveLeft press enter …" at bounding box center [543, 162] width 212 height 108
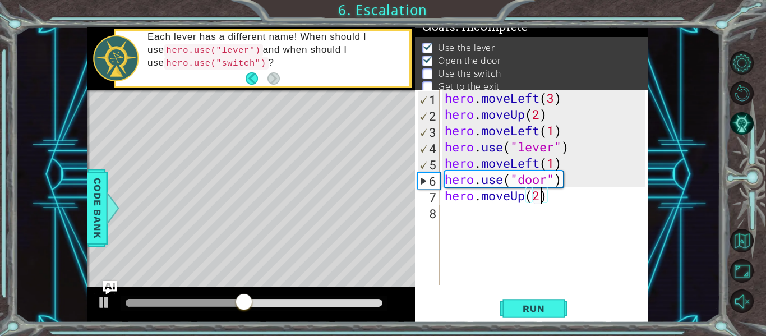
scroll to position [0, 4]
click at [448, 213] on div "hero . moveLeft ( 3 ) hero . moveUp ( 2 ) hero . moveLeft ( 1 ) hero . use ( "l…" at bounding box center [546, 204] width 209 height 228
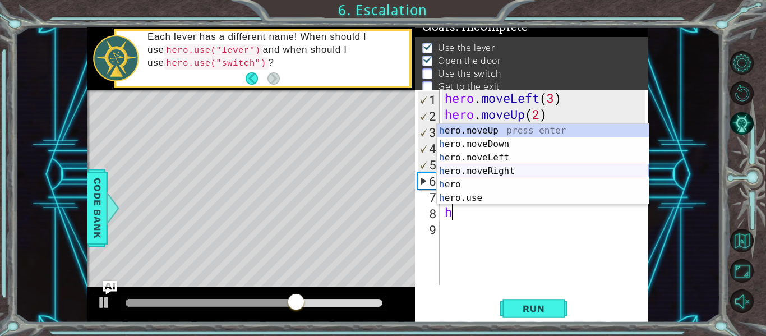
click at [479, 170] on div "h ero.moveUp press enter h ero.moveDown press enter h ero.moveLeft press enter …" at bounding box center [543, 178] width 212 height 108
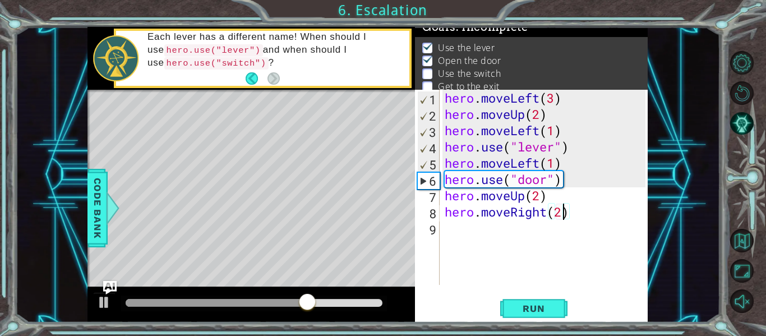
scroll to position [0, 5]
click at [436, 227] on div "9" at bounding box center [428, 229] width 22 height 16
click at [442, 227] on div "1 2 3 4 5 6 7 8 9 hero . moveLeft ( 3 ) hero . moveUp ( 2 ) hero . moveLeft ( 1…" at bounding box center [530, 187] width 230 height 195
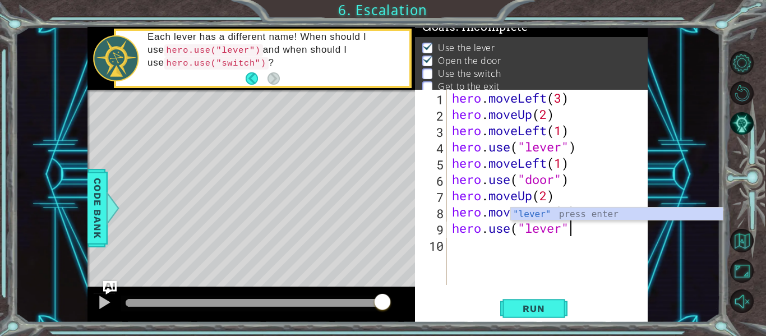
scroll to position [0, 5]
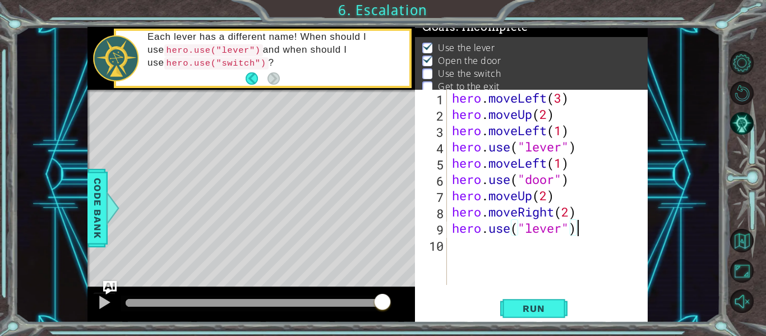
click at [452, 241] on div "hero . moveLeft ( 3 ) hero . moveUp ( 2 ) hero . moveLeft ( 1 ) hero . use ( "l…" at bounding box center [550, 204] width 201 height 228
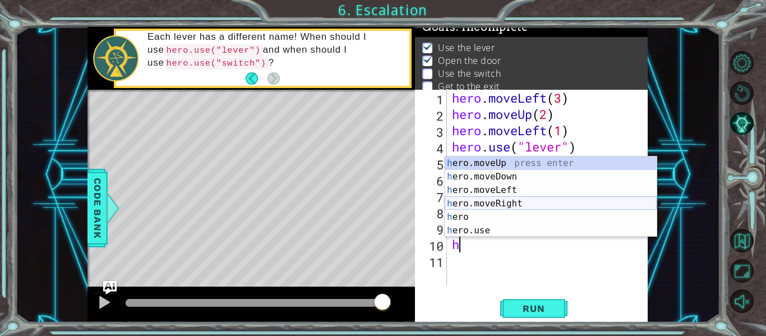
click at [488, 204] on div "h ero.moveUp press enter h ero.moveDown press enter h ero.moveLeft press enter …" at bounding box center [551, 210] width 212 height 108
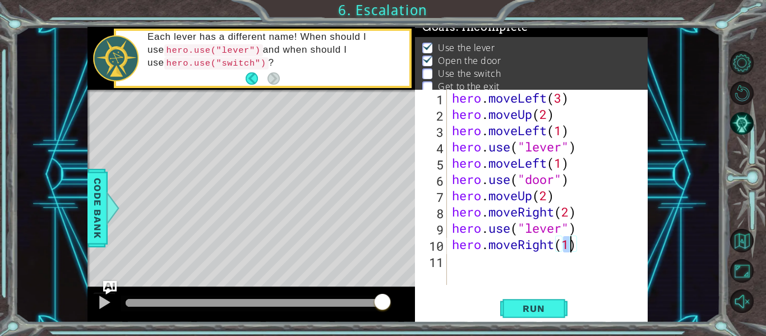
click at [461, 253] on div "hero . moveLeft ( 3 ) hero . moveUp ( 2 ) hero . moveLeft ( 1 ) hero . use ( "l…" at bounding box center [550, 204] width 201 height 228
click at [516, 303] on span "Run" at bounding box center [533, 308] width 44 height 11
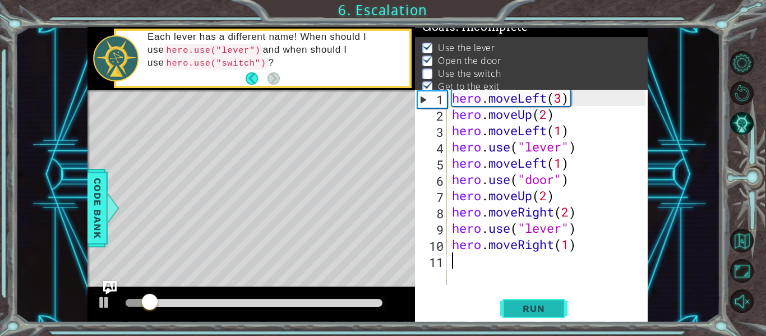
click at [516, 303] on span "Run" at bounding box center [533, 308] width 44 height 11
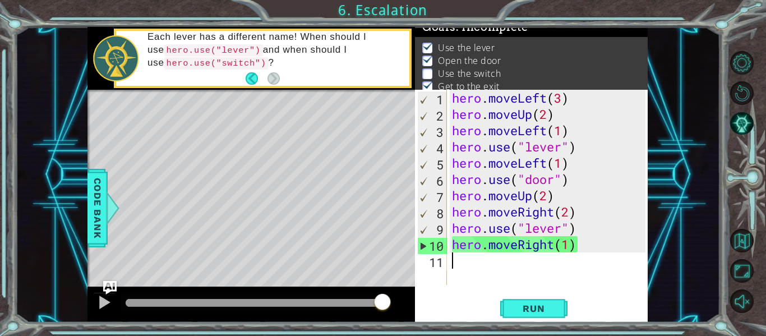
click at [422, 247] on div "10" at bounding box center [432, 246] width 29 height 16
click at [584, 243] on div "hero . moveLeft ( 3 ) hero . moveUp ( 2 ) hero . moveLeft ( 1 ) hero . use ( "l…" at bounding box center [550, 204] width 201 height 228
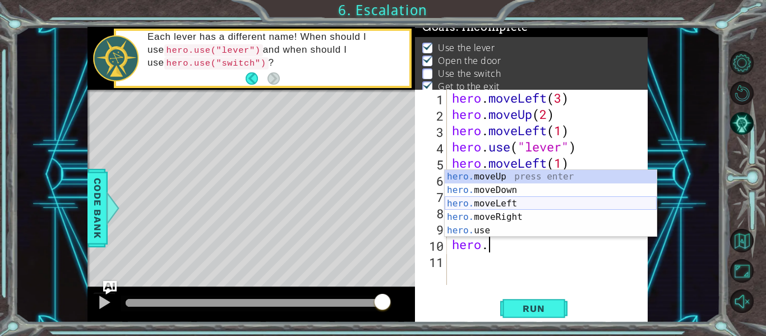
click at [500, 200] on div "hero. moveUp press enter hero. moveDown press enter hero. moveLeft press enter …" at bounding box center [551, 217] width 212 height 94
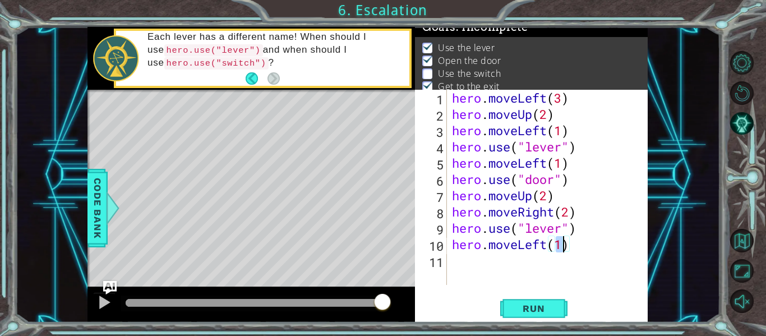
click at [455, 264] on div "hero . moveLeft ( 3 ) hero . moveUp ( 2 ) hero . moveLeft ( 1 ) hero . use ( "l…" at bounding box center [550, 204] width 201 height 228
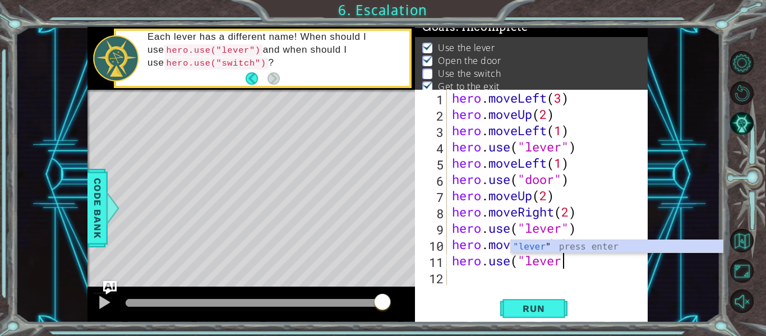
scroll to position [0, 5]
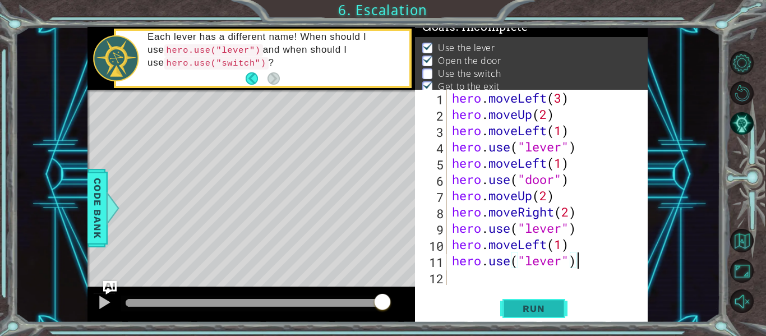
click at [510, 310] on button "Run" at bounding box center [533, 308] width 67 height 23
